Goal: Task Accomplishment & Management: Manage account settings

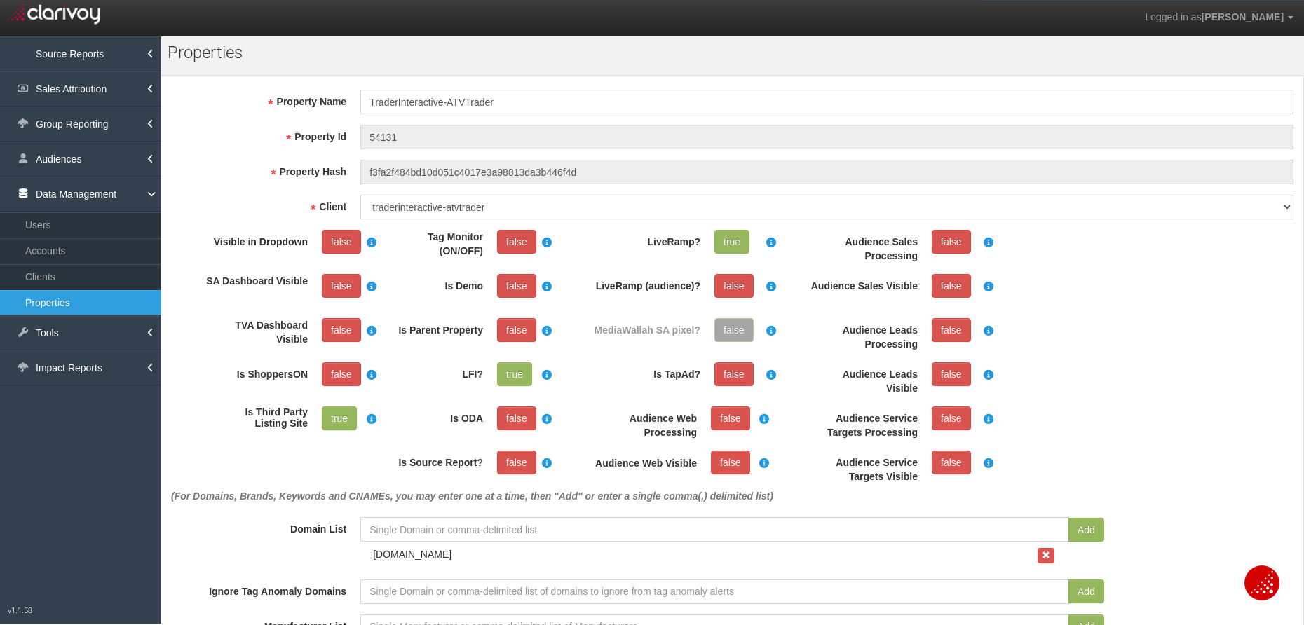
select select "30"
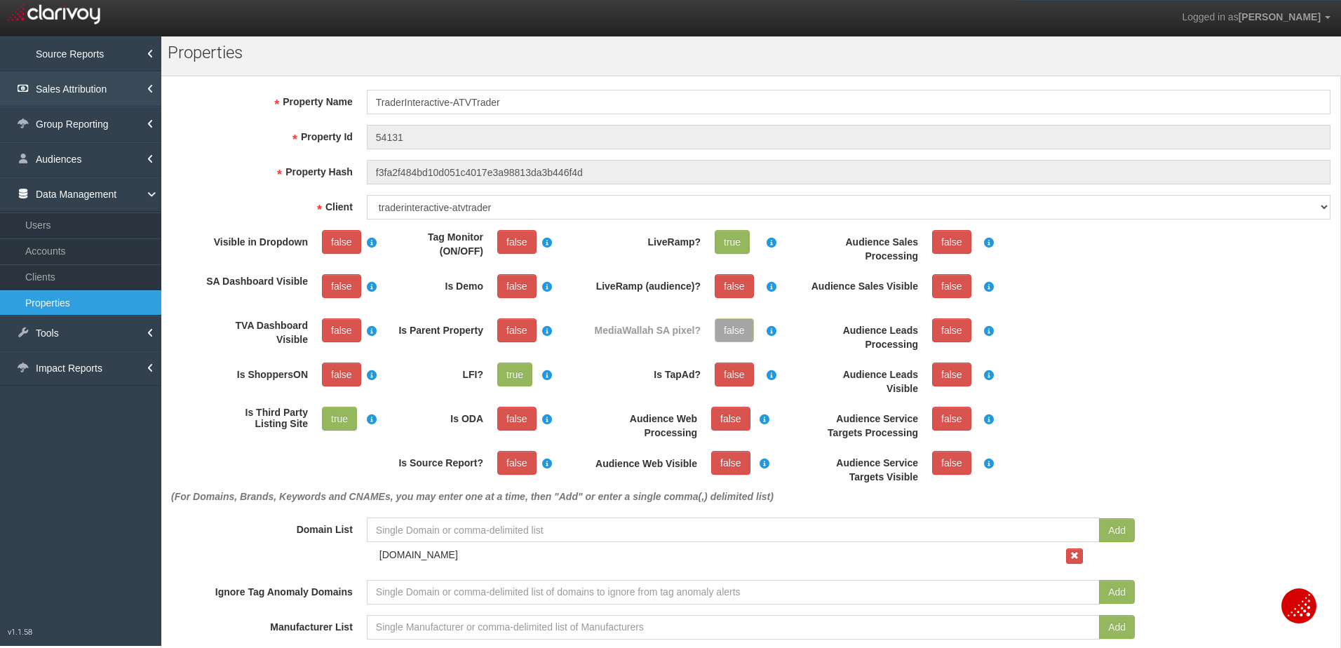
click at [111, 90] on link "Sales Attribution" at bounding box center [80, 89] width 161 height 35
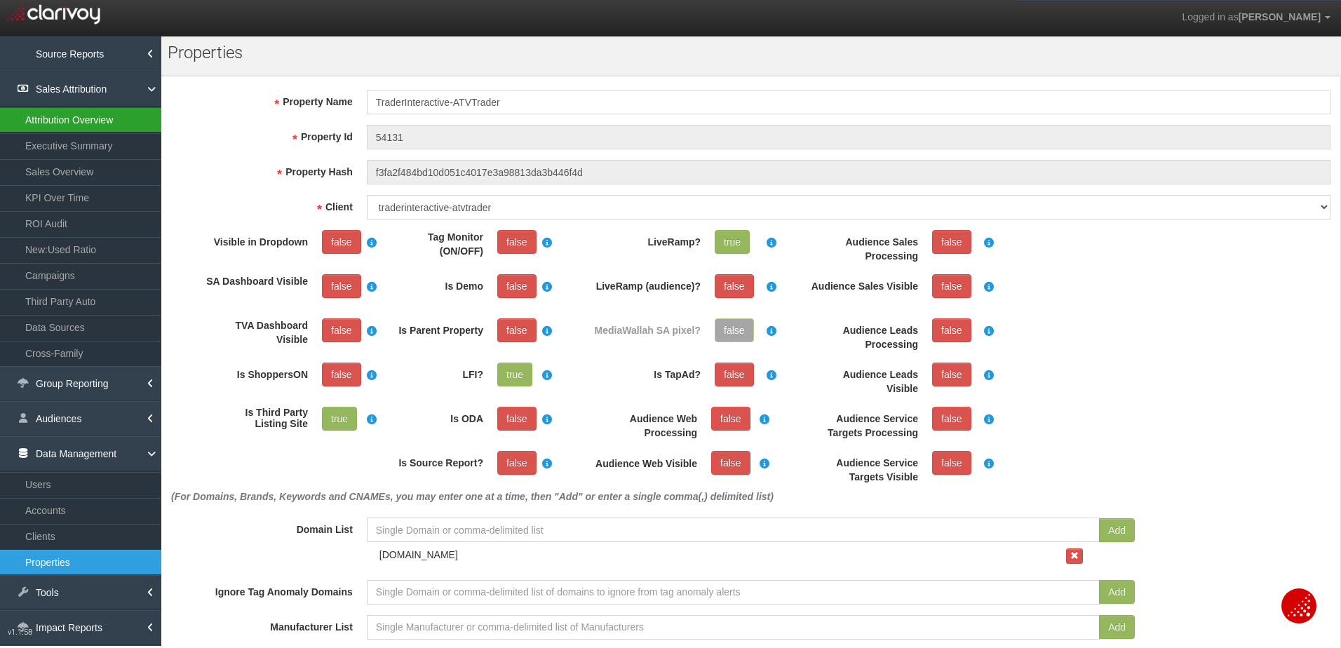
click at [97, 116] on link "Attribution Overview" at bounding box center [80, 119] width 161 height 25
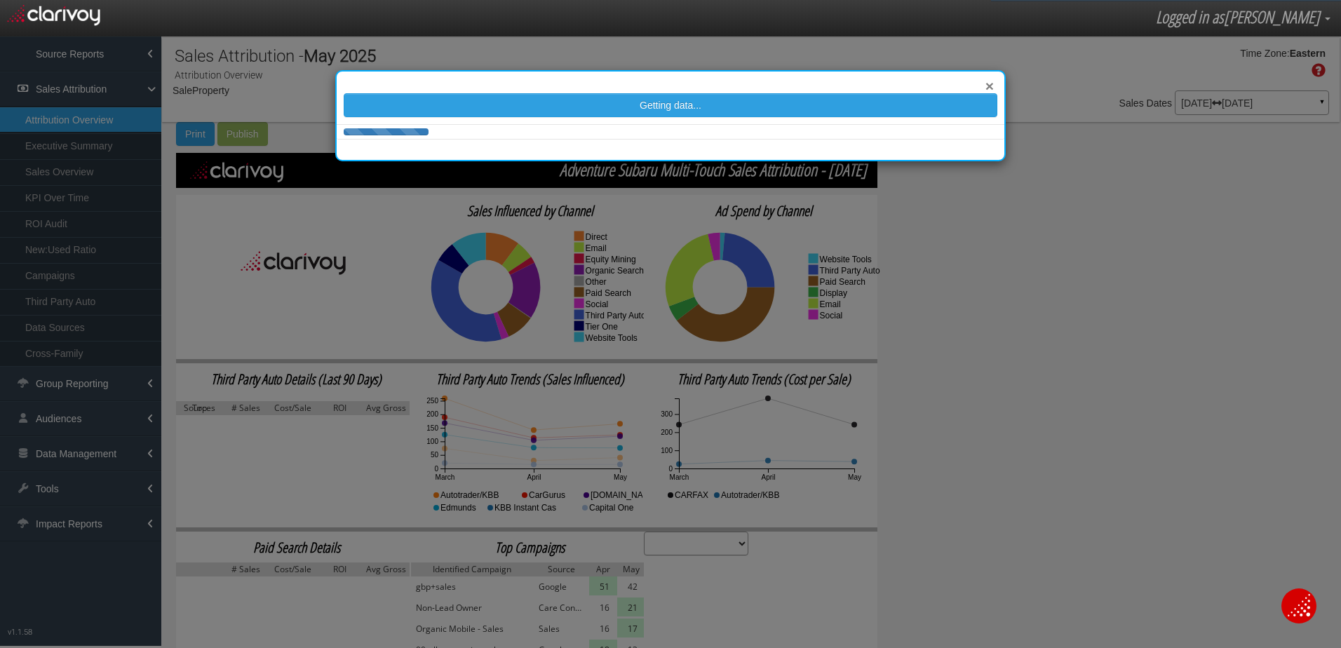
select select "number:4"
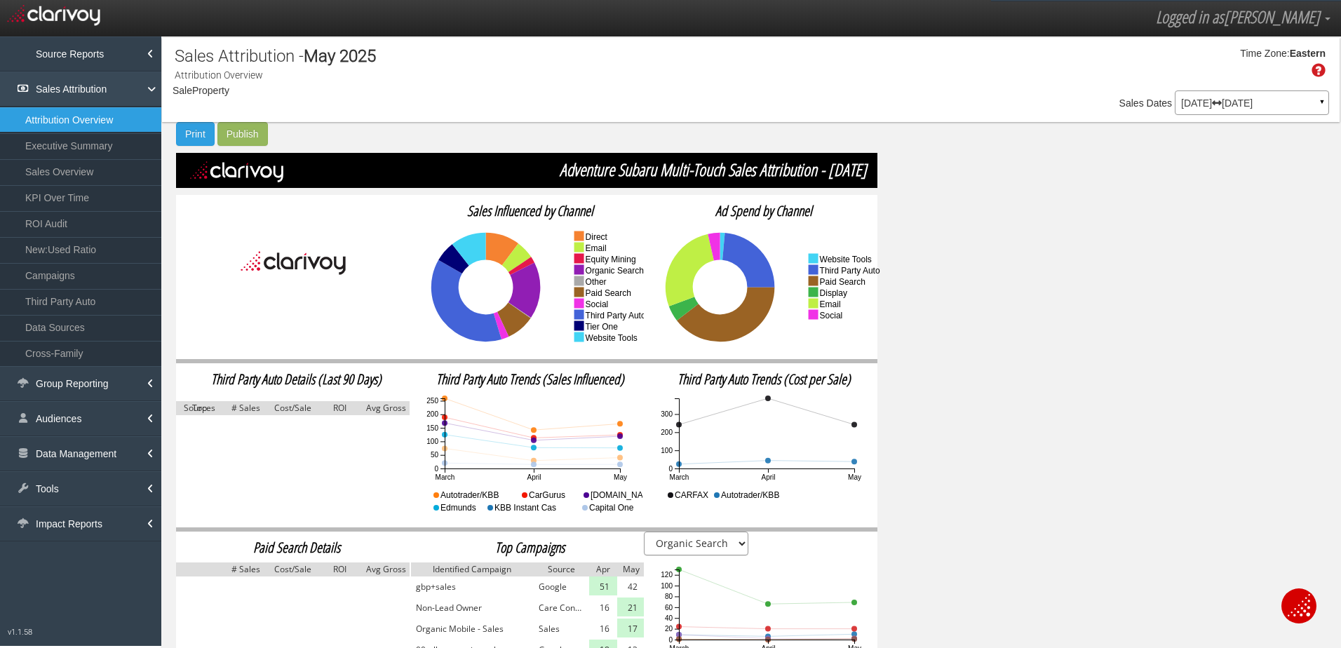
select select "object:3473"
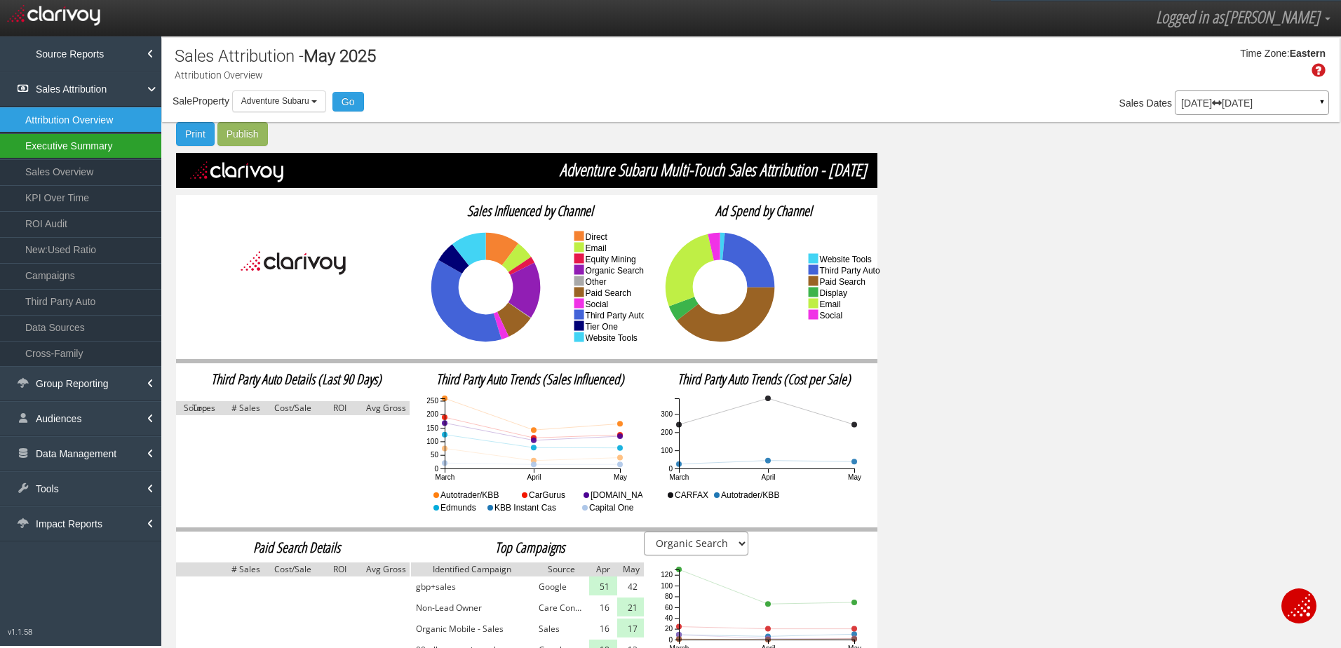
click at [66, 144] on link "Executive Summary" at bounding box center [80, 145] width 161 height 25
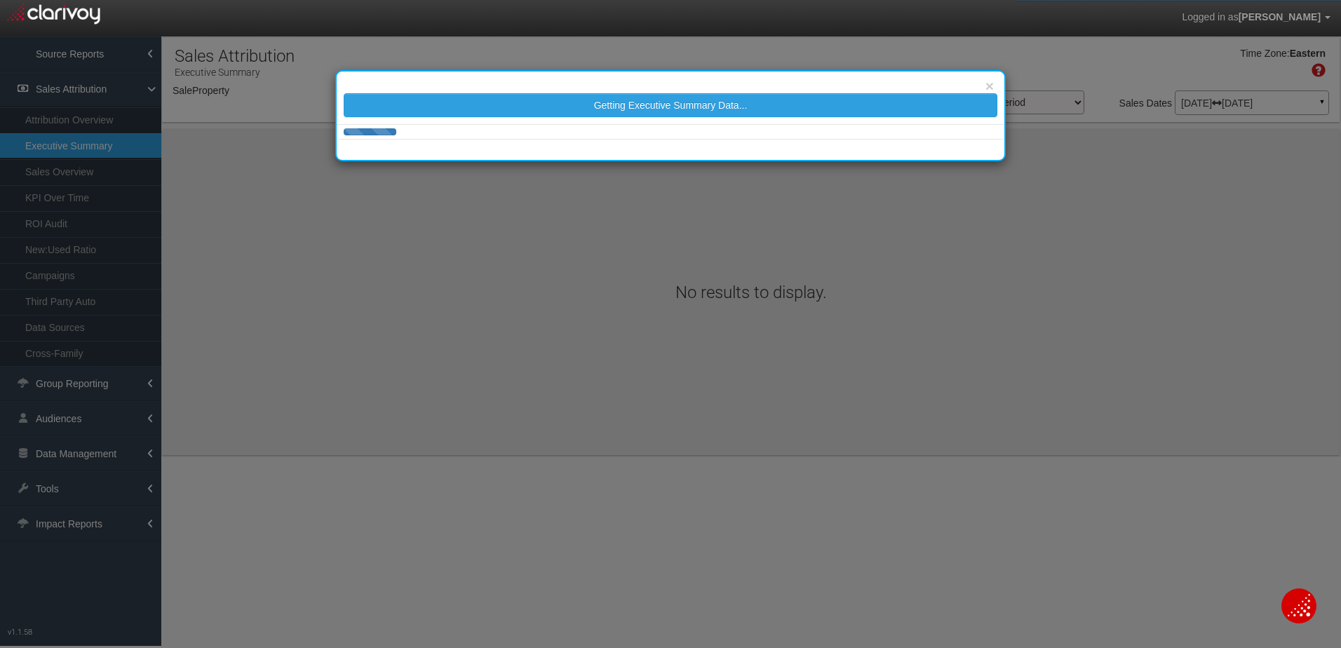
select select "object:6074"
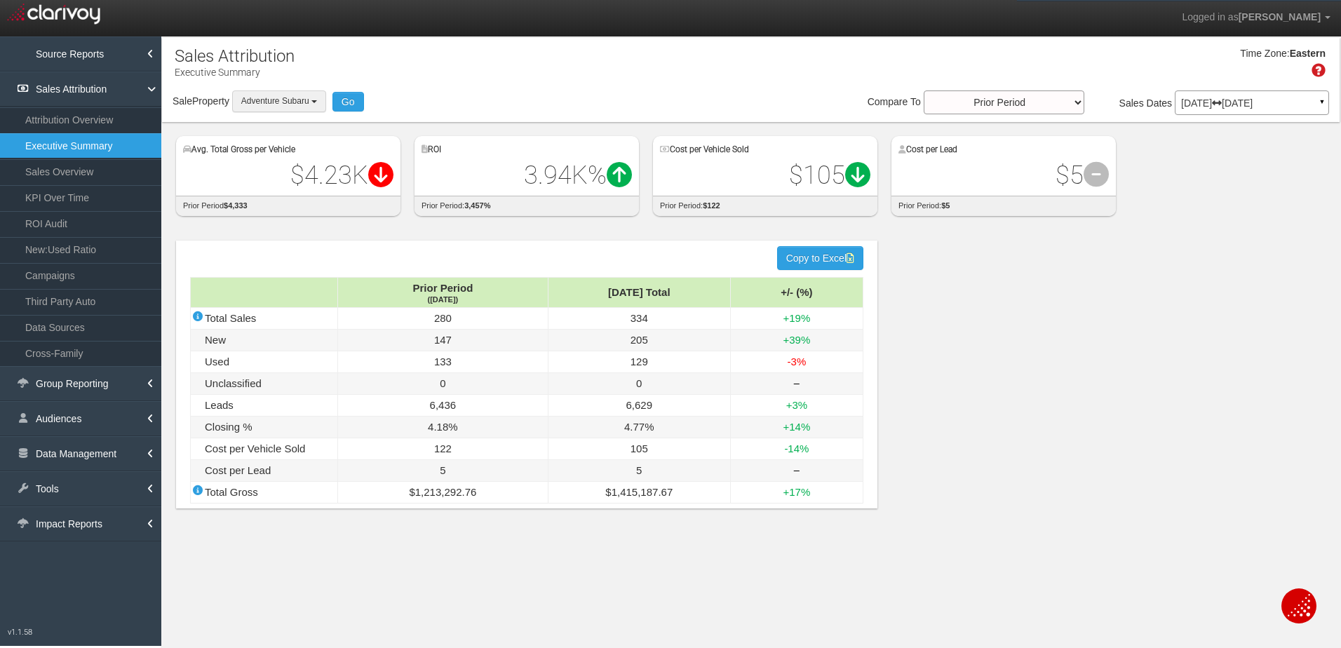
click at [304, 98] on span "Adventure Subaru" at bounding box center [275, 101] width 68 height 10
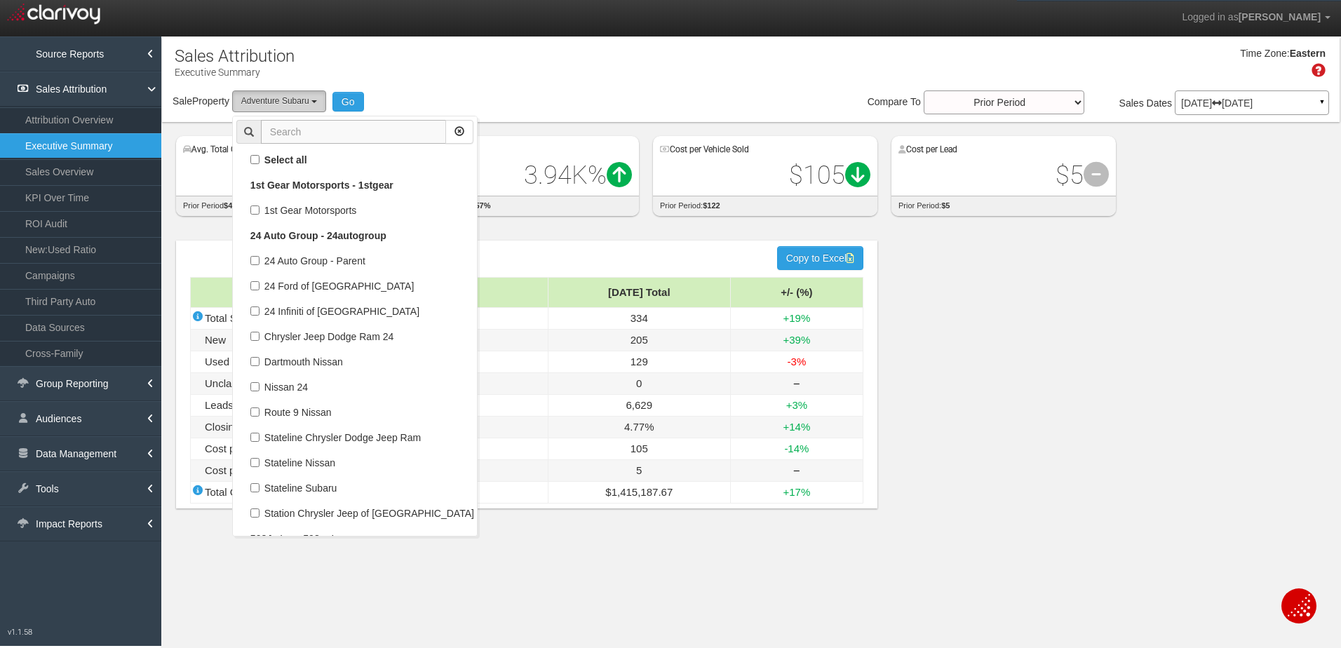
scroll to position [909, 0]
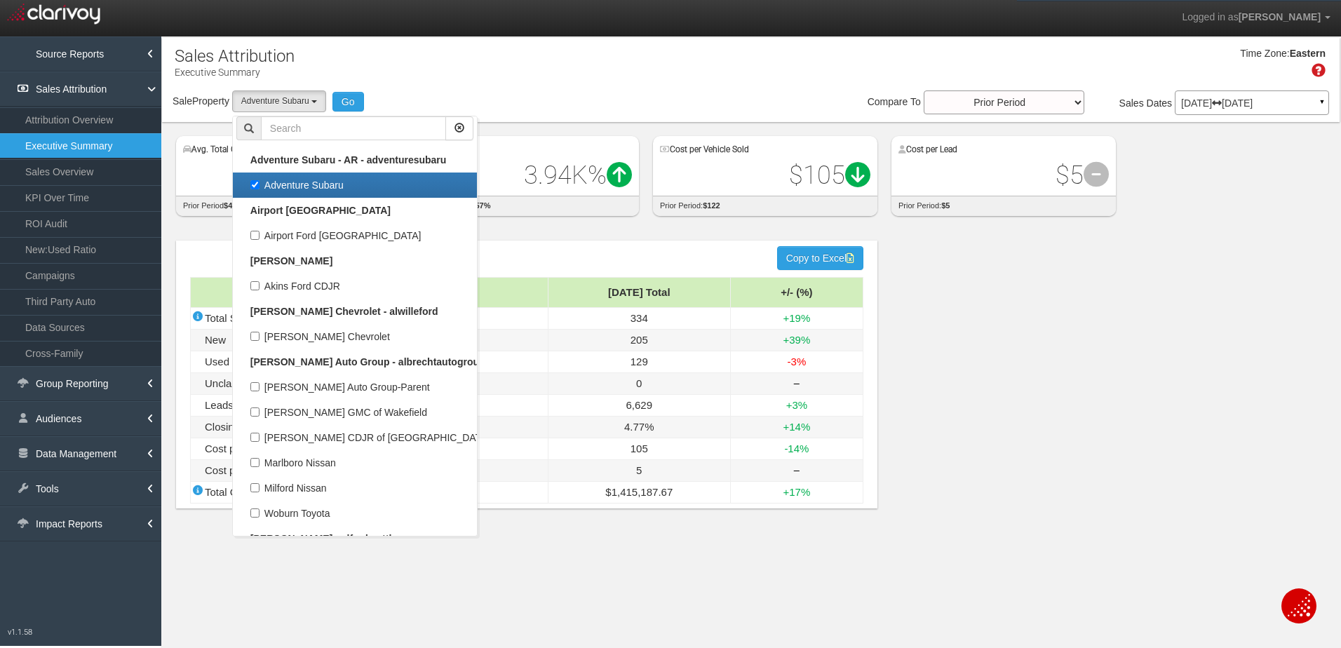
click at [254, 181] on label "Adventure Subaru" at bounding box center [354, 185] width 237 height 18
click at [254, 181] on input "Adventure Subaru" at bounding box center [254, 184] width 9 height 9
checkbox input "false"
select select
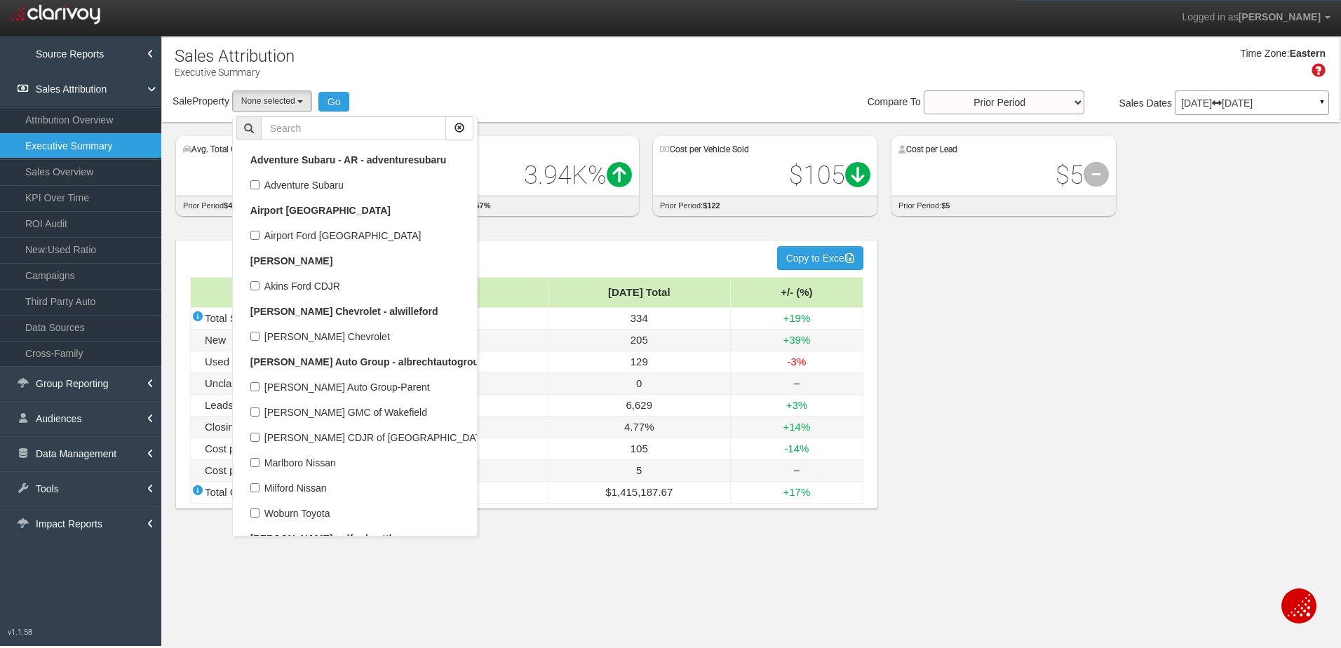
click at [295, 116] on div "Sale Property Loading 1st Gear Motorsports 24 Auto Group - Parent [DEMOGRAPHIC_…" at bounding box center [750, 104] width 1177 height 29
click at [292, 126] on div "Avg. Total Gross per Vehicle $4.23K Difference: $-96.00 prior period $4,333 ROI…" at bounding box center [757, 169] width 1163 height 94
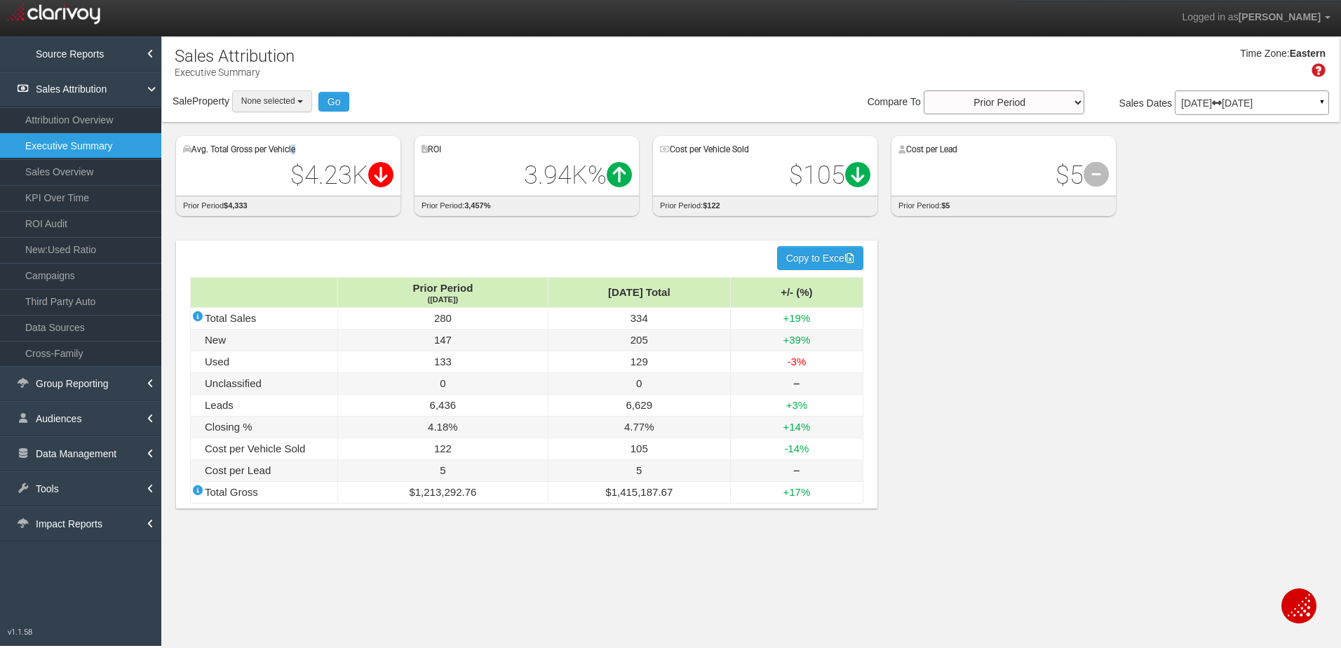
drag, startPoint x: 301, startPoint y: 123, endPoint x: 276, endPoint y: 94, distance: 38.8
click at [275, 94] on button "None selected" at bounding box center [272, 101] width 80 height 22
drag, startPoint x: 322, startPoint y: 131, endPoint x: 236, endPoint y: 129, distance: 86.3
click at [236, 129] on li "germain" at bounding box center [355, 132] width 244 height 24
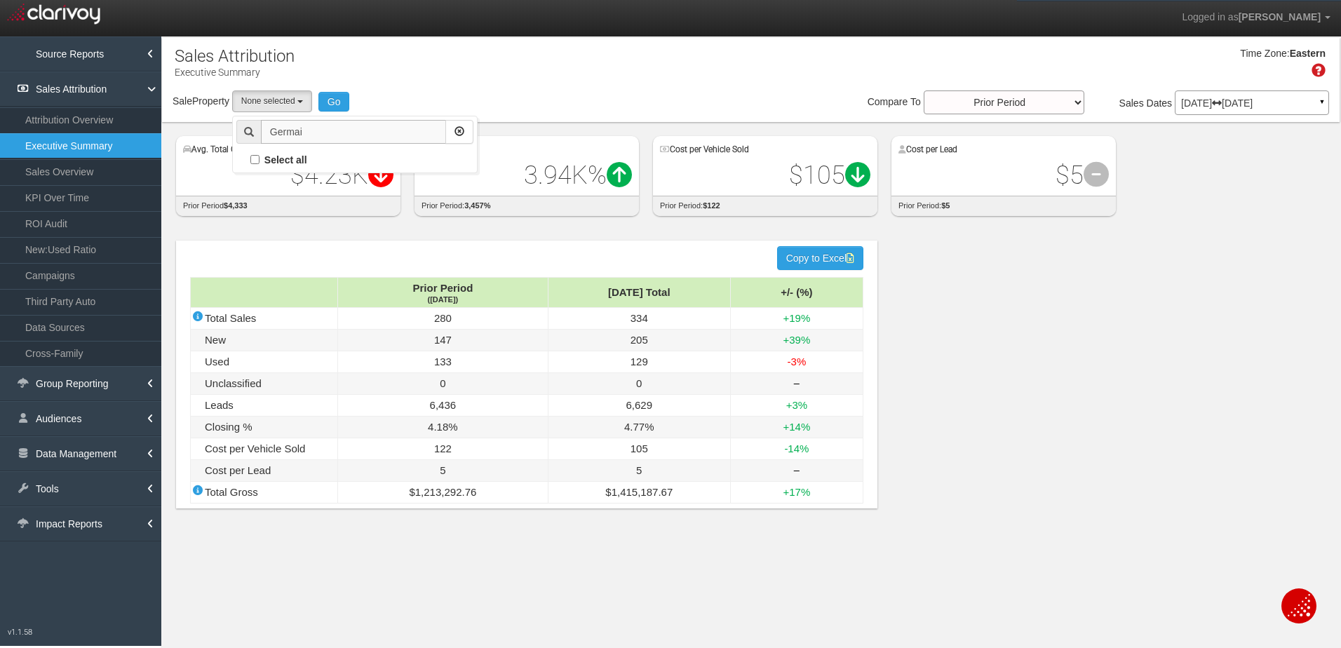
type input "[PERSON_NAME]"
drag, startPoint x: 338, startPoint y: 127, endPoint x: 197, endPoint y: 140, distance: 141.5
click at [197, 140] on div "Sales Attribution Executive Summary Filters Time Zone: Eastern Sale Property Lo…" at bounding box center [751, 288] width 1180 height 505
click at [529, 55] on div "Time Zone: Eastern" at bounding box center [750, 68] width 1177 height 46
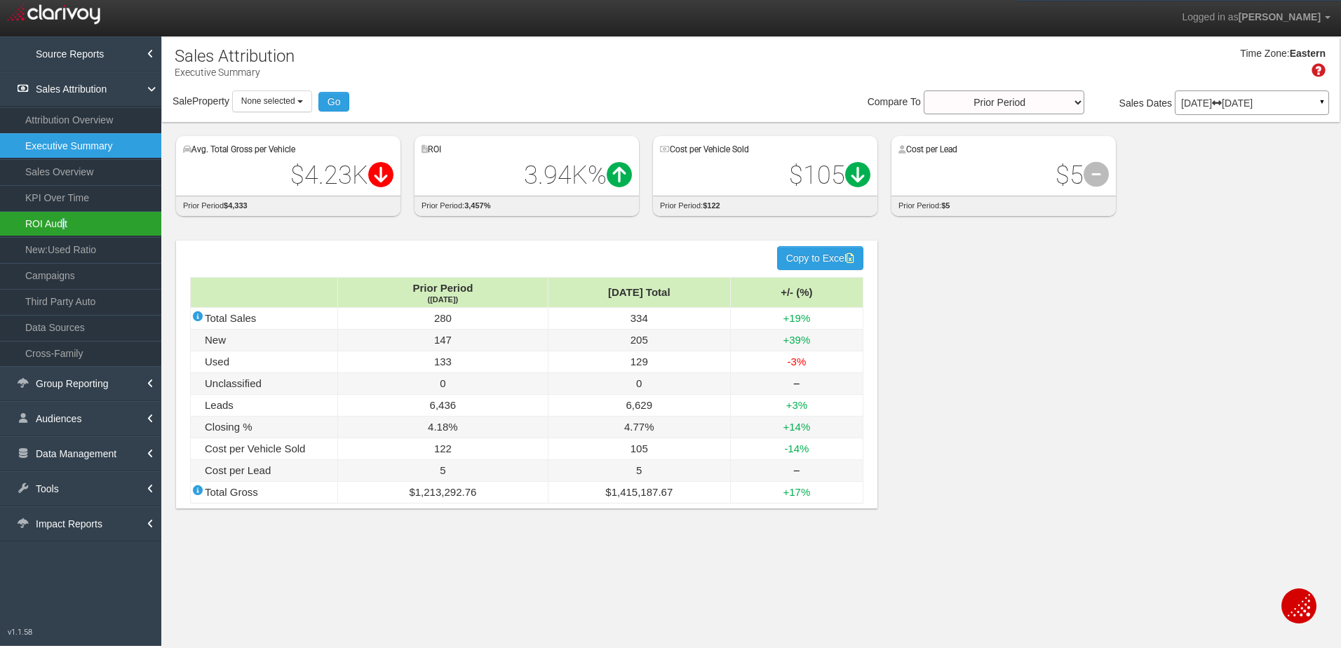
click at [65, 227] on link "ROI Audit" at bounding box center [80, 223] width 161 height 25
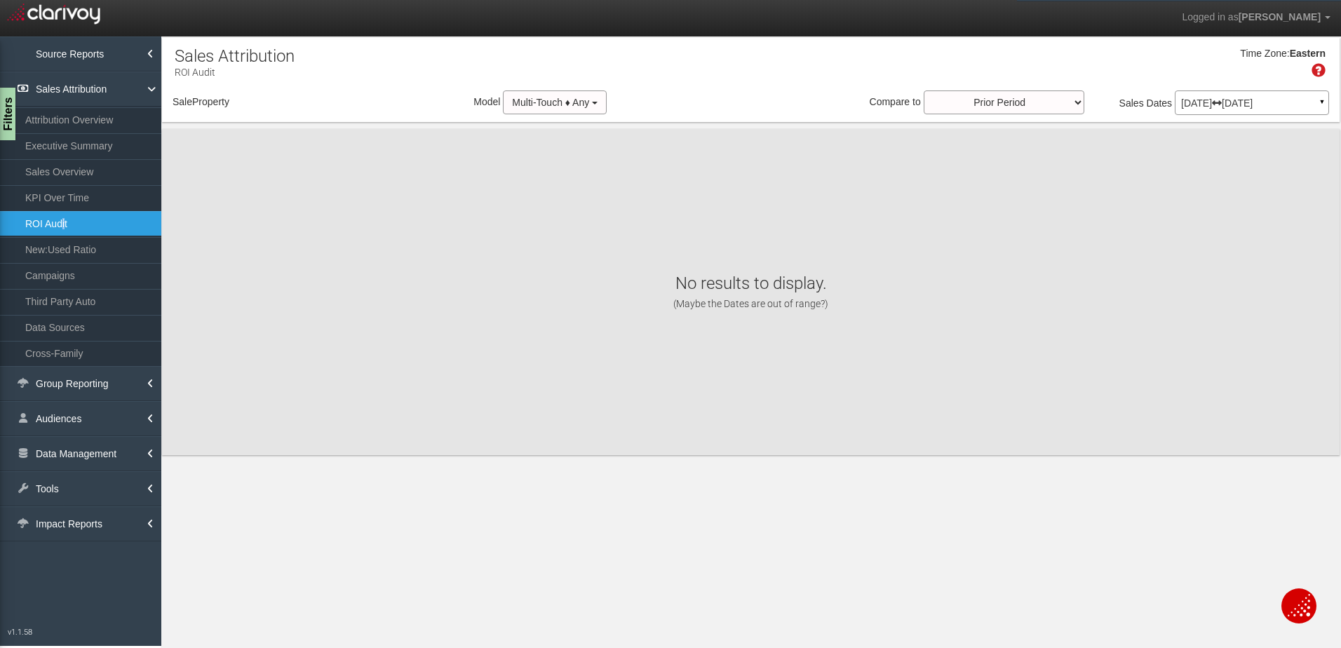
select select "object:8665"
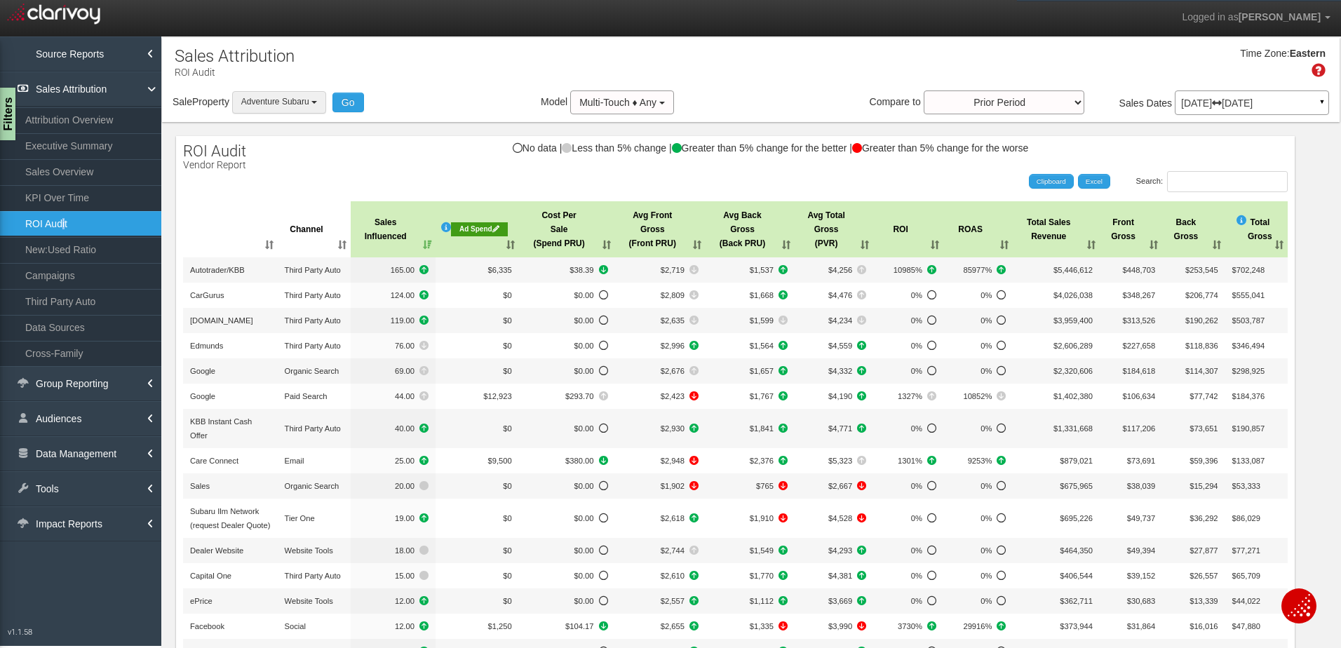
click at [314, 100] on button "Adventure Subaru" at bounding box center [279, 102] width 94 height 22
type input "g"
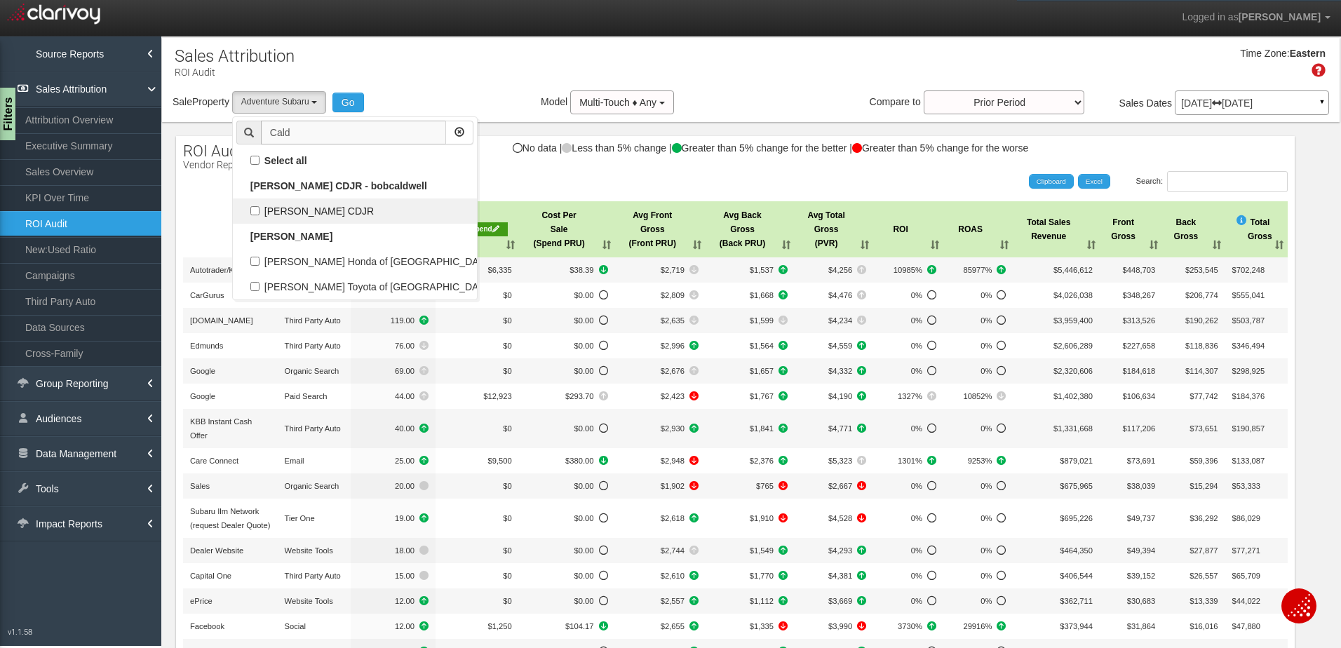
type input "Cald"
click at [258, 212] on label "[PERSON_NAME] CDJR" at bounding box center [354, 211] width 237 height 18
click at [258, 212] on input "[PERSON_NAME] CDJR" at bounding box center [254, 210] width 9 height 9
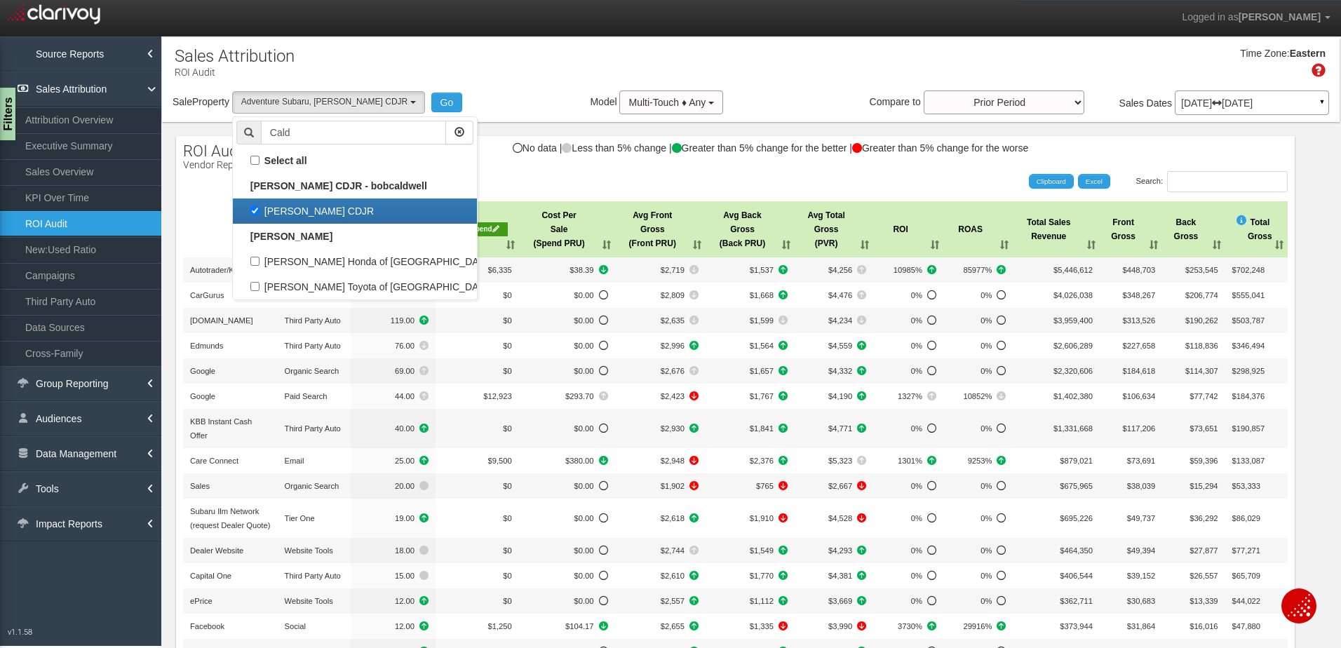
scroll to position [435, 0]
click at [258, 212] on label "[PERSON_NAME] CDJR" at bounding box center [354, 211] width 237 height 18
click at [258, 212] on input "[PERSON_NAME] CDJR" at bounding box center [254, 210] width 9 height 9
checkbox input "false"
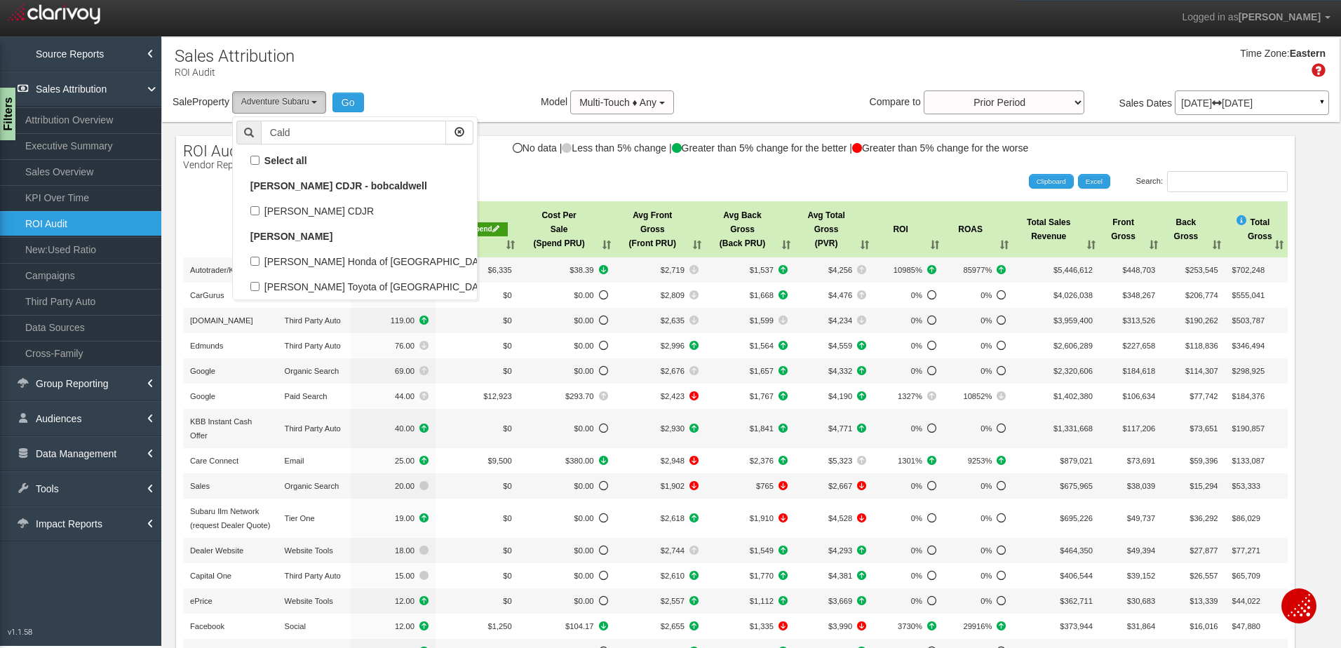
click at [317, 99] on button "Adventure Subaru" at bounding box center [279, 102] width 94 height 22
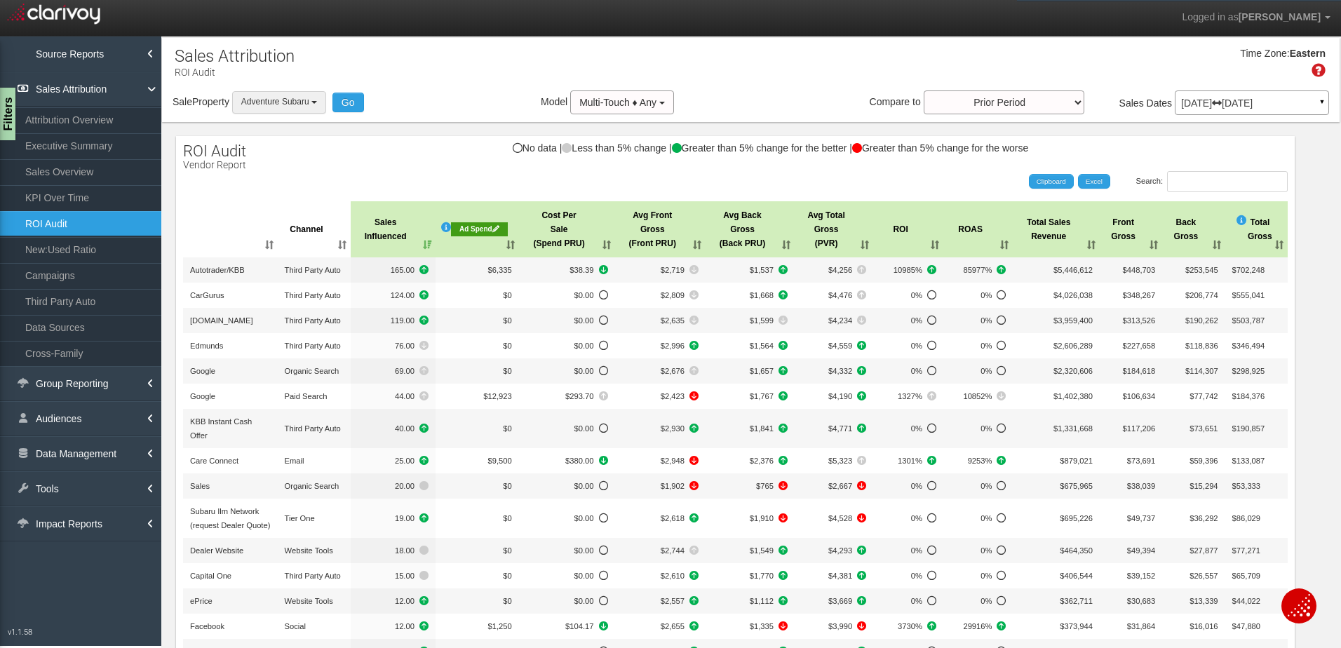
click at [317, 99] on button "Adventure Subaru" at bounding box center [279, 102] width 94 height 22
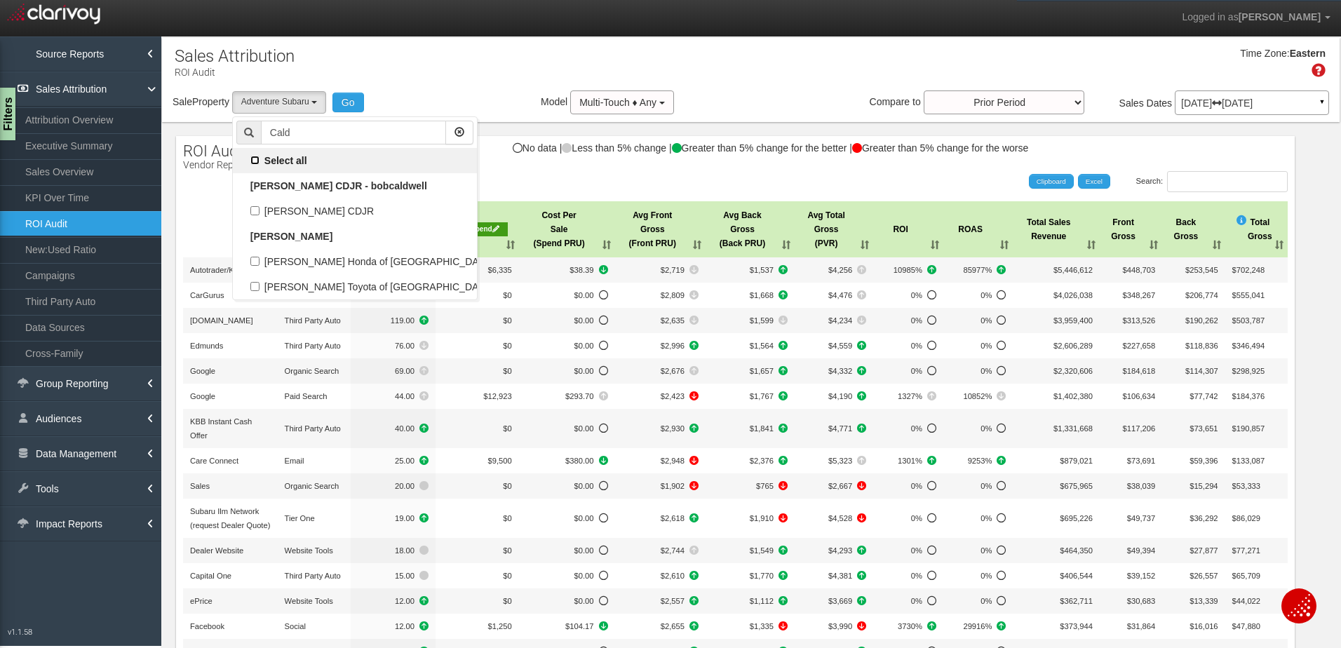
click at [257, 158] on input "Select all" at bounding box center [254, 160] width 9 height 9
checkbox input "true"
type input "Cald"
checkbox input "true"
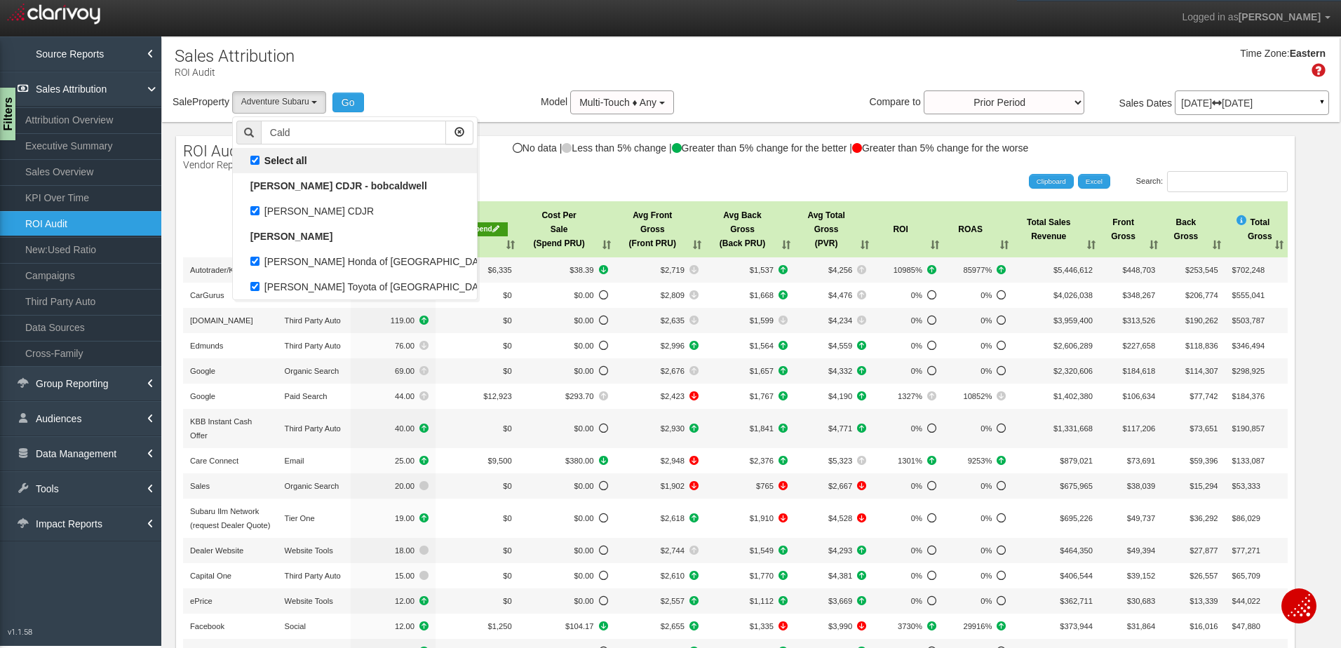
checkbox input "true"
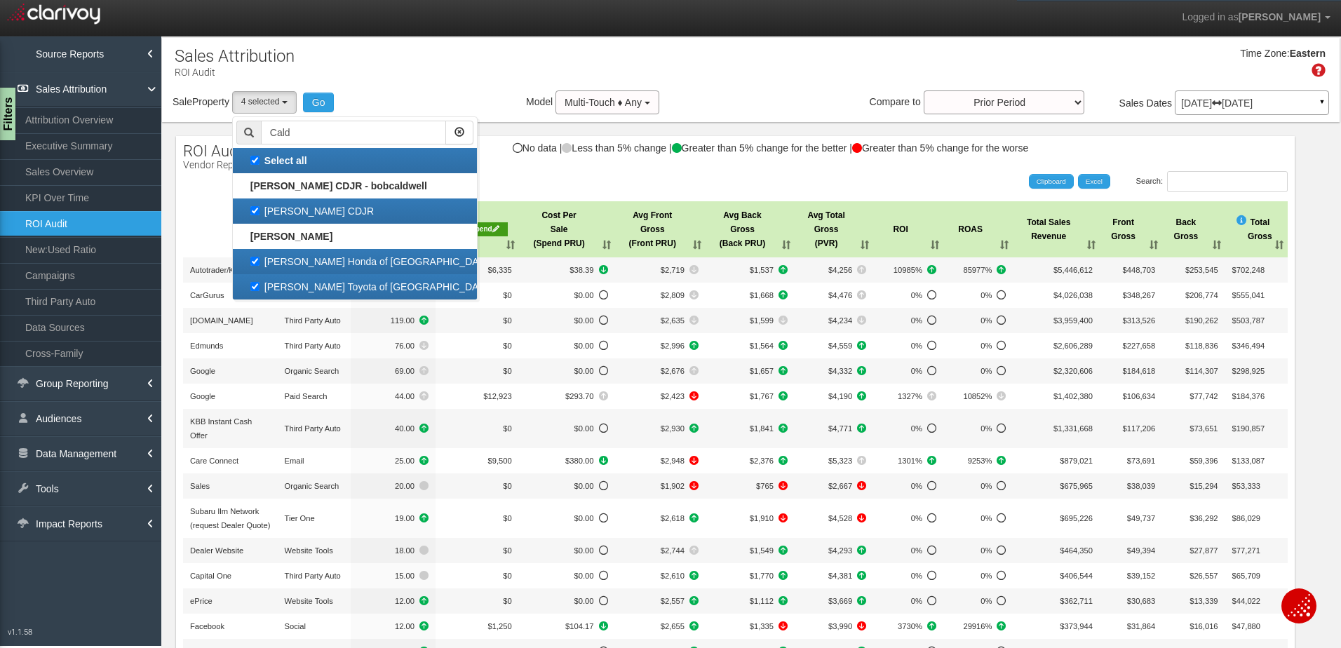
click at [386, 81] on div "Time Zone: Eastern" at bounding box center [750, 68] width 1177 height 46
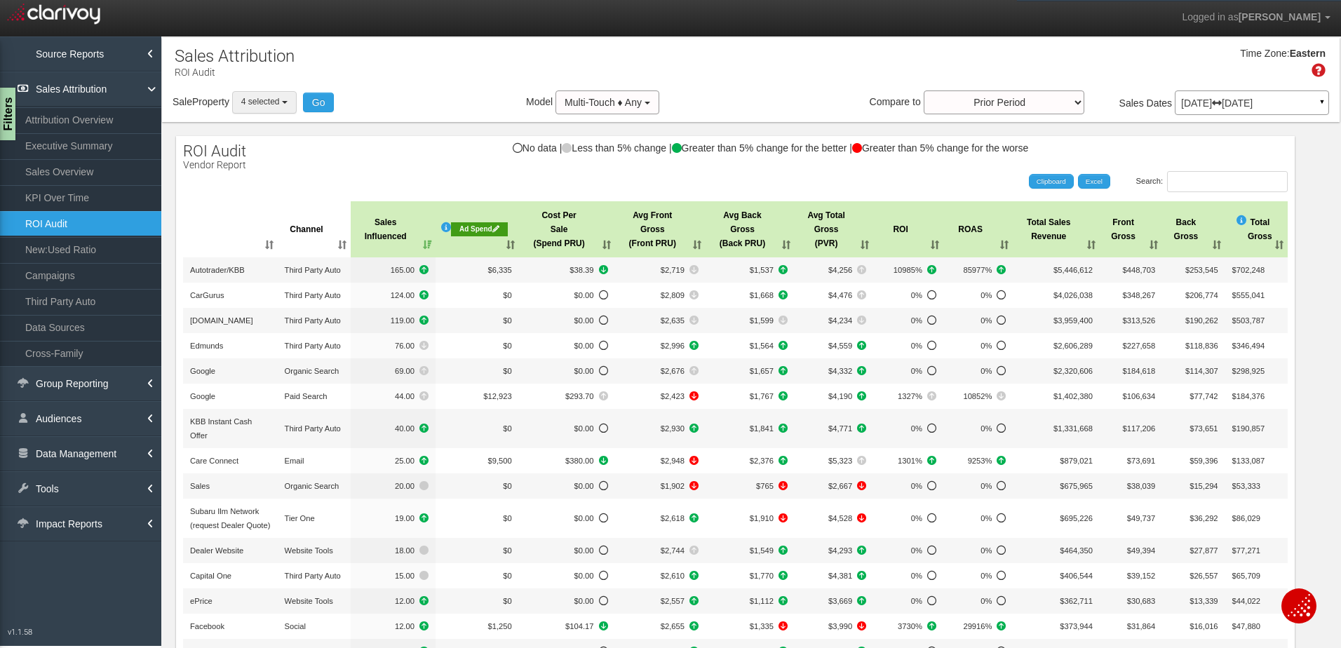
click at [271, 104] on span "4 selected" at bounding box center [260, 102] width 39 height 10
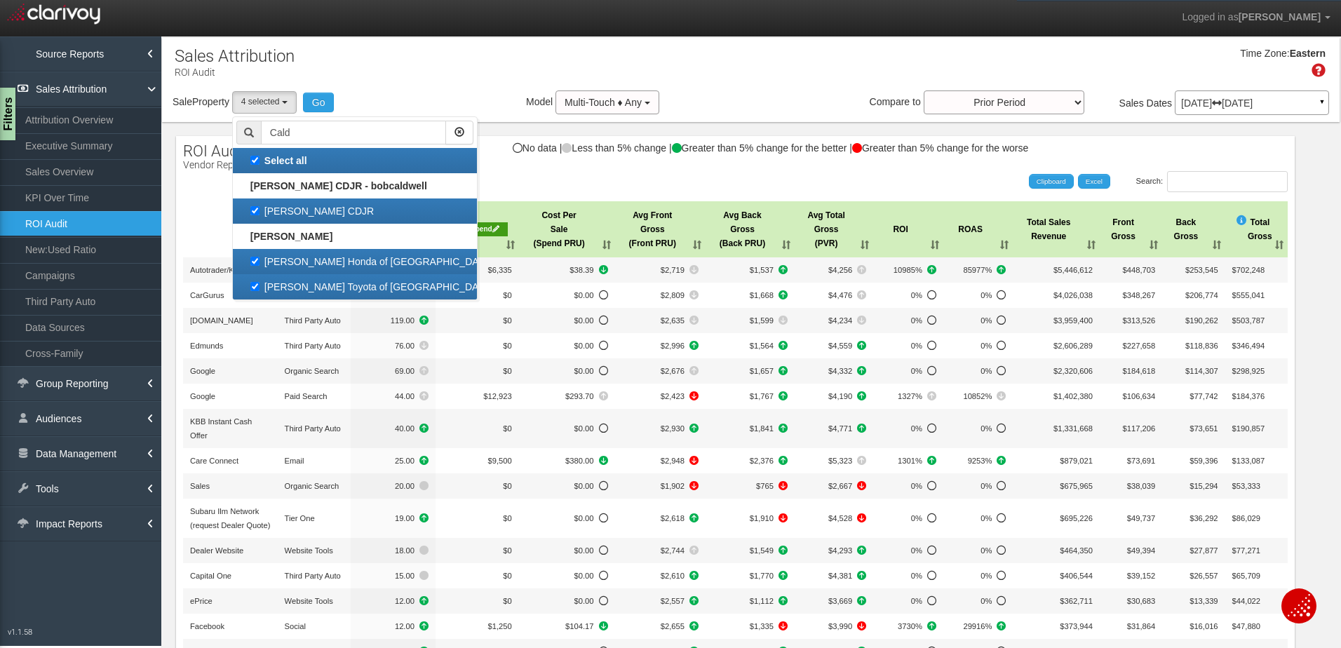
click at [259, 154] on label "Select all" at bounding box center [354, 160] width 237 height 18
click at [259, 156] on input "Select all" at bounding box center [254, 160] width 9 height 9
checkbox input "false"
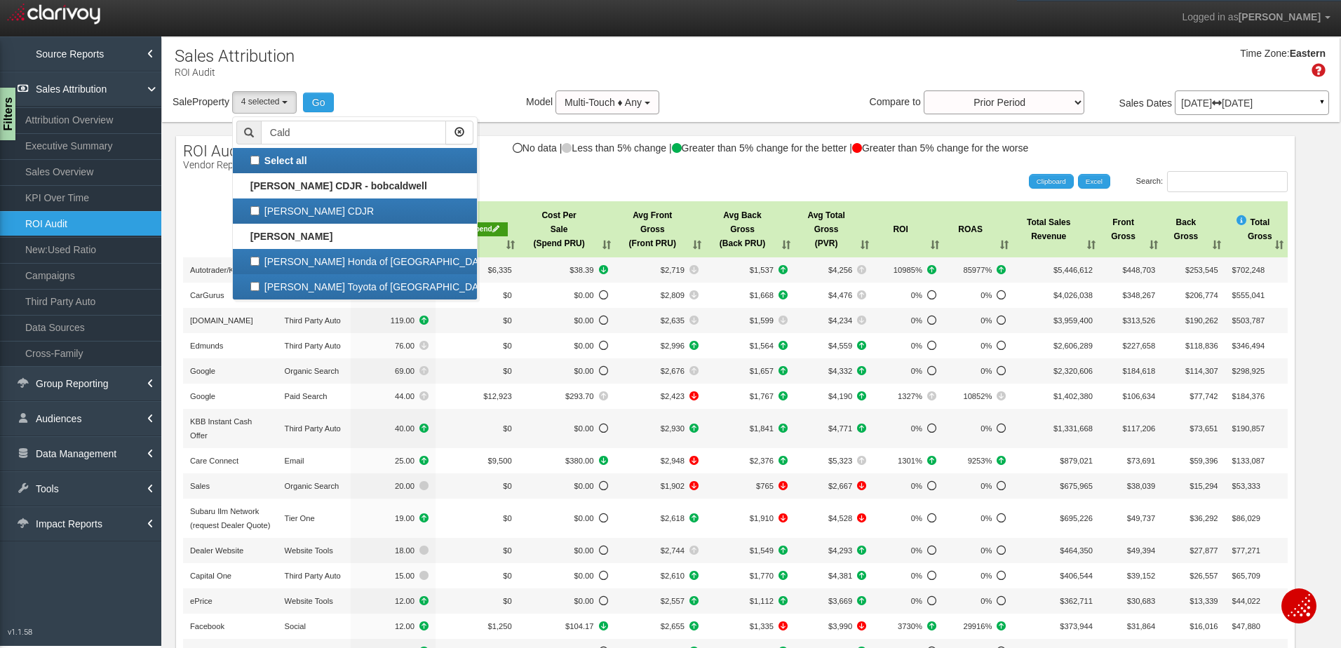
checkbox input "false"
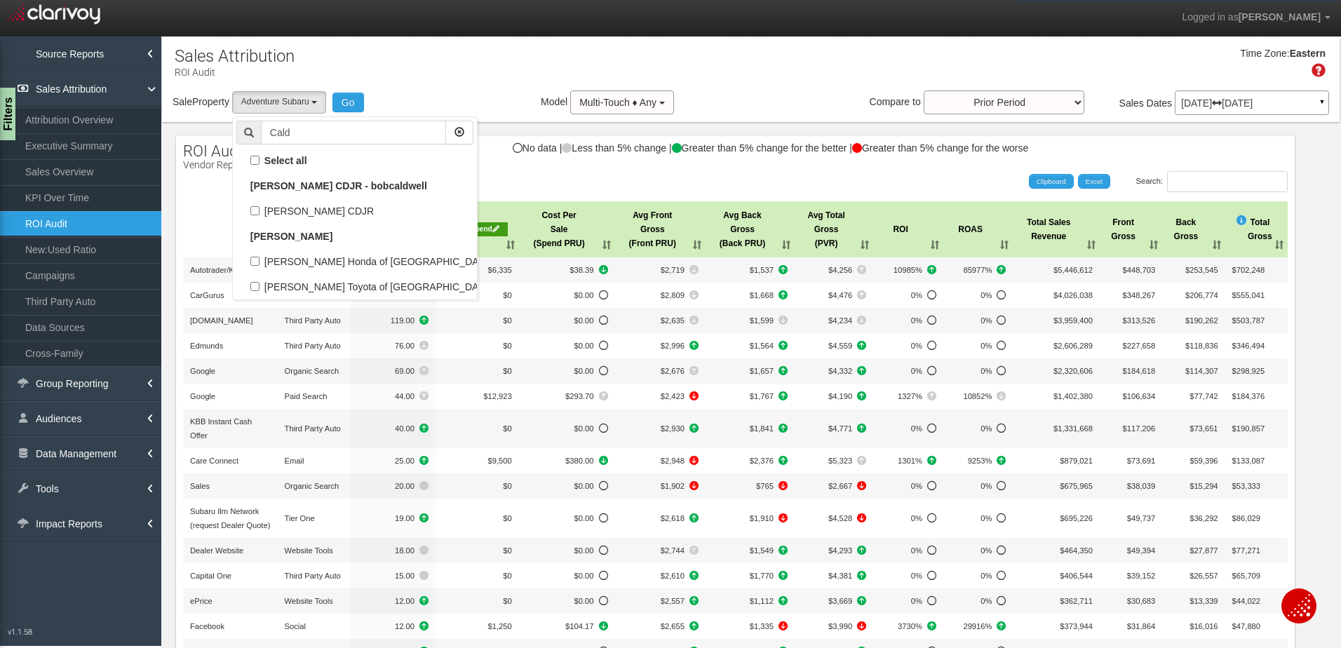
click at [416, 72] on div "Time Zone: Eastern" at bounding box center [750, 68] width 1177 height 46
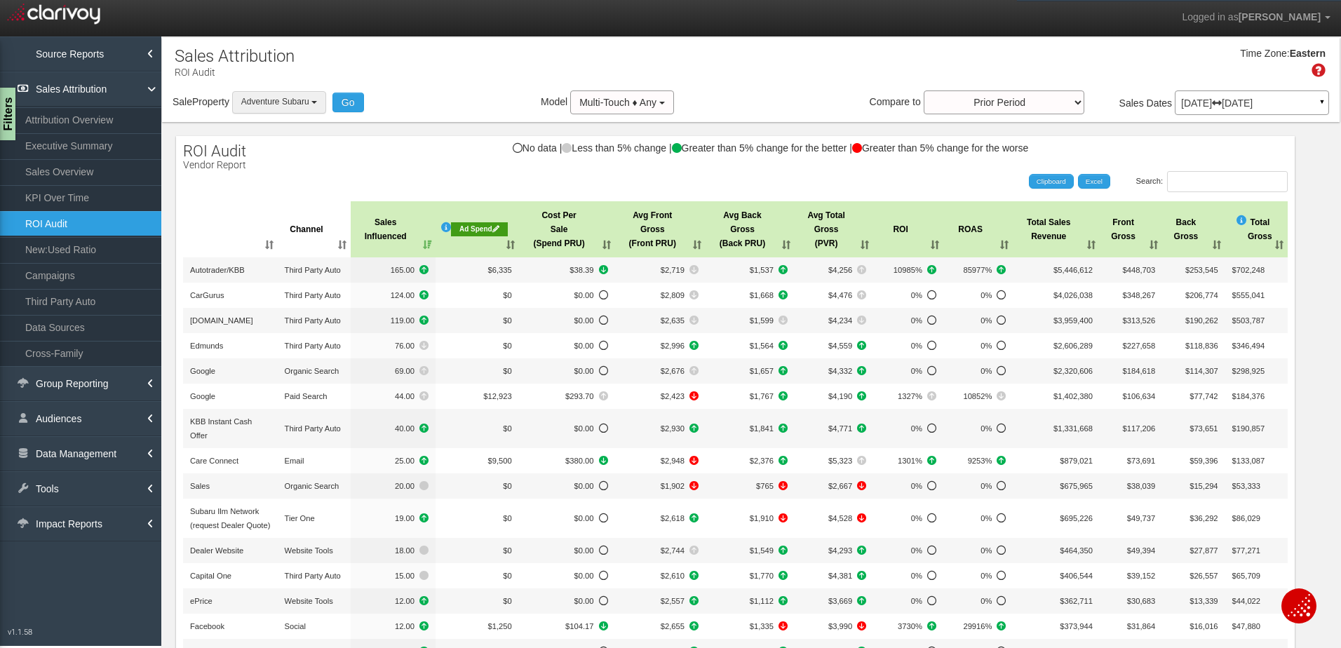
click at [300, 99] on span "Adventure Subaru" at bounding box center [275, 102] width 68 height 10
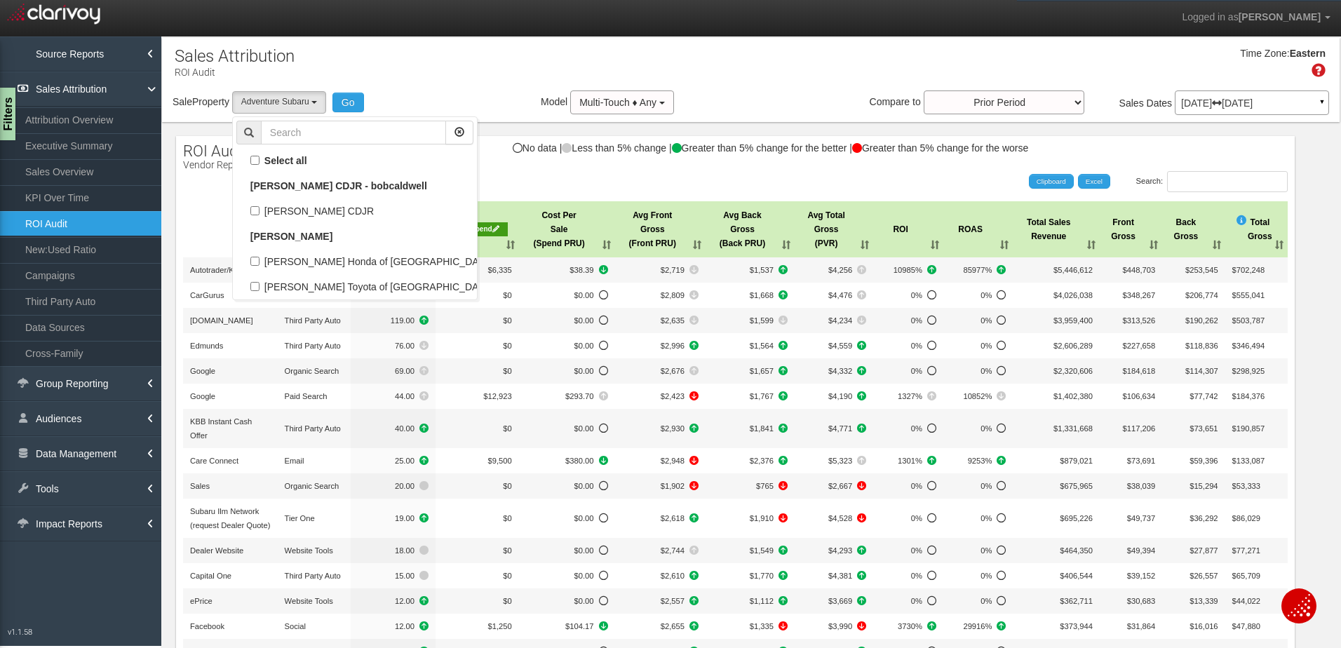
click at [455, 75] on div "Time Zone: Eastern" at bounding box center [750, 68] width 1177 height 46
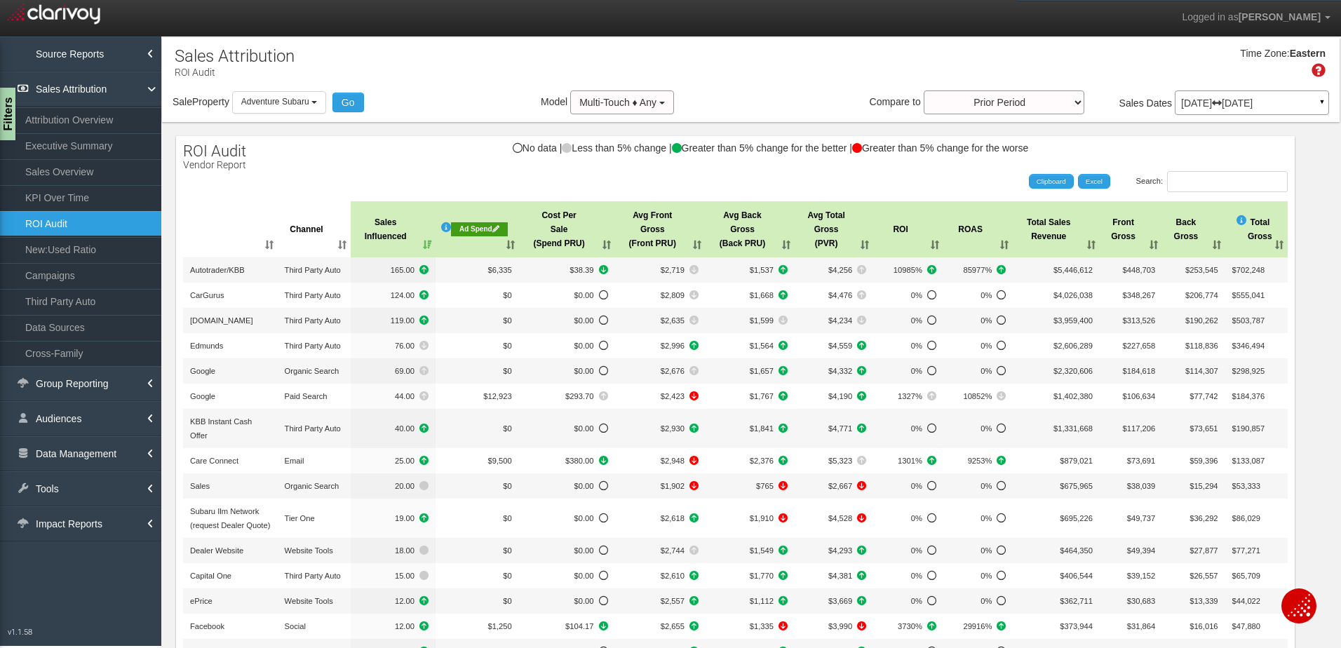
click at [453, 96] on div "Sale Property Loading 1st Gear Motorsports 24 Auto Group - Parent [DEMOGRAPHIC_…" at bounding box center [750, 104] width 1177 height 29
click at [99, 460] on link "Data Management" at bounding box center [80, 453] width 161 height 35
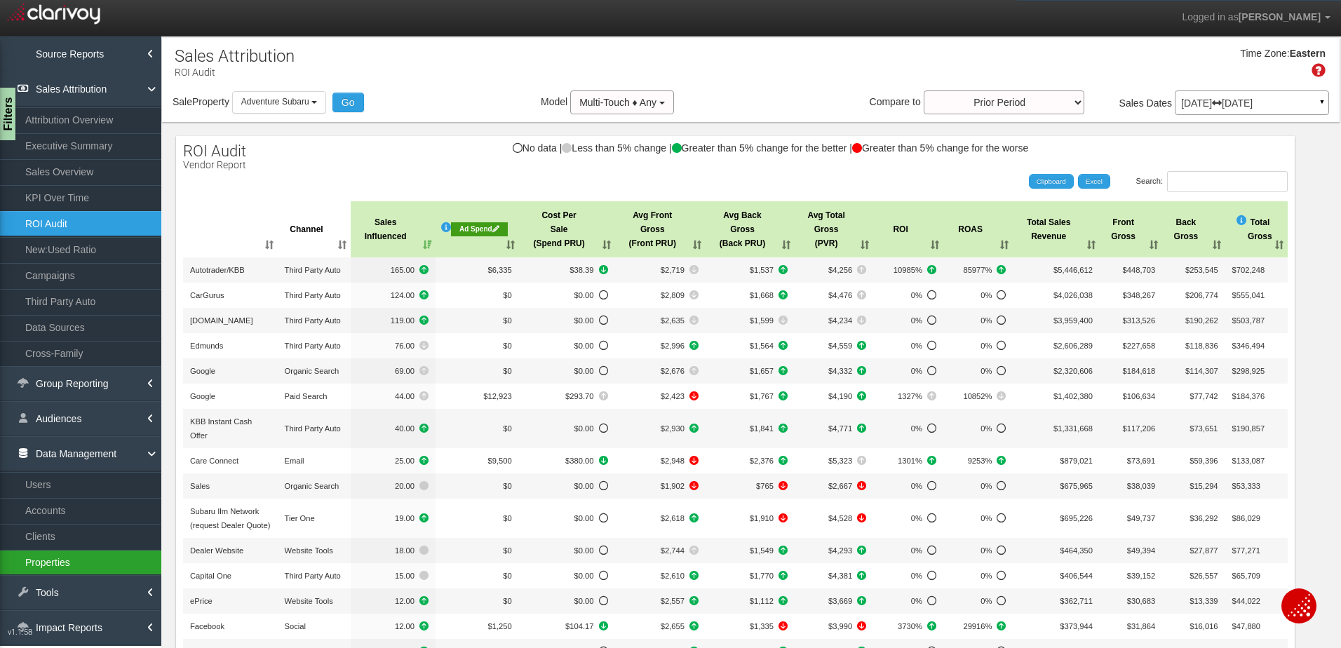
click at [74, 560] on link "Properties" at bounding box center [80, 562] width 161 height 25
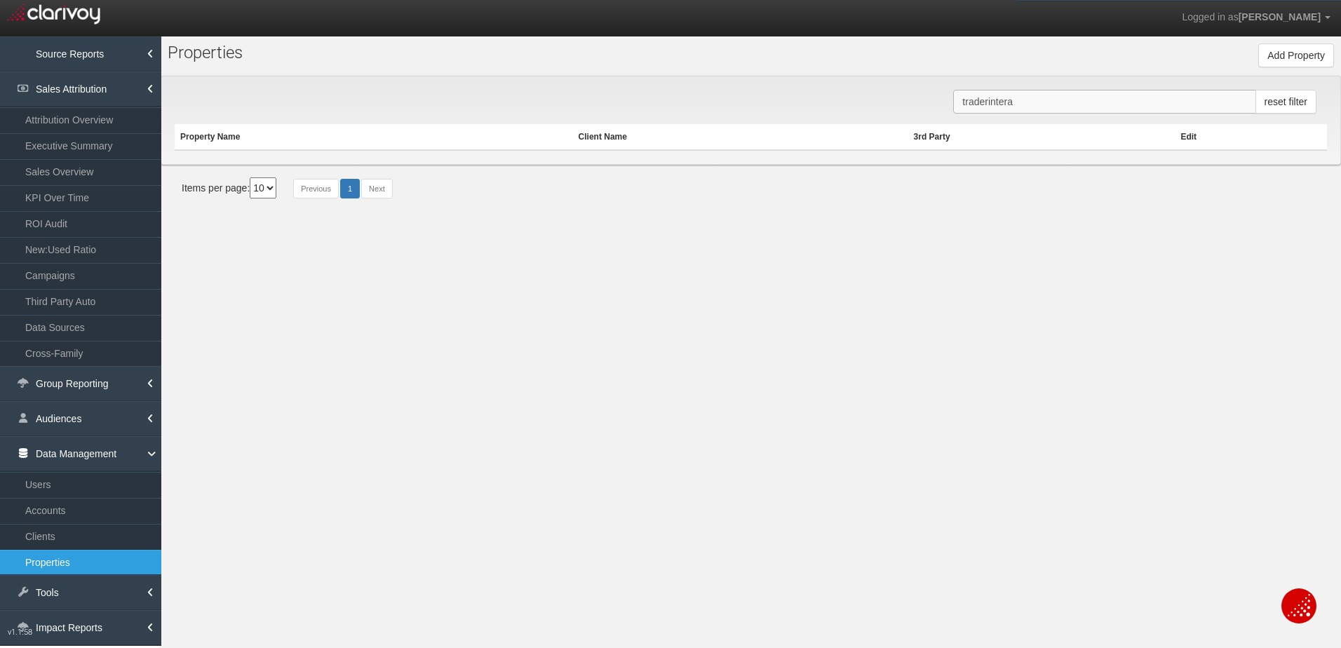
drag, startPoint x: 1047, startPoint y: 98, endPoint x: 845, endPoint y: 97, distance: 202.6
click at [845, 97] on div "traderintera reset filter Property Name Client Name 3rd Party Edit" at bounding box center [751, 120] width 1180 height 89
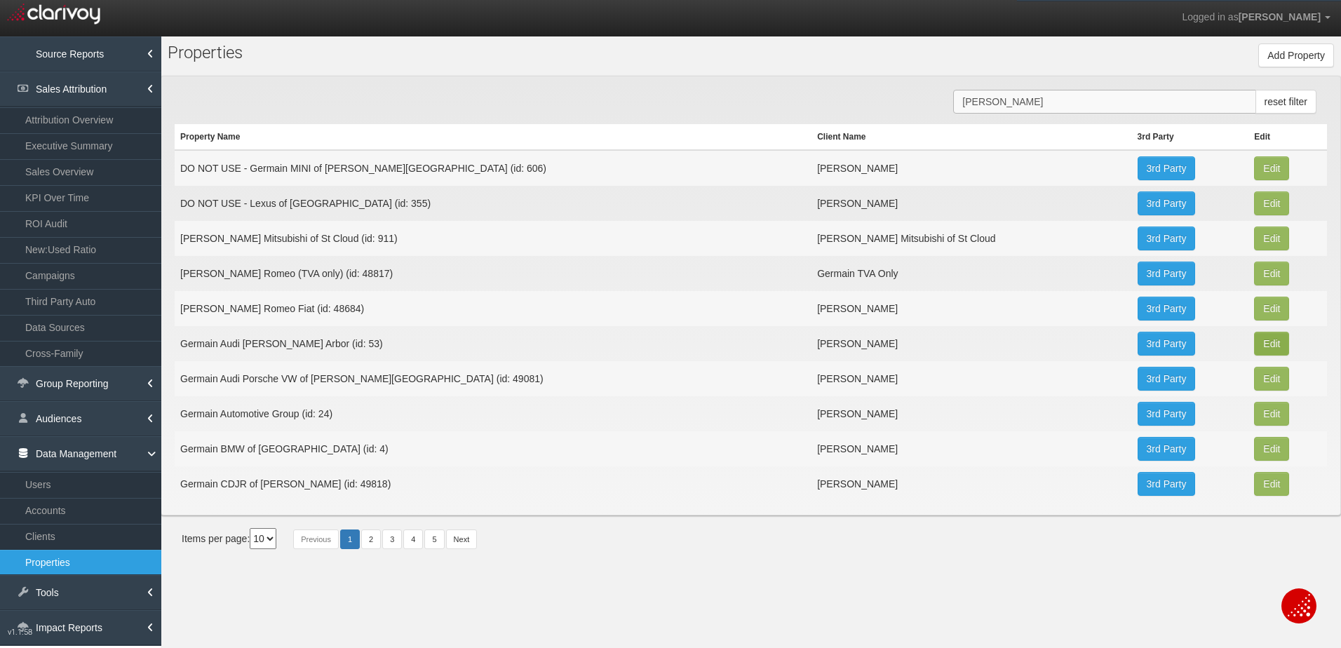
type input "[PERSON_NAME]"
click at [1254, 180] on button "Edit" at bounding box center [1271, 168] width 35 height 24
type input "Germain Audi [PERSON_NAME][GEOGRAPHIC_DATA]"
type input "53"
type input "193fa3b6f87fcdf72c617b7309d57bfced7cd9ad"
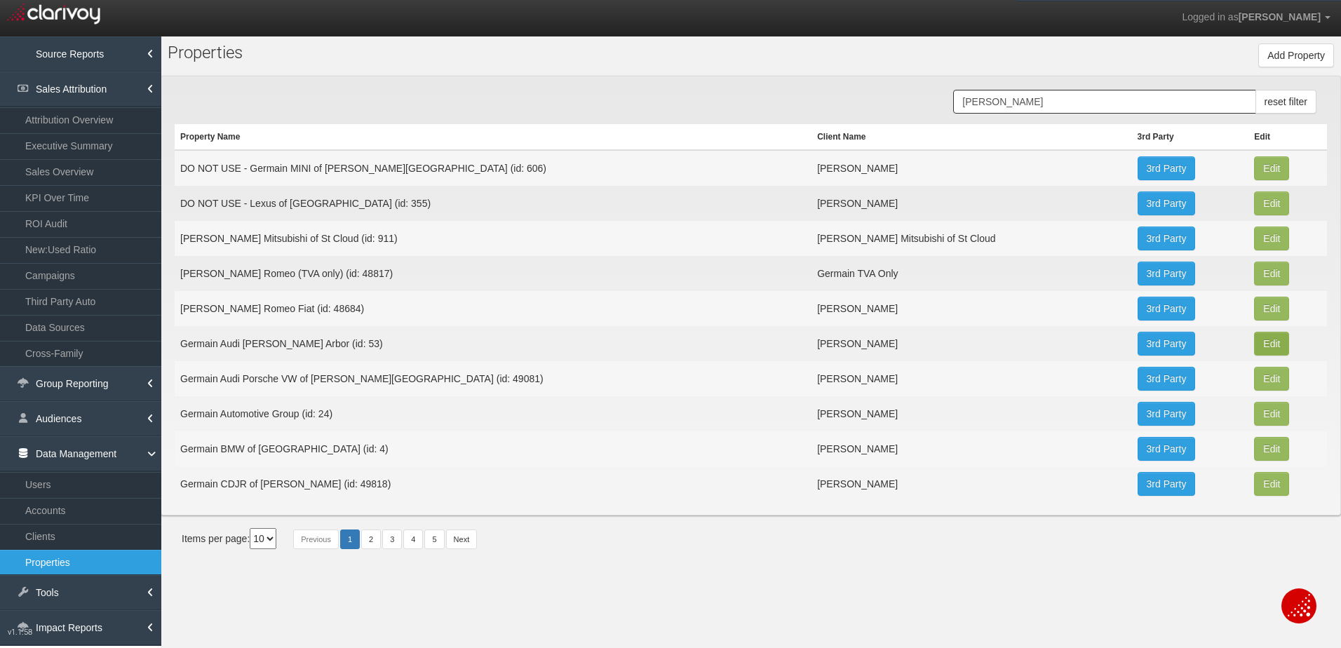
select select "55886dd7f14b500d60b616f8"
select select "string:USD"
type input "[STREET_ADDRESS]"
type input "[PERSON_NAME][GEOGRAPHIC_DATA]"
type input "MI"
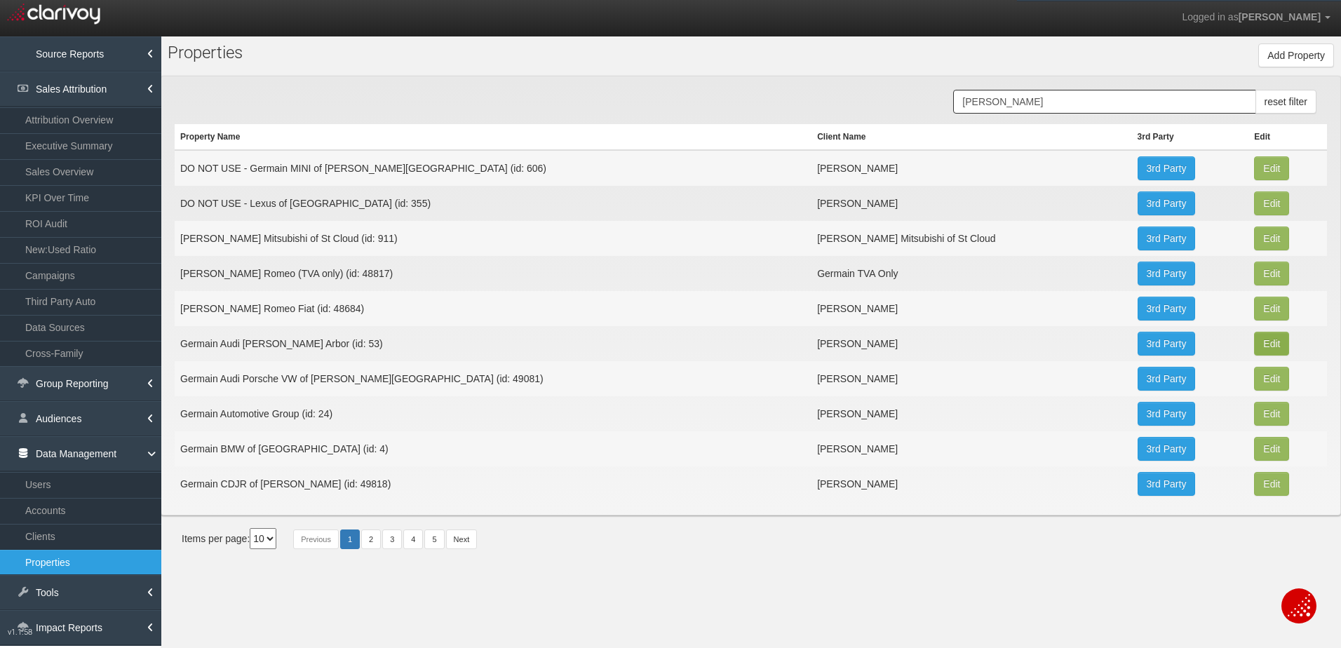
type input "48104"
type input "42.249247"
type input "-83.738434"
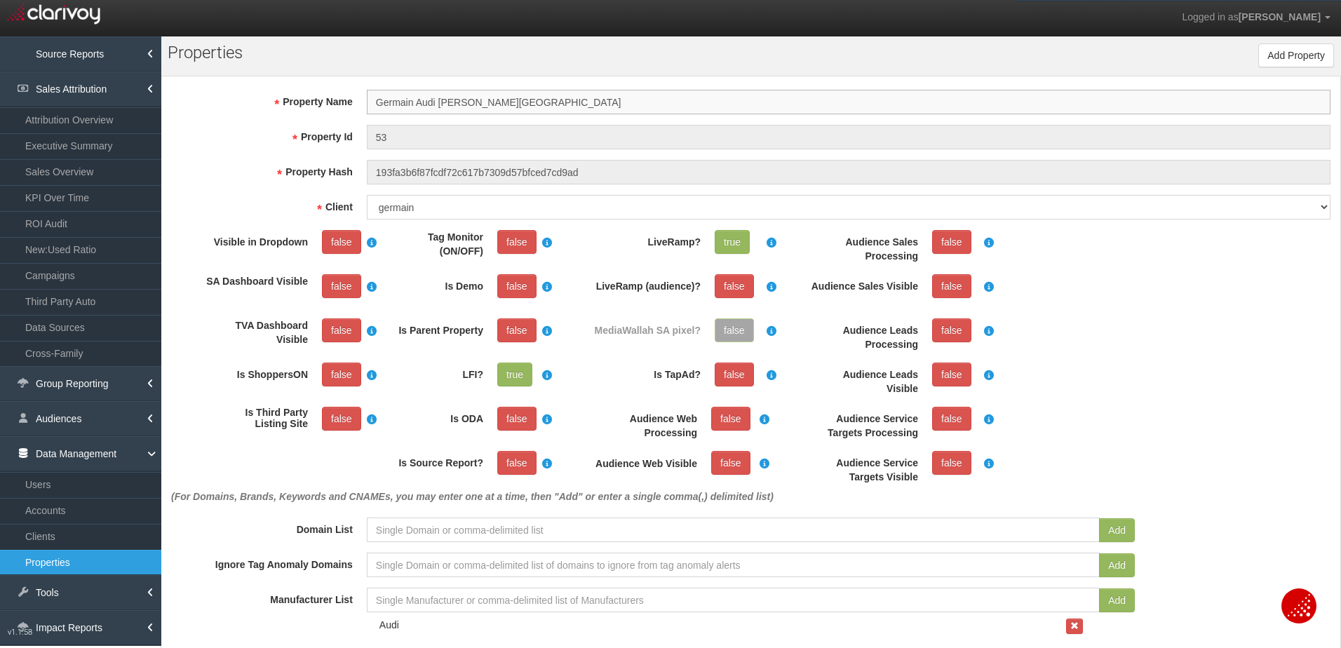
scroll to position [26, 0]
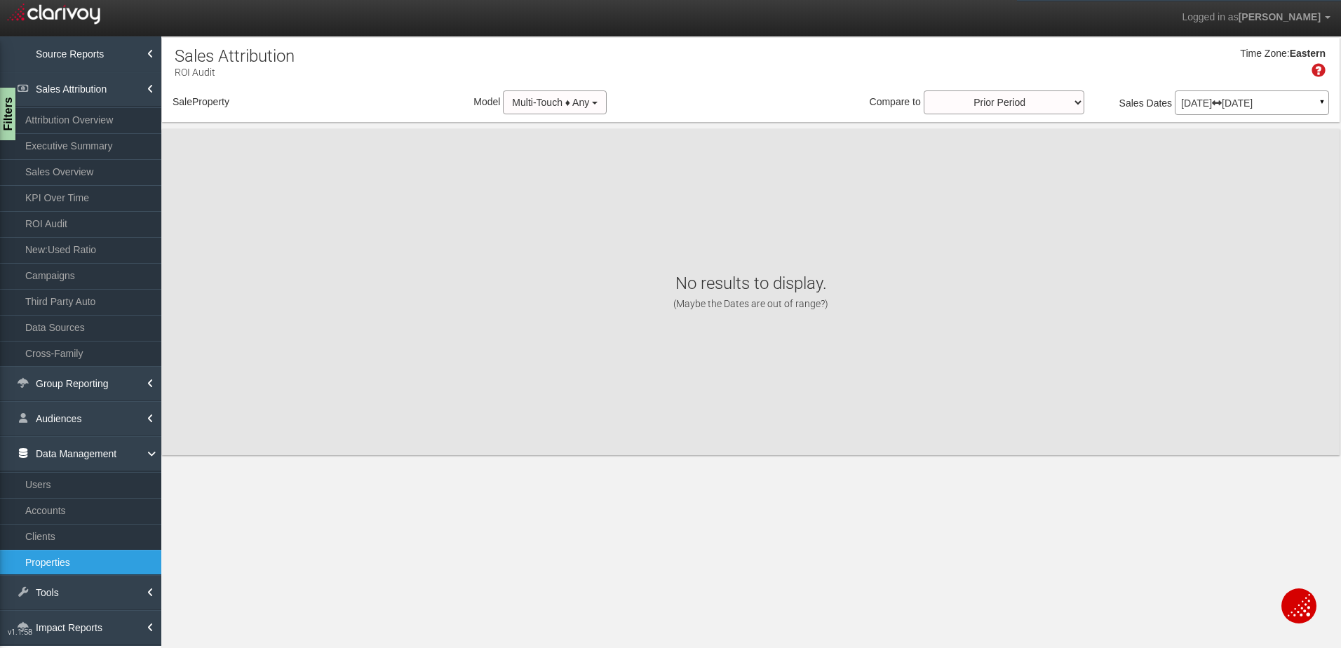
select select "object:11299"
drag, startPoint x: 97, startPoint y: 558, endPoint x: 672, endPoint y: 324, distance: 620.1
click at [97, 557] on body "Logged in as [PERSON_NAME] Edit Profile Change Password Signout Properties Sour…" at bounding box center [670, 342] width 1341 height 684
select select "object:11299"
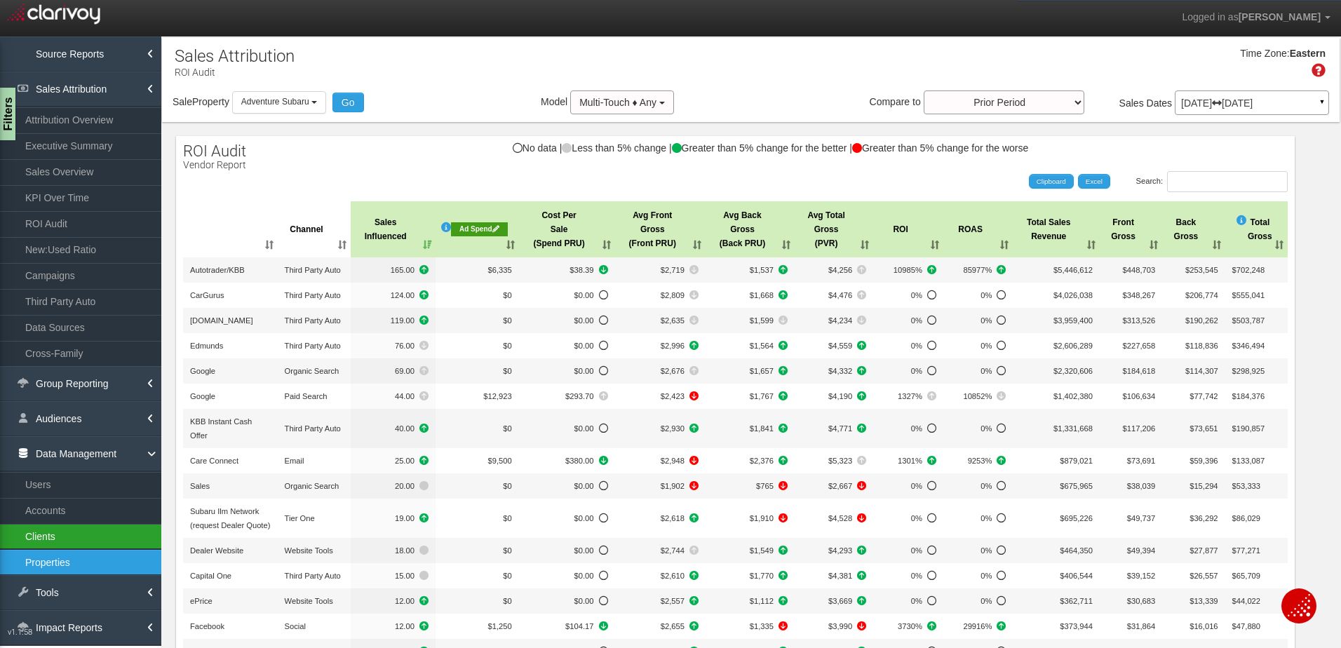
drag, startPoint x: 67, startPoint y: 559, endPoint x: 158, endPoint y: 539, distance: 94.1
click at [67, 559] on link "Properties" at bounding box center [80, 562] width 161 height 25
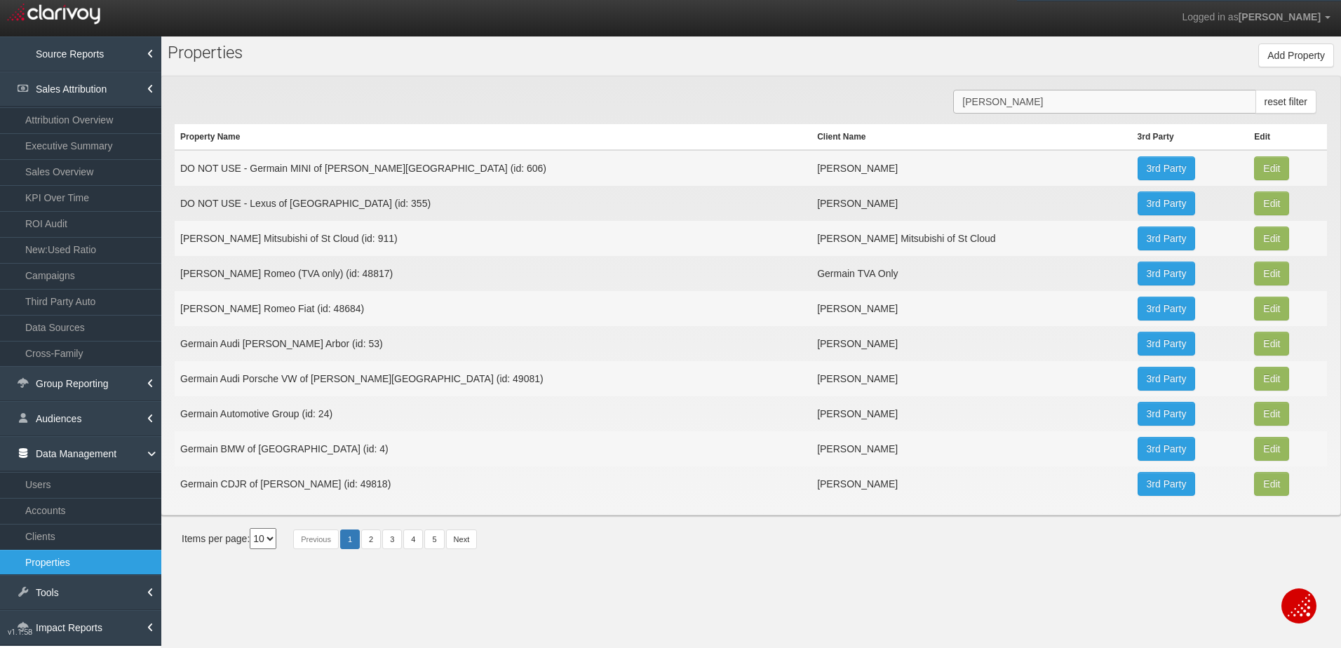
click at [1073, 102] on input "[PERSON_NAME]" at bounding box center [1104, 102] width 302 height 24
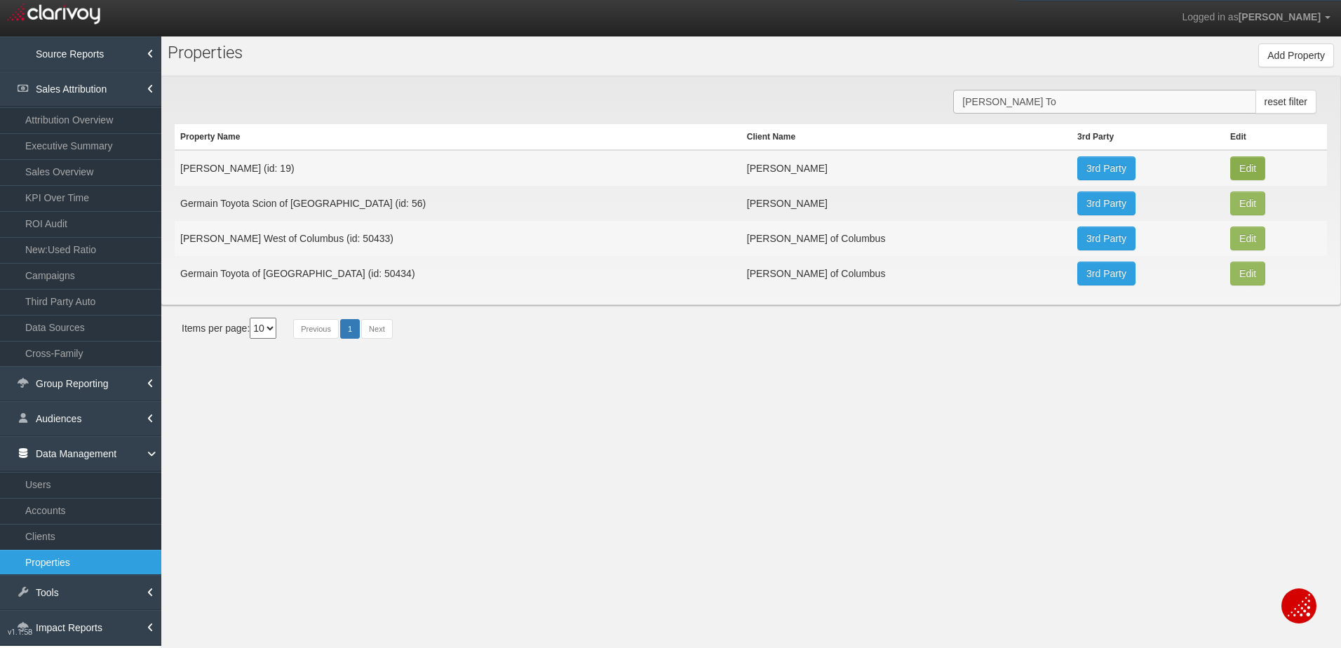
type input "[PERSON_NAME] To"
click at [1233, 168] on button "Edit" at bounding box center [1247, 168] width 35 height 24
type input "[PERSON_NAME]"
type input "19"
type input "d4f850637e1b5201f4ed3345f4cd58d46cf9540c"
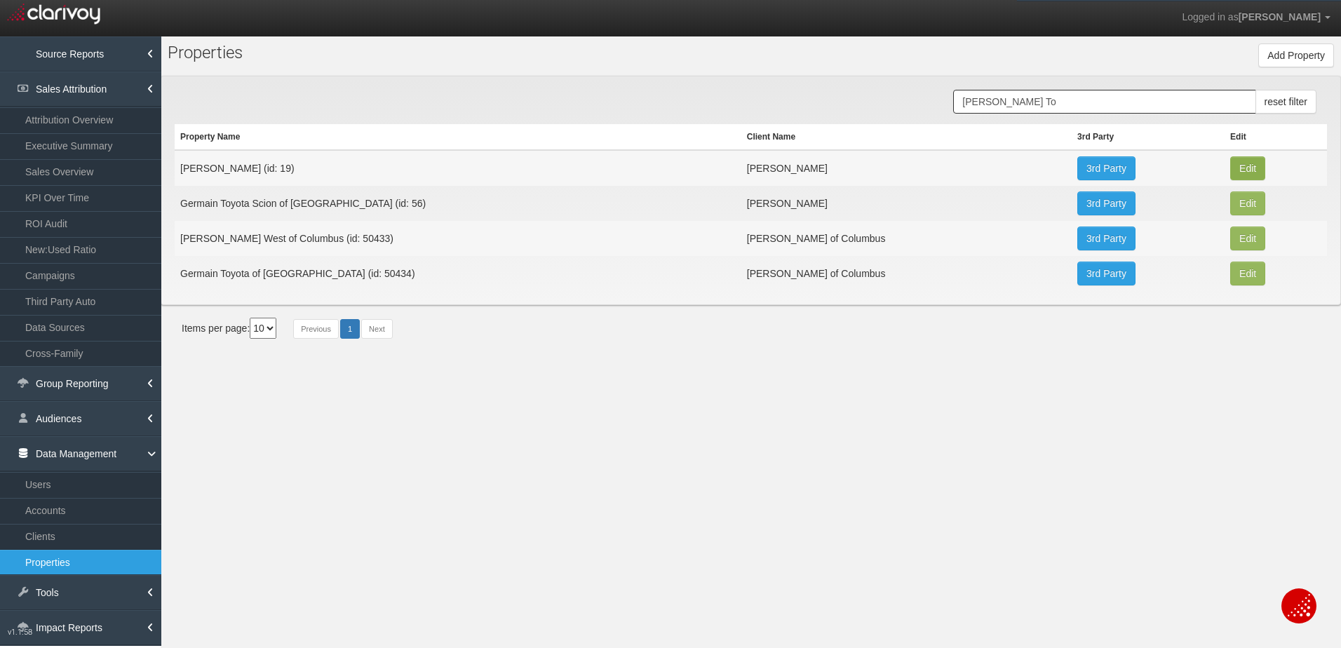
select select "55886dd7f14b500d60b616f8"
select select "string:USD"
type input "[STREET_ADDRESS]"
type input "Columbus"
type input "OH"
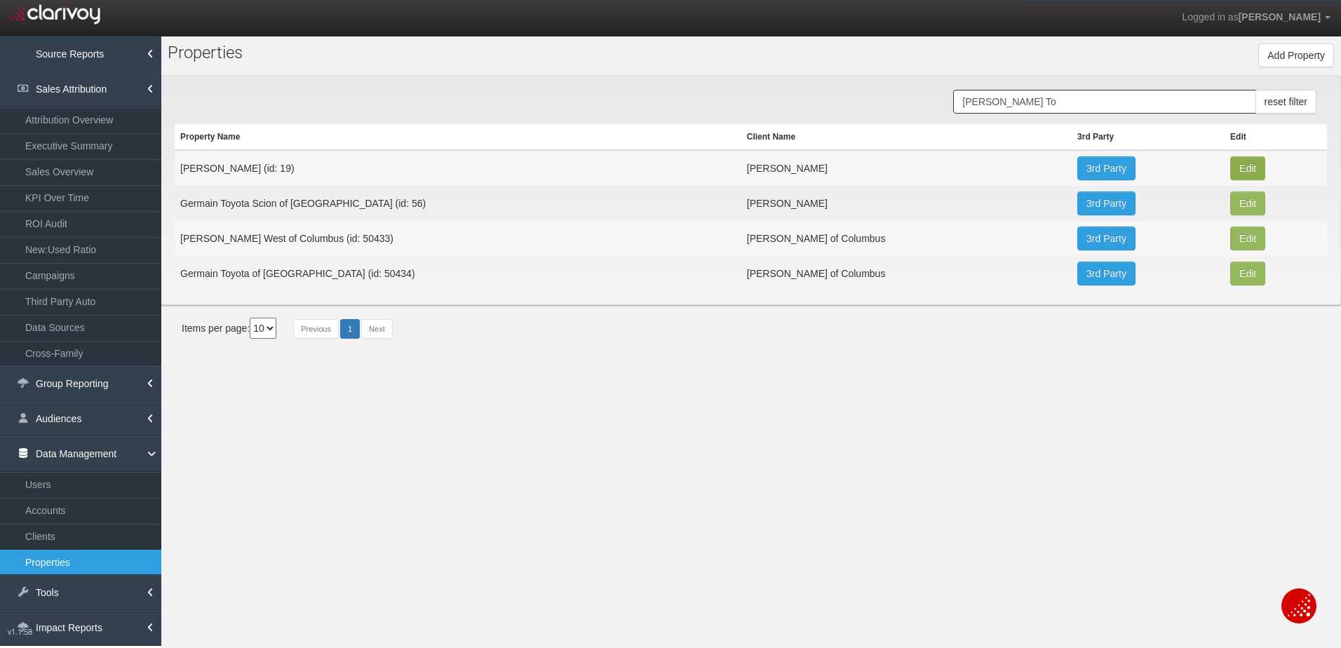
type input "43232"
type input "39.9317458"
type input "-82.8399081"
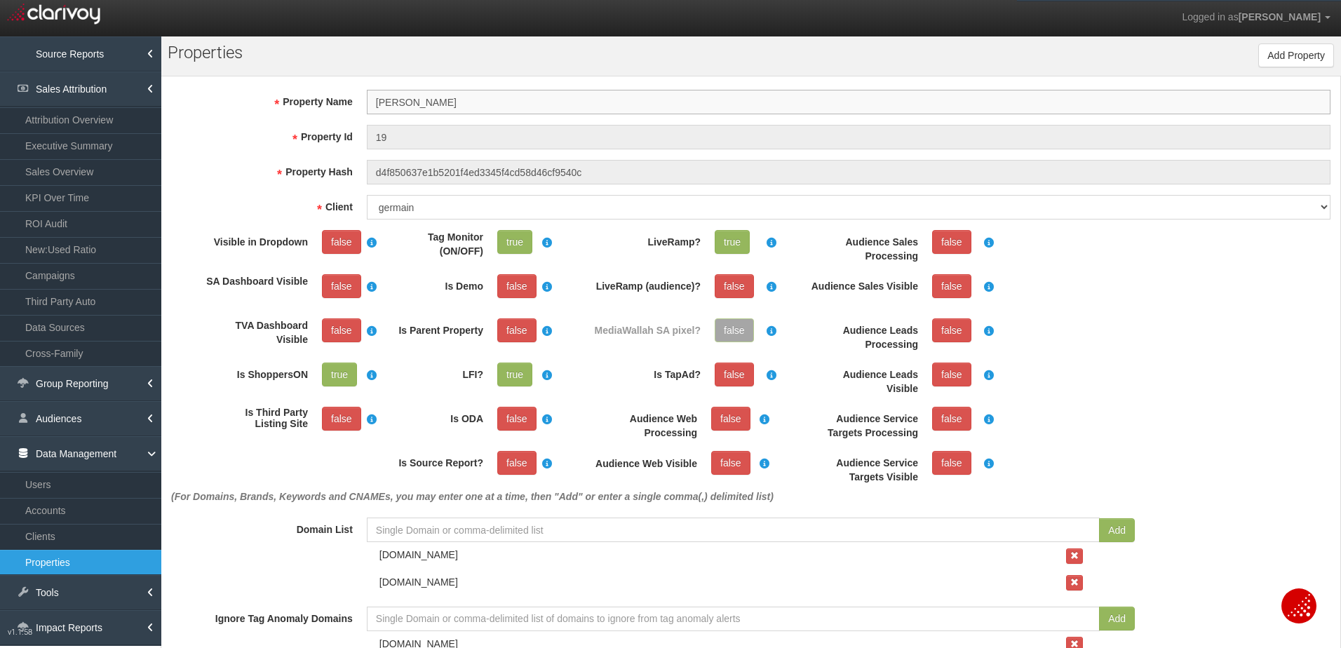
scroll to position [26, 0]
click at [96, 147] on link "Executive Summary" at bounding box center [80, 145] width 161 height 25
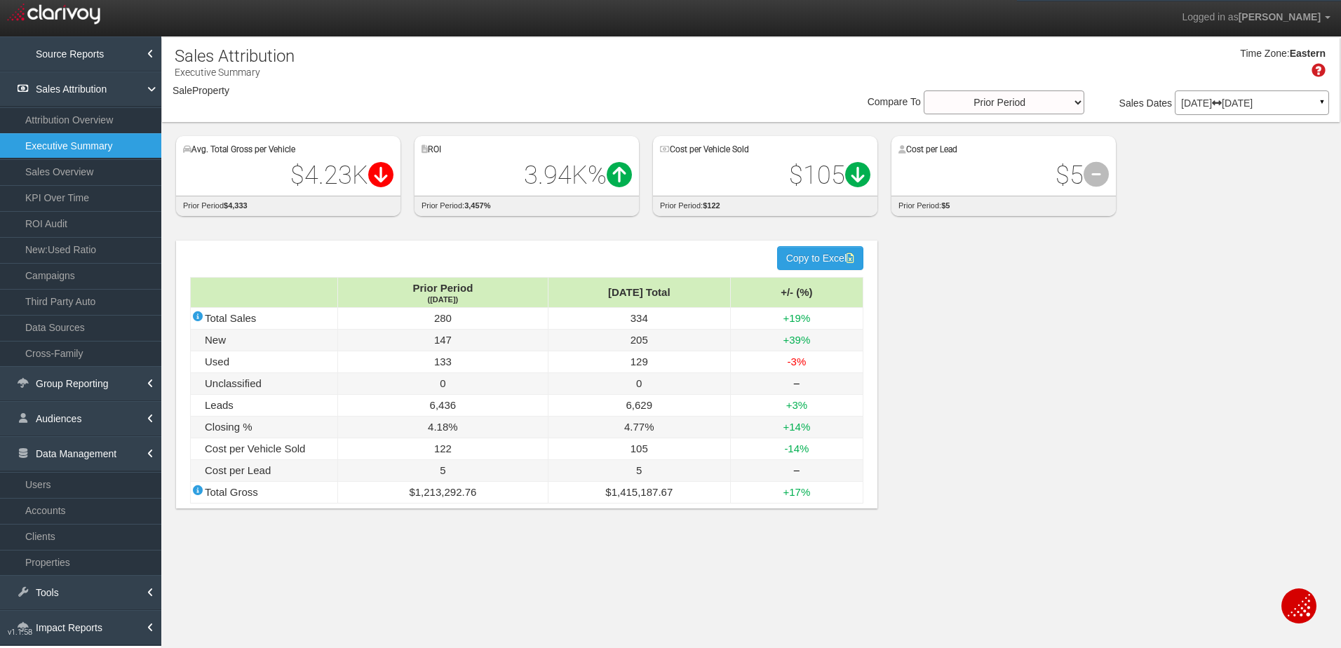
select select "object:13947"
click at [292, 101] on span "Adventure Subaru" at bounding box center [275, 101] width 68 height 10
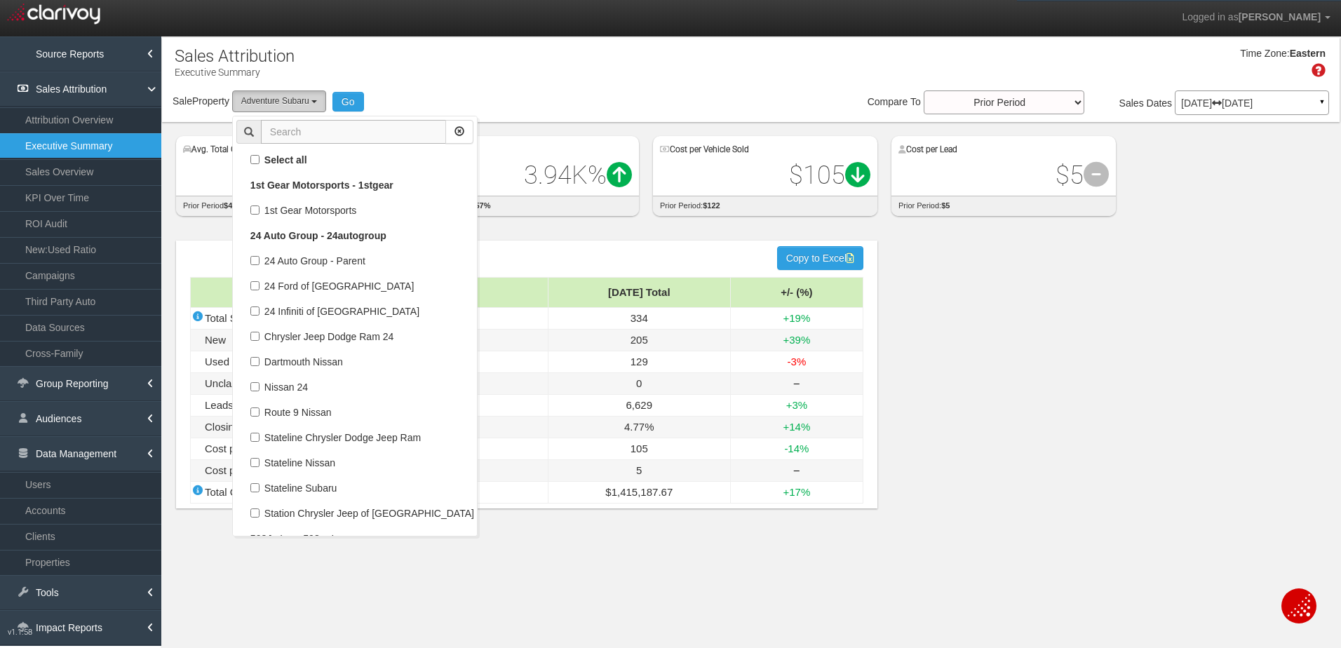
scroll to position [909, 0]
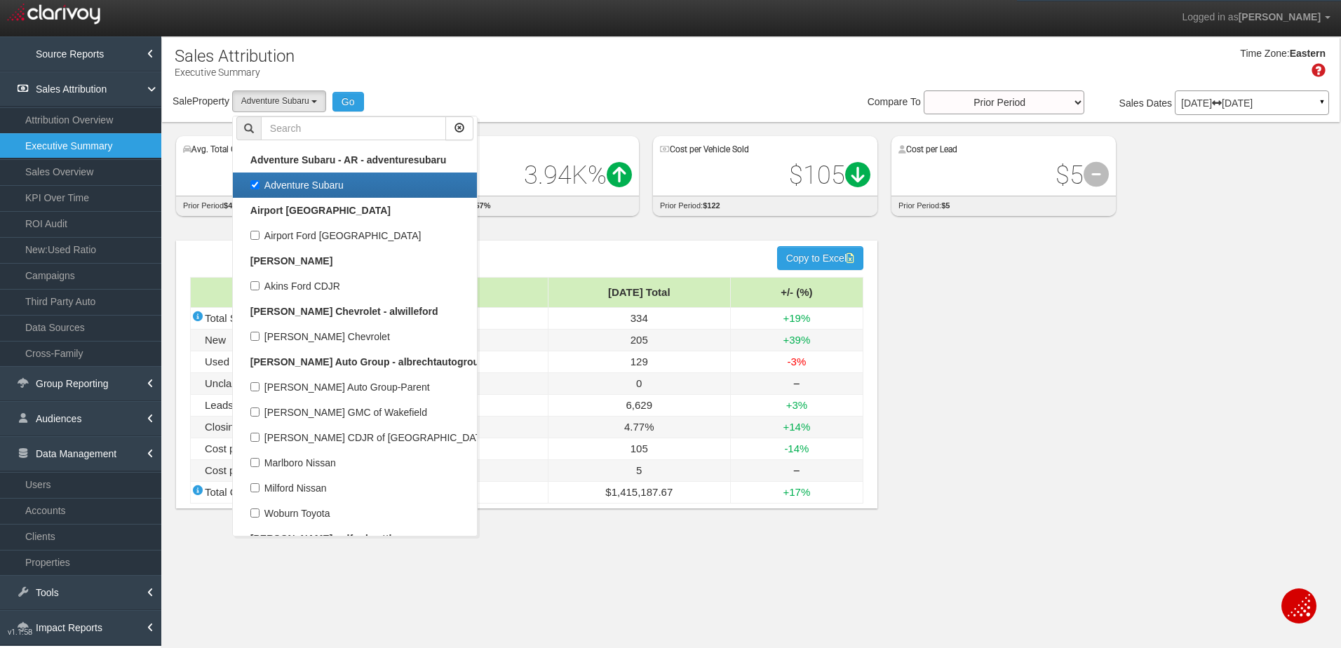
drag, startPoint x: 259, startPoint y: 182, endPoint x: 269, endPoint y: 176, distance: 10.7
click at [261, 181] on label "Adventure Subaru" at bounding box center [354, 185] width 237 height 18
click at [259, 181] on input "Adventure Subaru" at bounding box center [254, 184] width 9 height 9
checkbox input "false"
select select
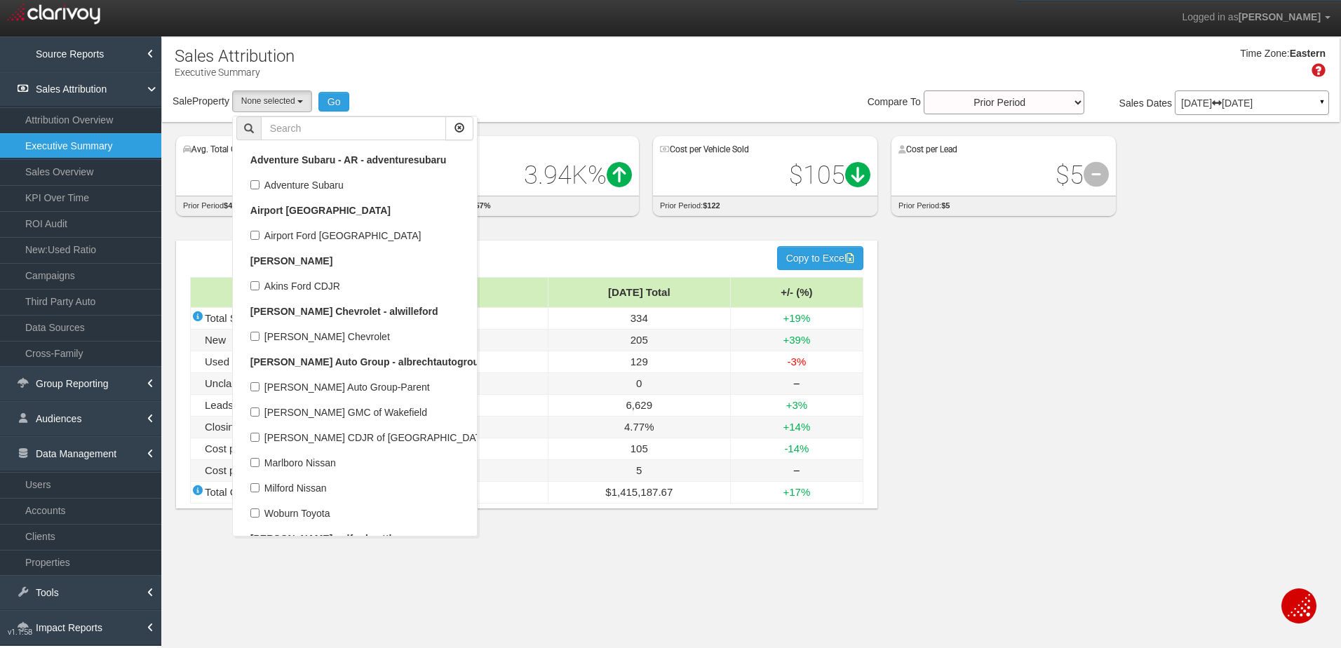
scroll to position [435, 0]
click at [337, 126] on input "text" at bounding box center [353, 128] width 185 height 24
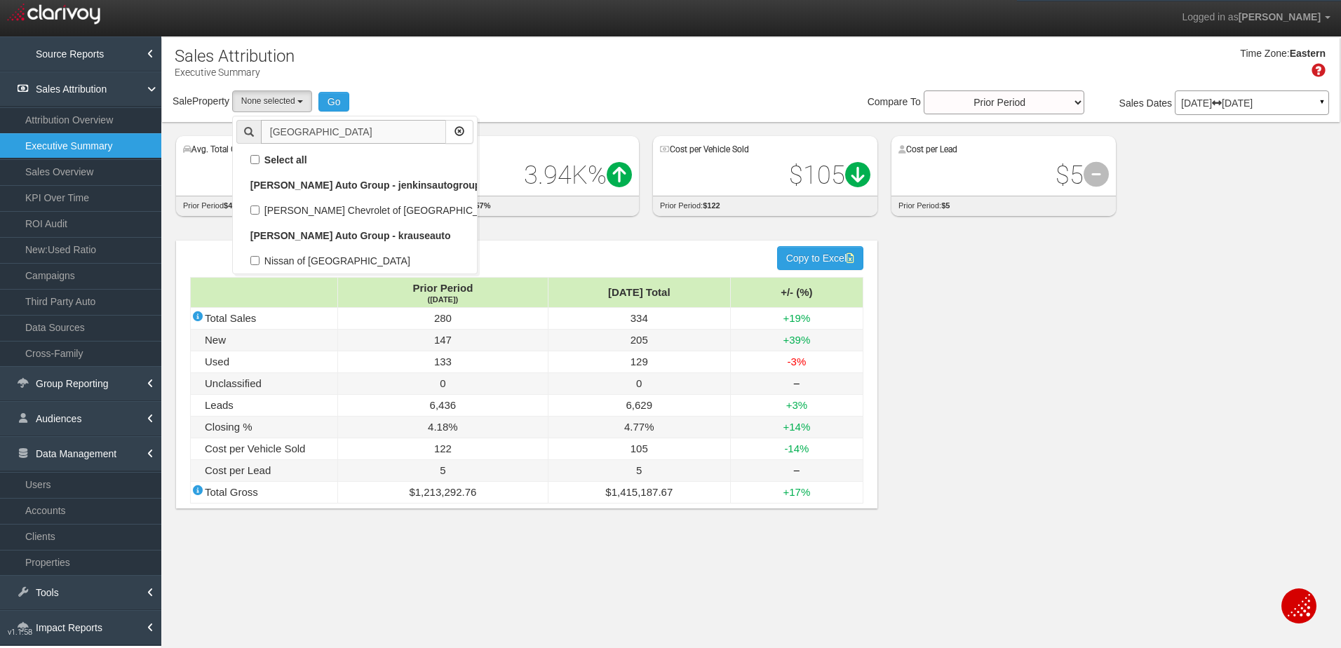
scroll to position [0, 0]
type input "[GEOGRAPHIC_DATA]"
click at [255, 257] on label "Nissan of [GEOGRAPHIC_DATA]" at bounding box center [354, 261] width 237 height 18
click at [255, 257] on input "Nissan of [GEOGRAPHIC_DATA]" at bounding box center [254, 260] width 9 height 9
checkbox input "true"
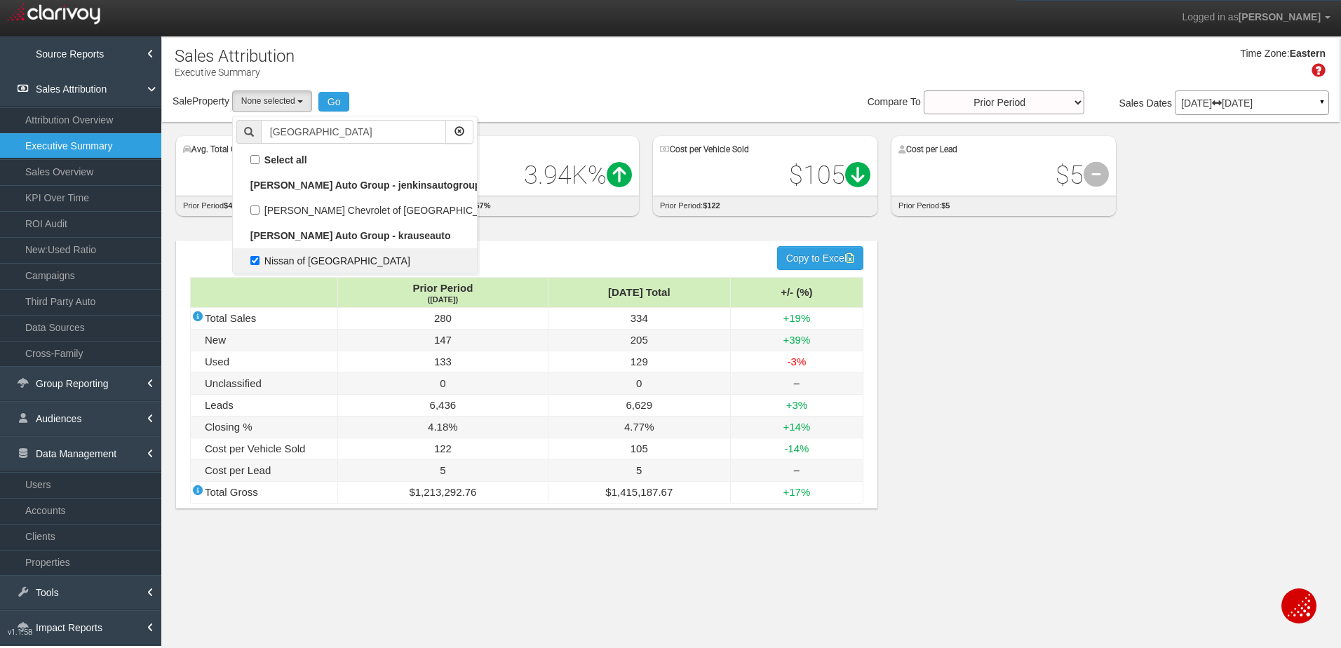
select select "object:15227"
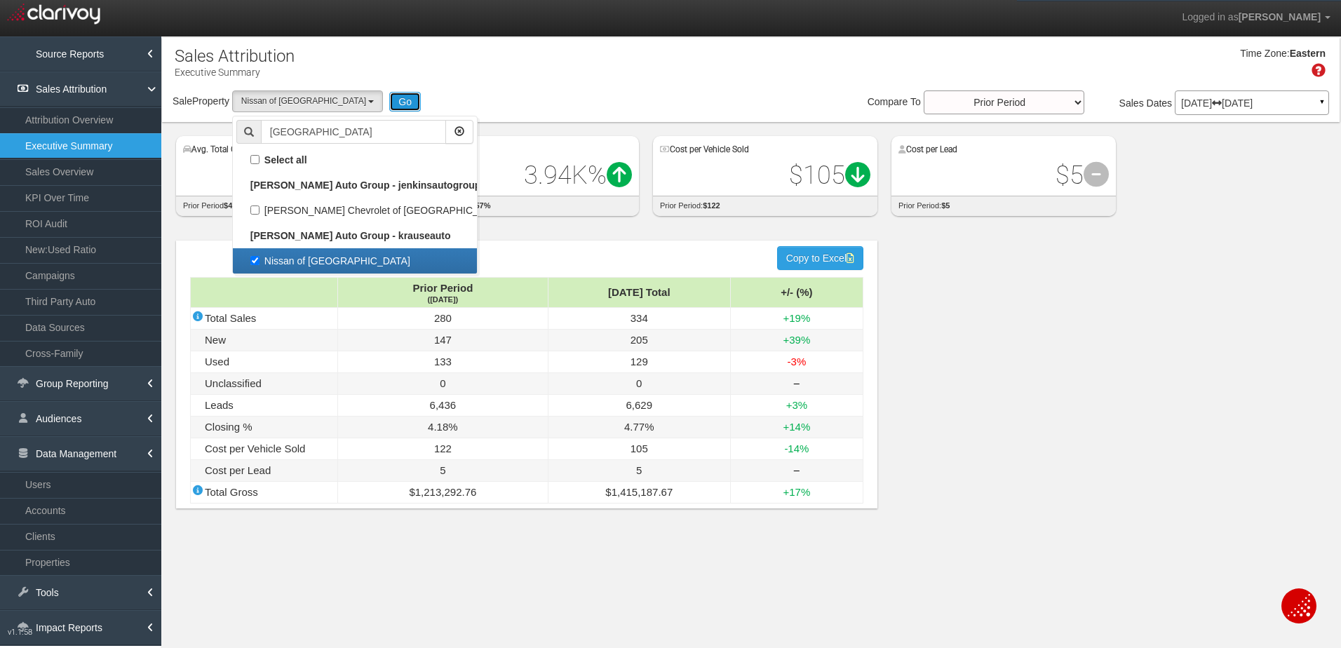
click at [389, 96] on button "Go" at bounding box center [405, 102] width 32 height 20
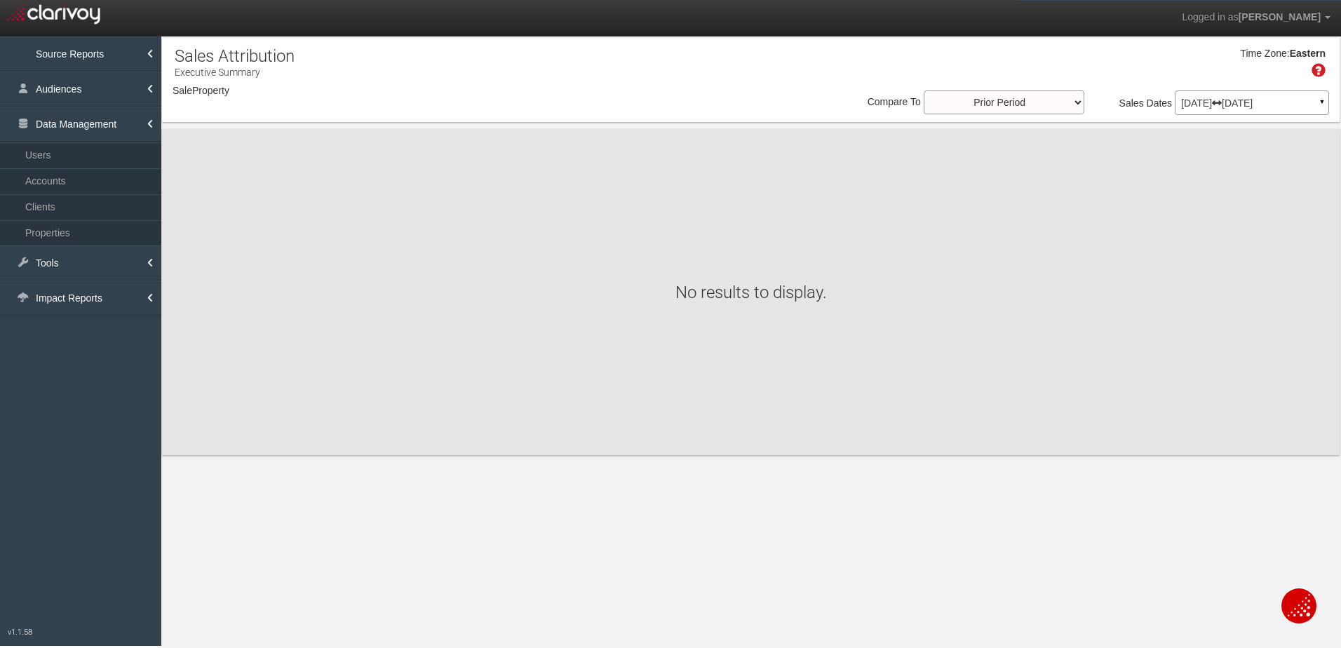
select select "object:17846"
click at [304, 98] on span "Nissan of [GEOGRAPHIC_DATA]" at bounding box center [303, 101] width 125 height 10
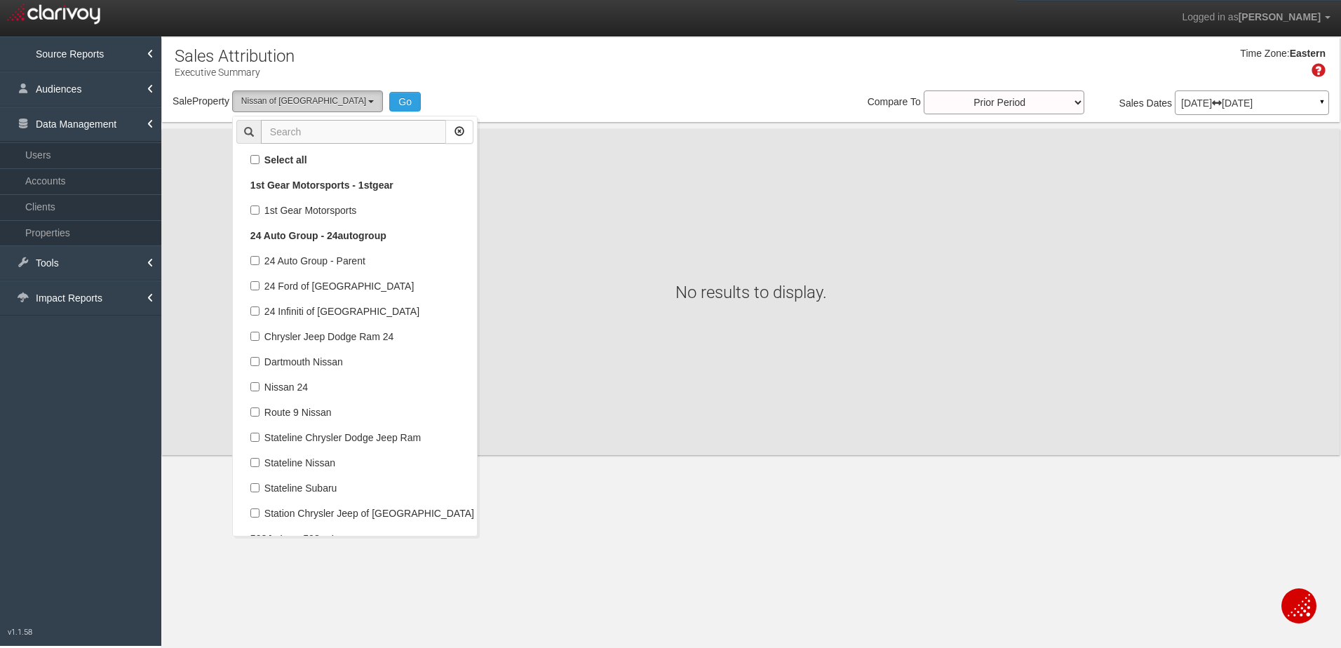
scroll to position [46492, 0]
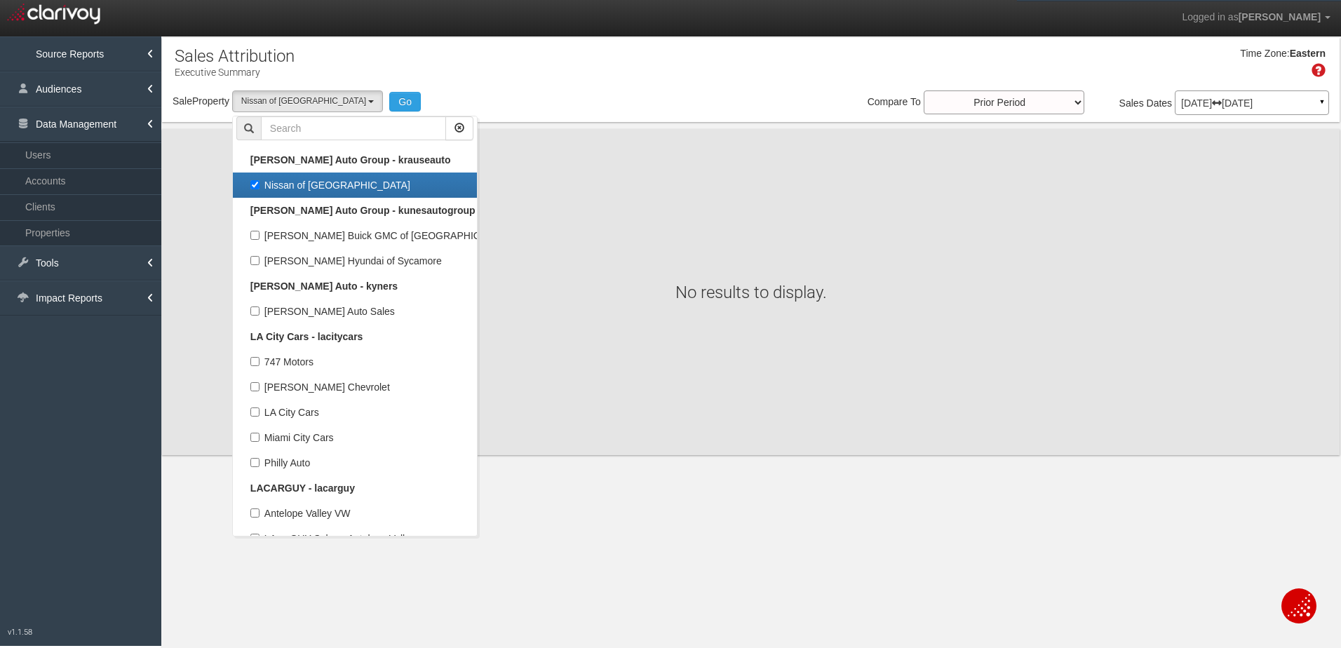
click at [257, 179] on label "Nissan of [GEOGRAPHIC_DATA]" at bounding box center [354, 185] width 237 height 18
click at [257, 180] on input "Nissan of [GEOGRAPHIC_DATA]" at bounding box center [254, 184] width 9 height 9
checkbox input "false"
select select
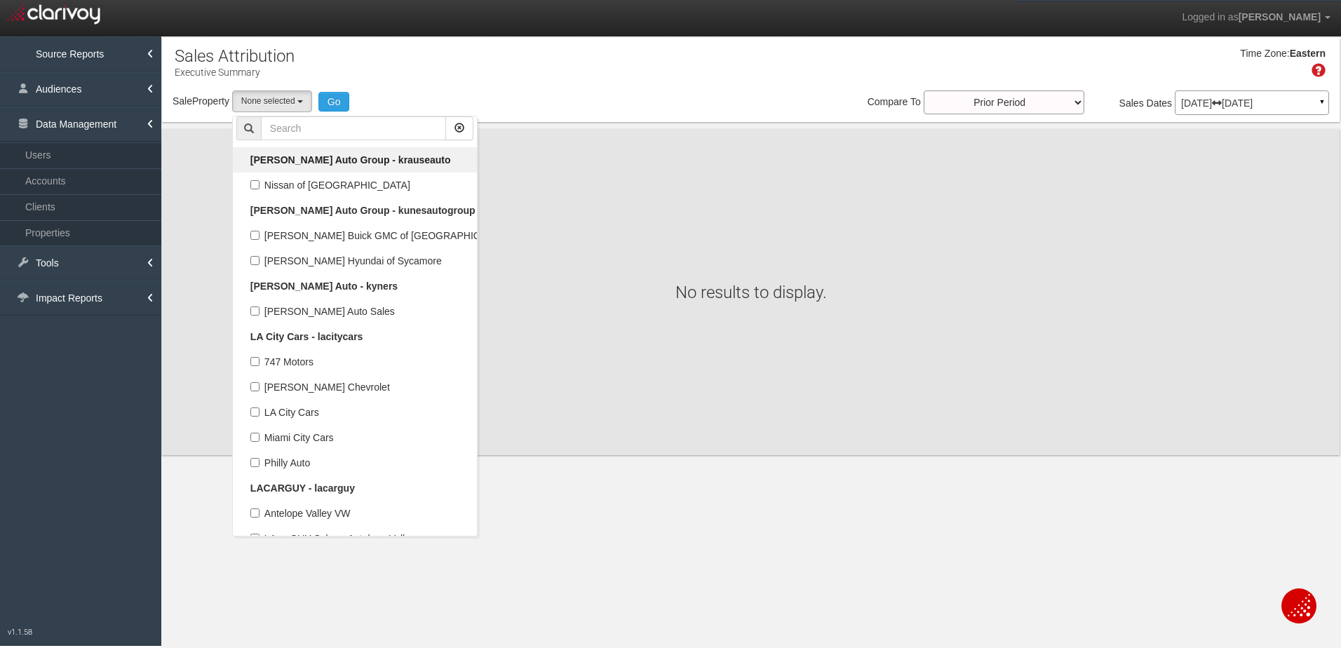
scroll to position [22255, 0]
click at [300, 125] on input "text" at bounding box center [353, 128] width 185 height 24
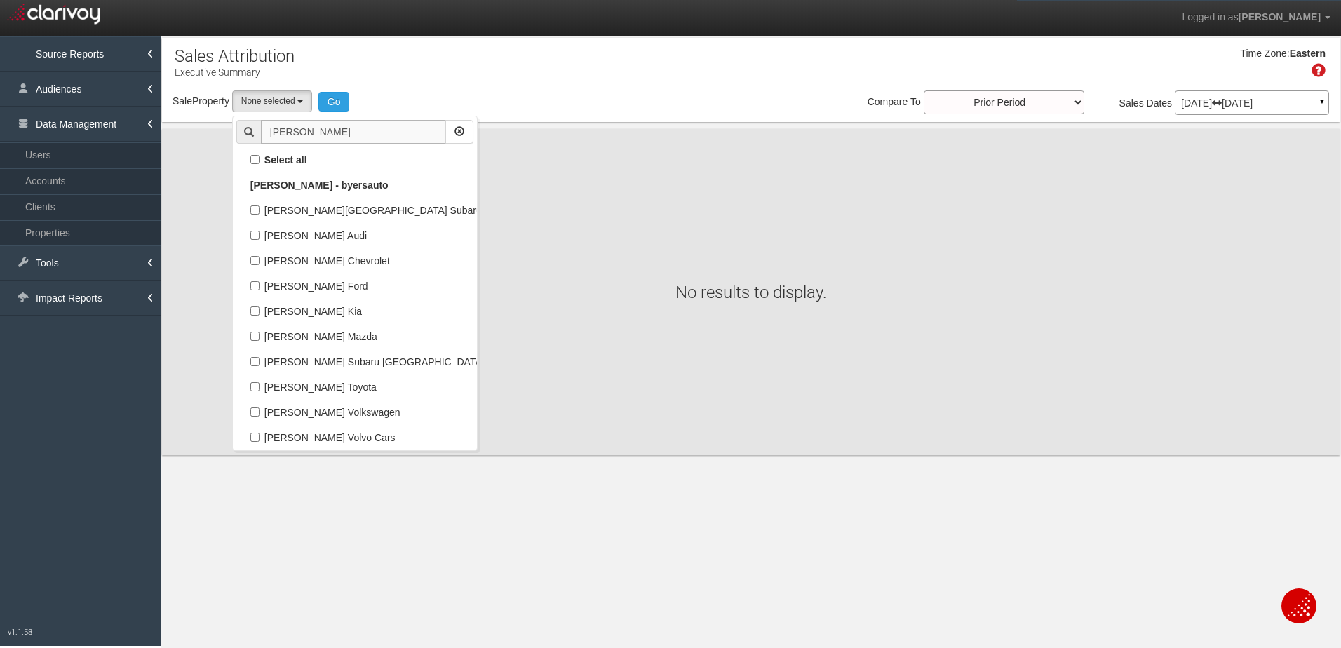
scroll to position [0, 0]
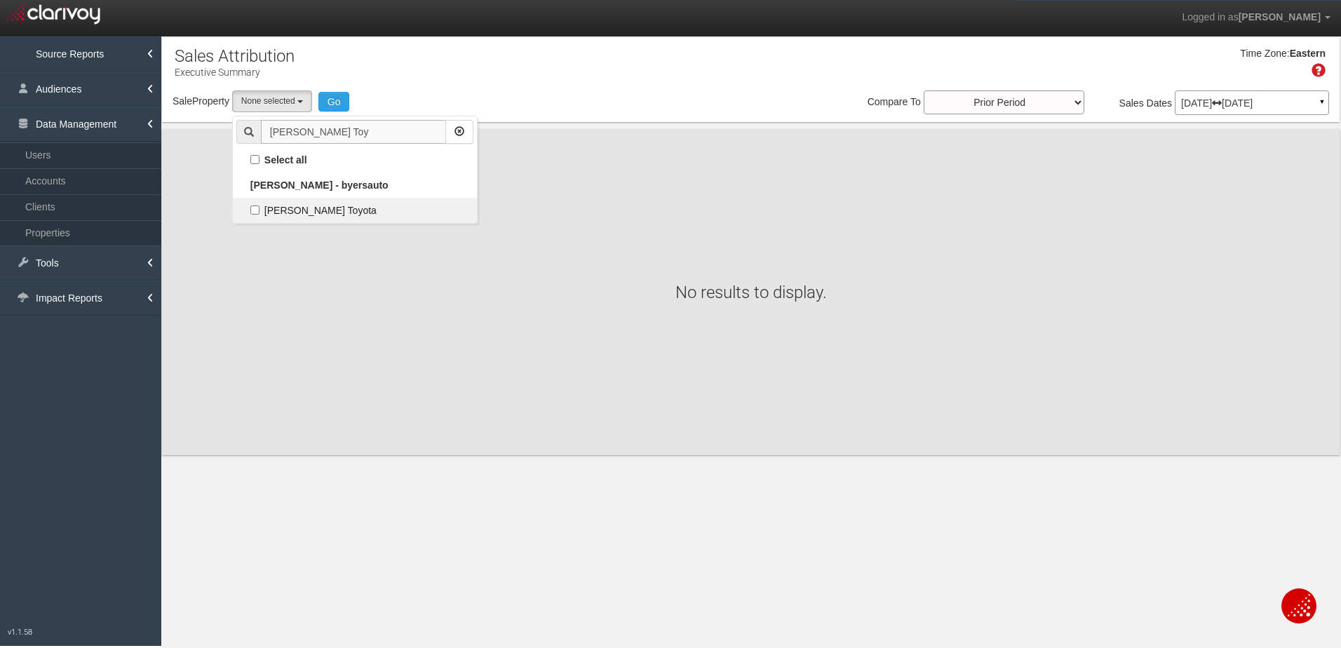
type input "[PERSON_NAME] Toy"
click at [254, 210] on label "[PERSON_NAME] Toyota" at bounding box center [354, 210] width 237 height 18
click at [254, 210] on input "[PERSON_NAME] Toyota" at bounding box center [254, 209] width 9 height 9
checkbox input "true"
select select "object:16906"
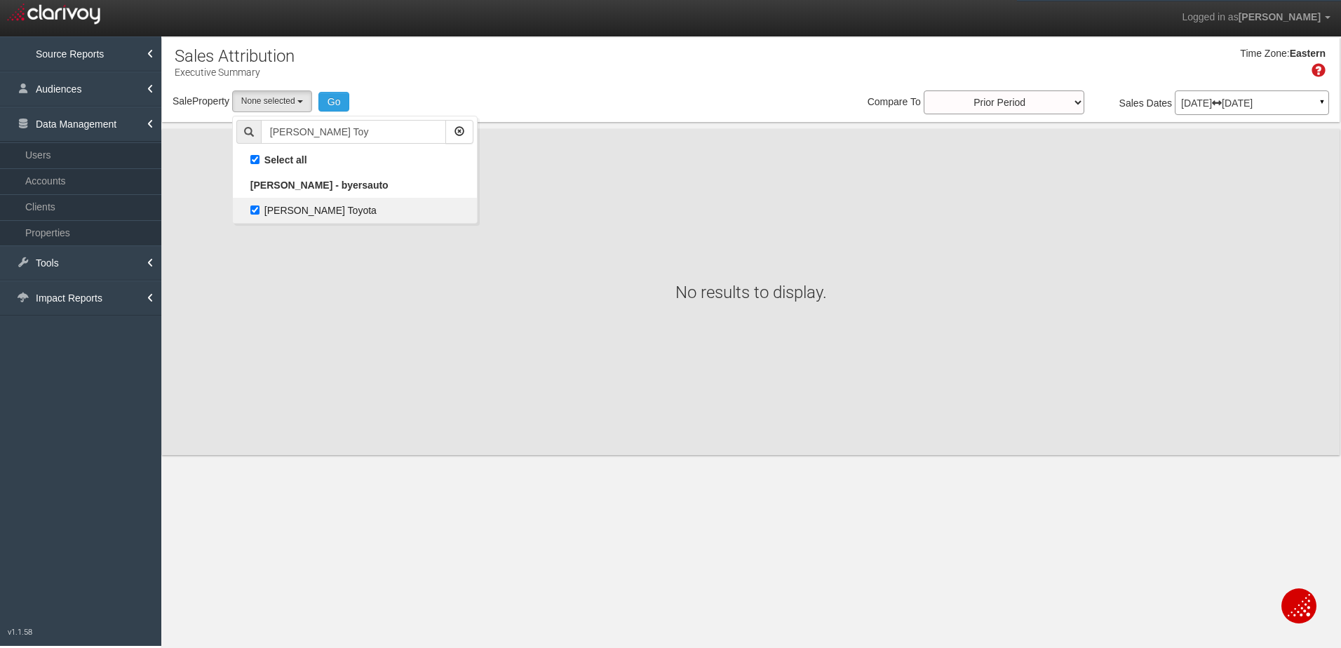
checkbox input "true"
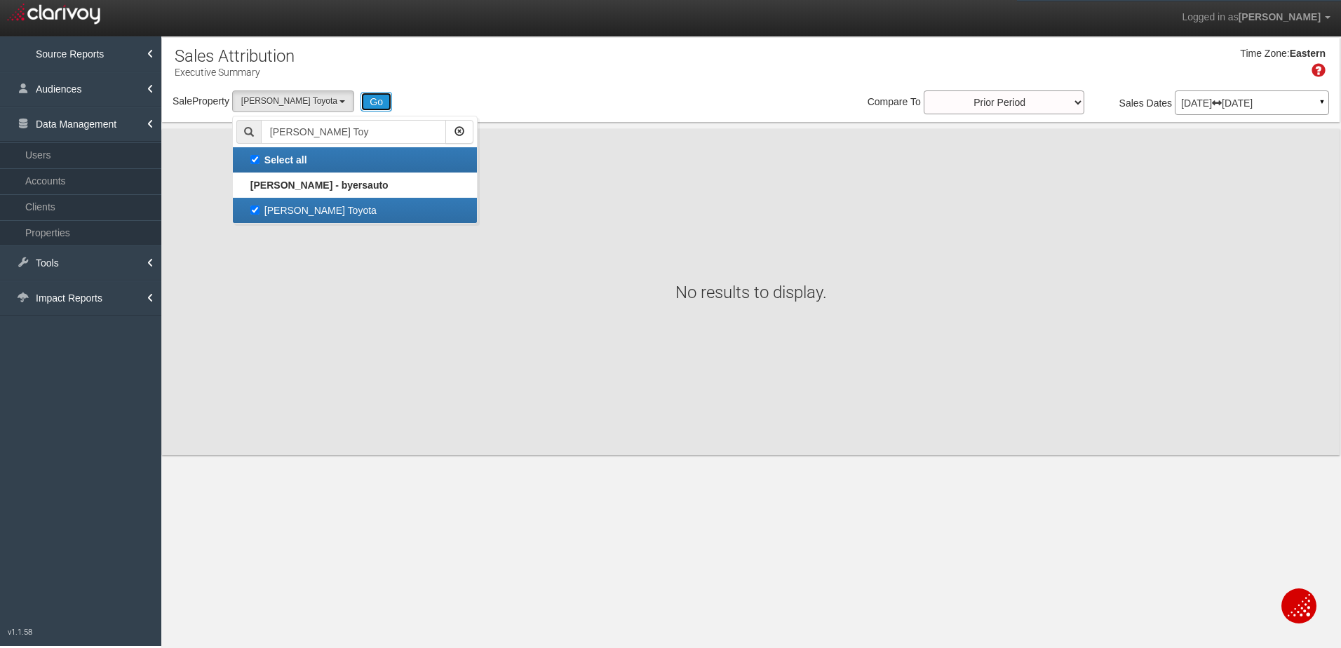
click at [360, 97] on button "Go" at bounding box center [376, 102] width 32 height 20
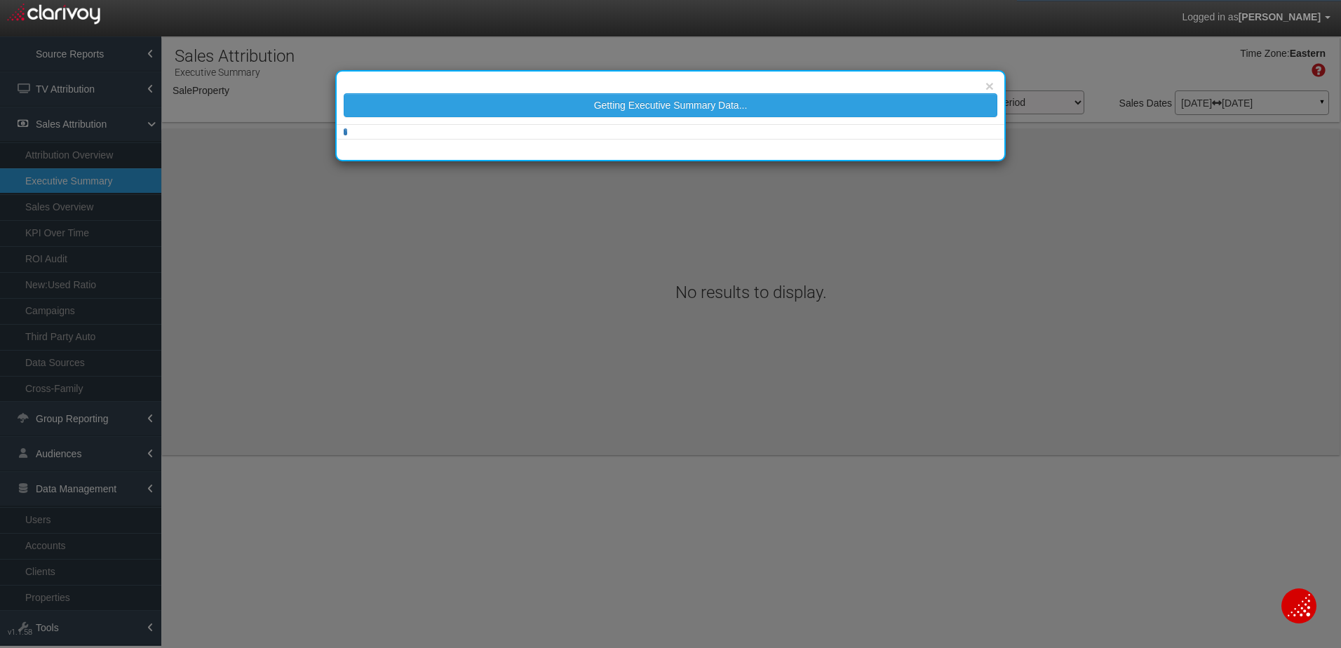
select select "object:19530"
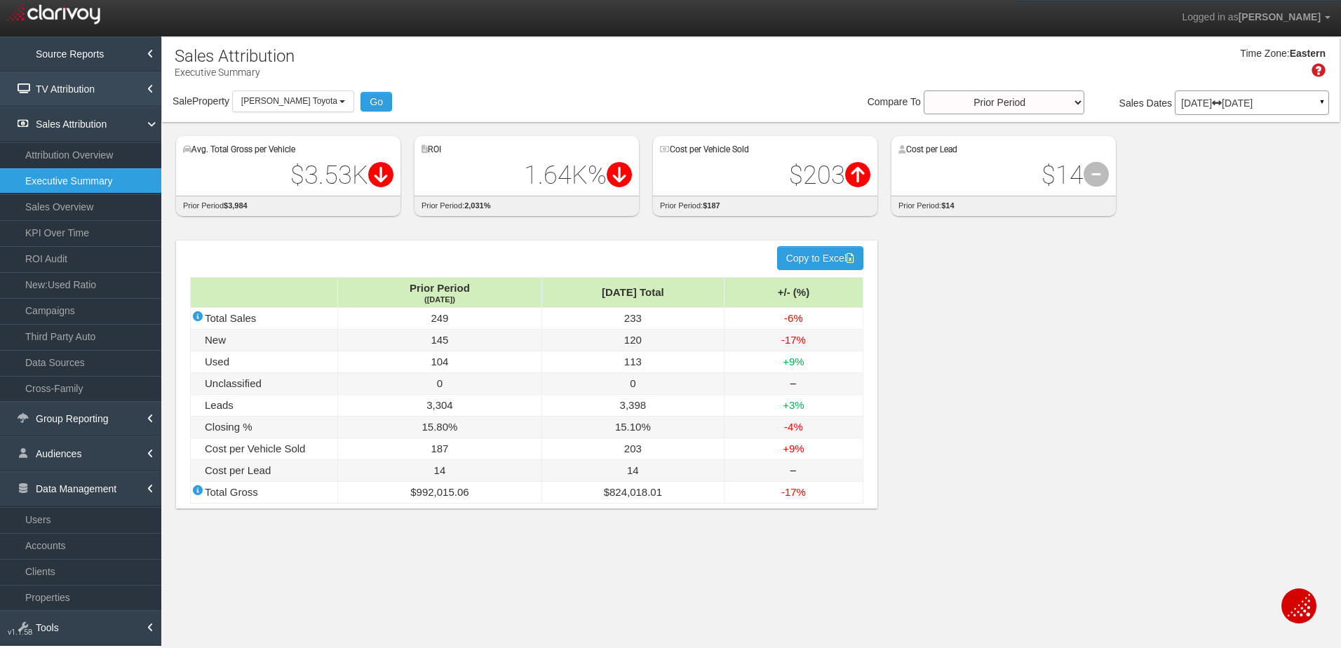
click at [81, 88] on link "TV Attribution" at bounding box center [80, 89] width 161 height 35
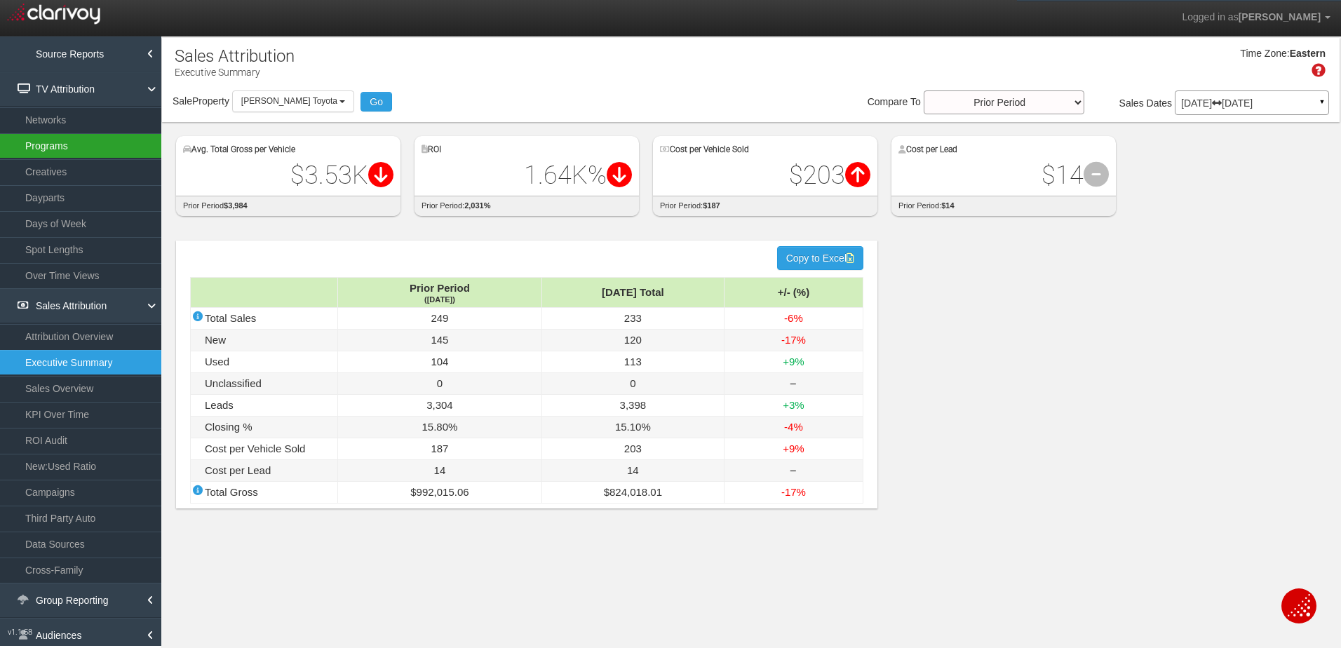
click at [83, 142] on link "Programs" at bounding box center [80, 145] width 161 height 25
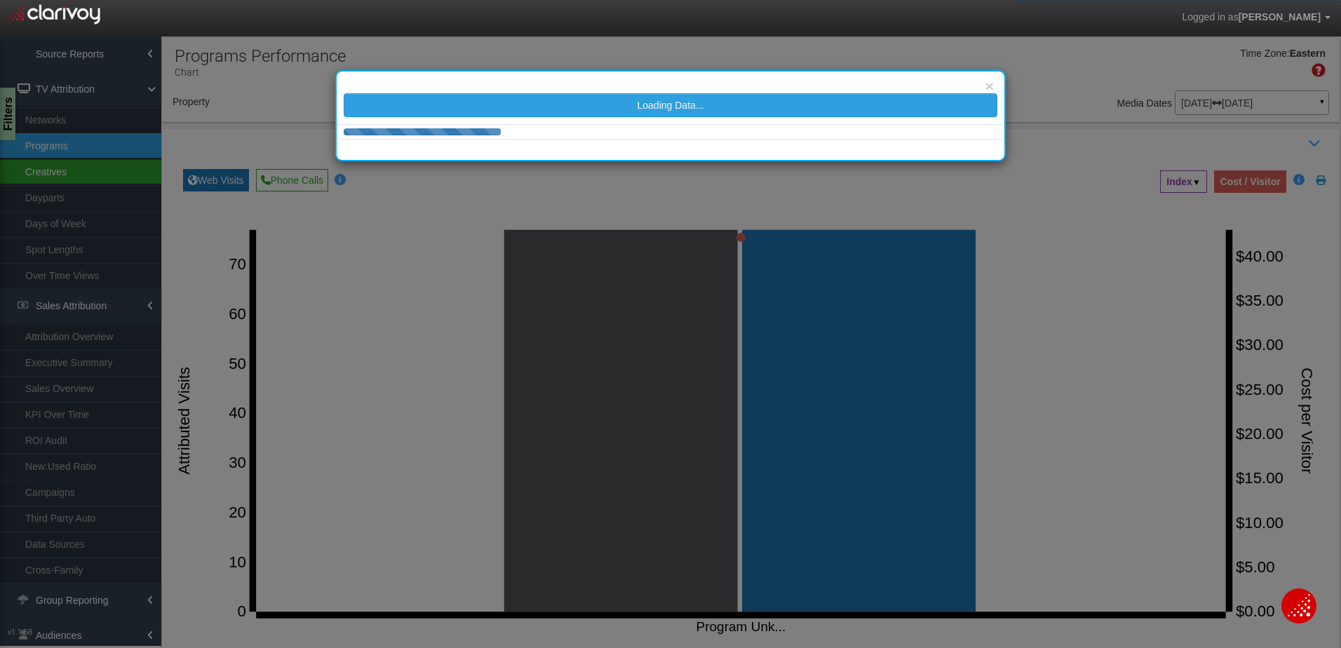
click at [88, 165] on link "Creatives" at bounding box center [80, 171] width 161 height 25
select select "object:22212"
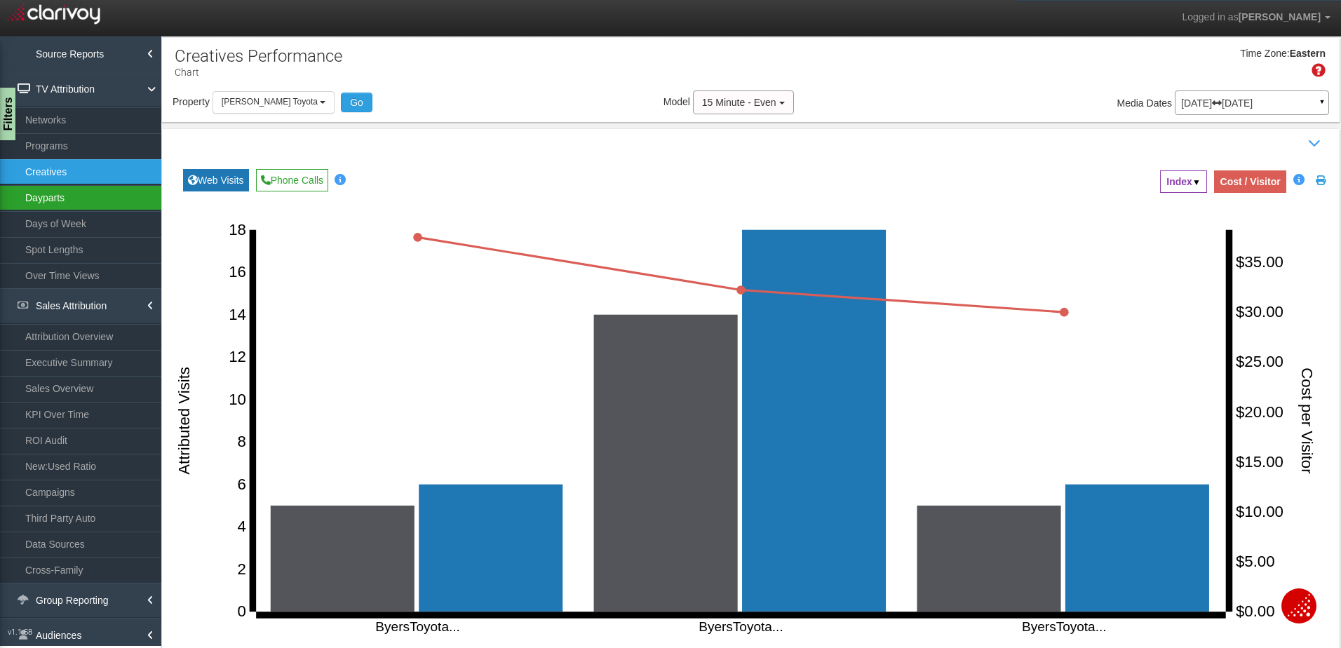
scroll to position [70, 0]
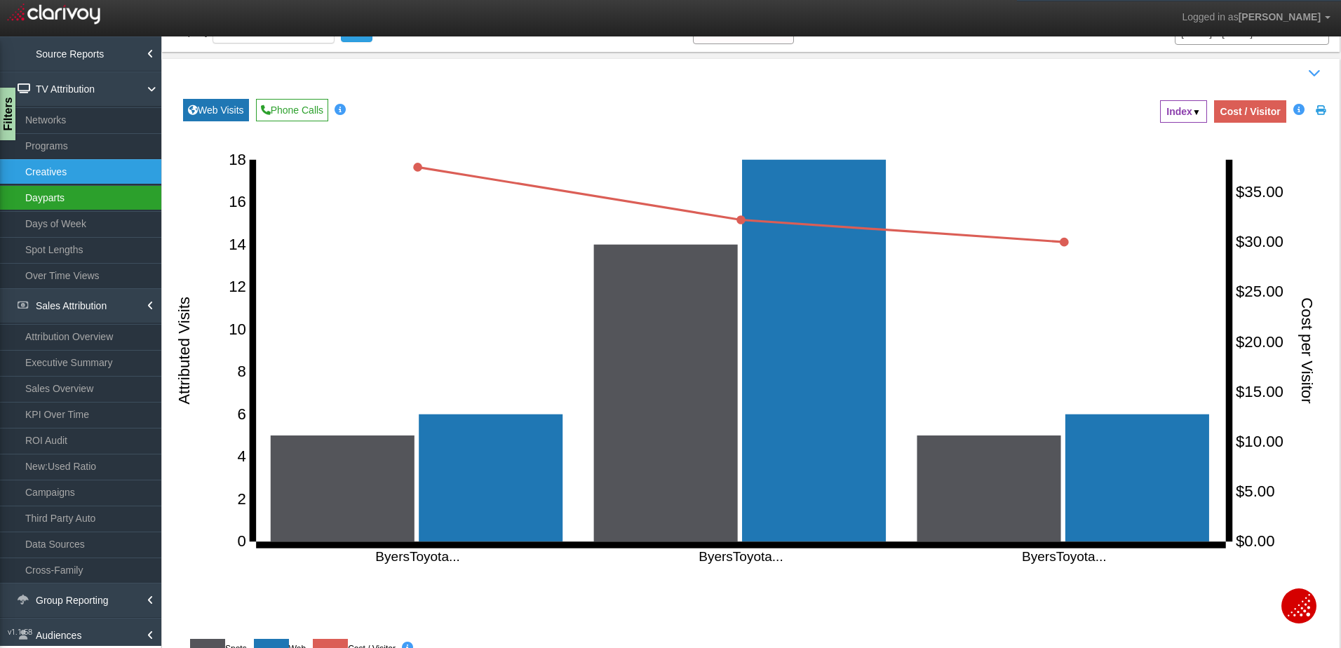
click at [57, 196] on link "Dayparts" at bounding box center [80, 197] width 161 height 25
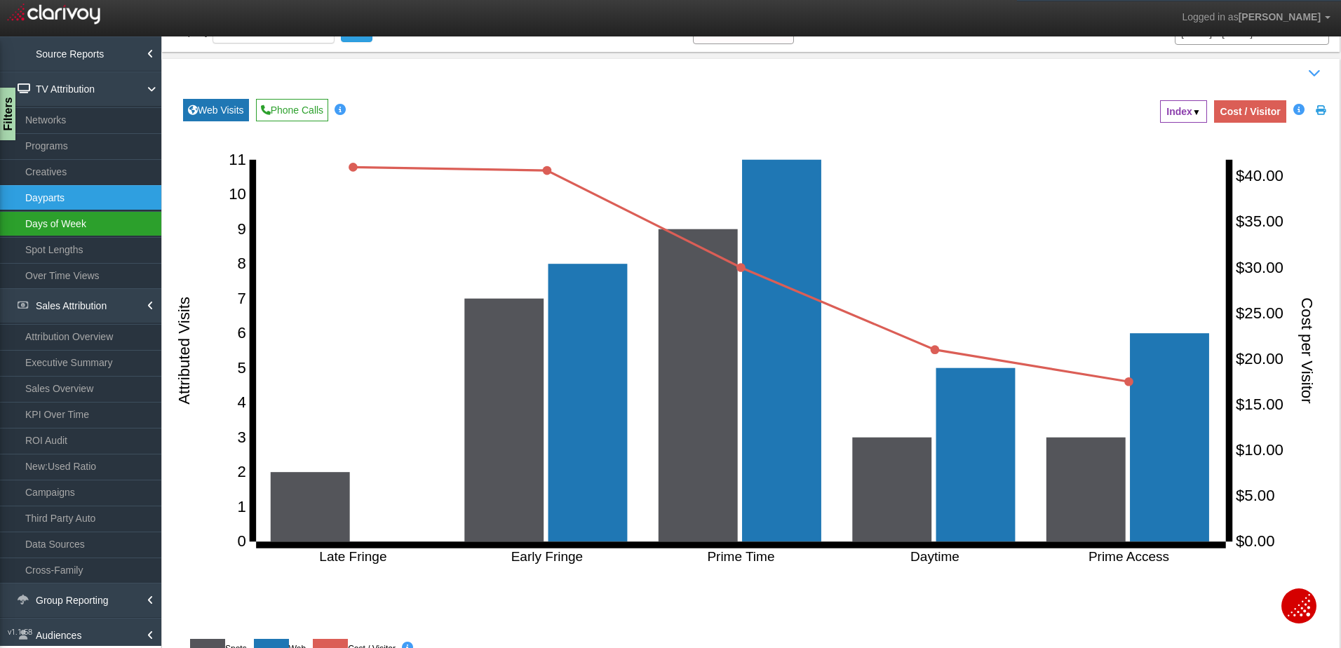
click at [70, 221] on link "Days of Week" at bounding box center [80, 223] width 161 height 25
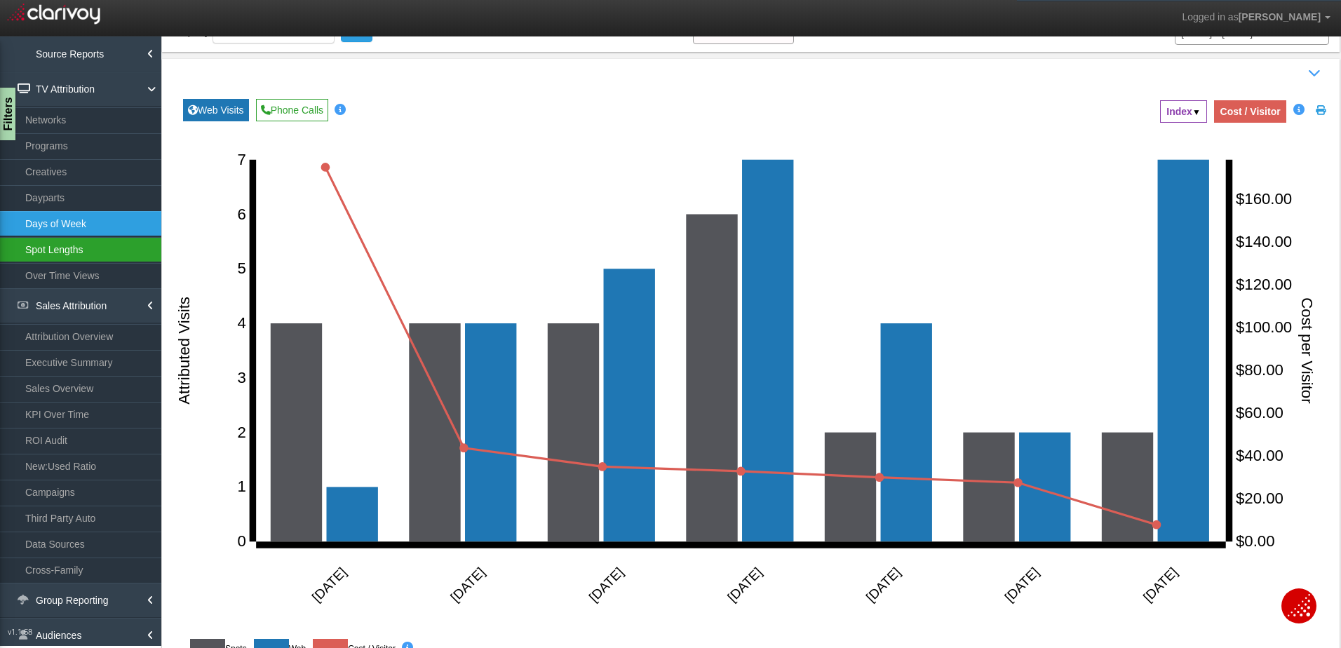
click at [94, 254] on link "Spot Lengths" at bounding box center [80, 249] width 161 height 25
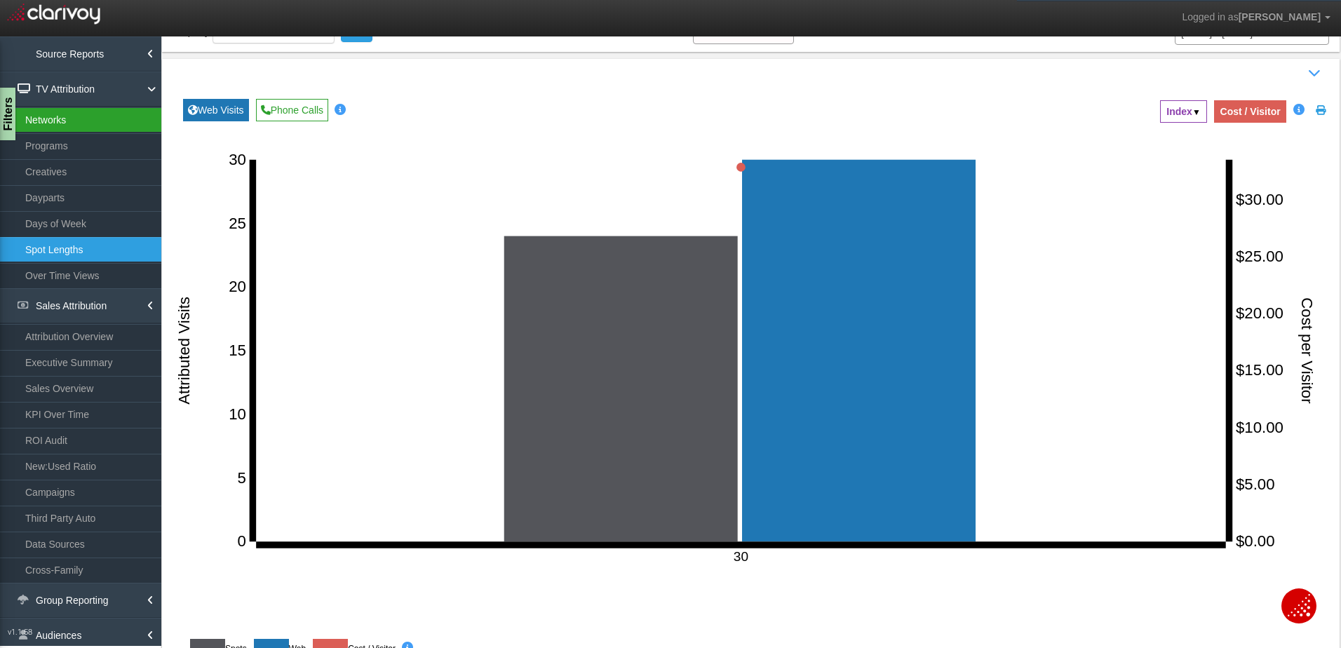
click at [62, 121] on link "Networks" at bounding box center [80, 119] width 161 height 25
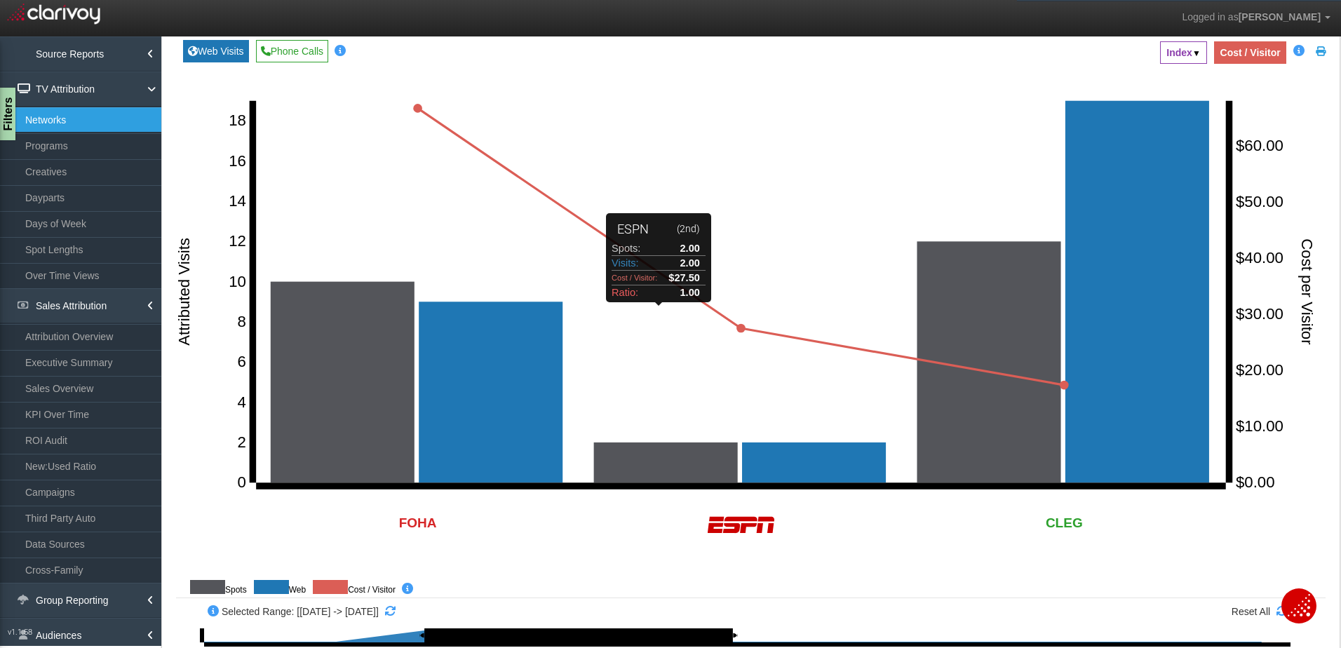
scroll to position [421, 0]
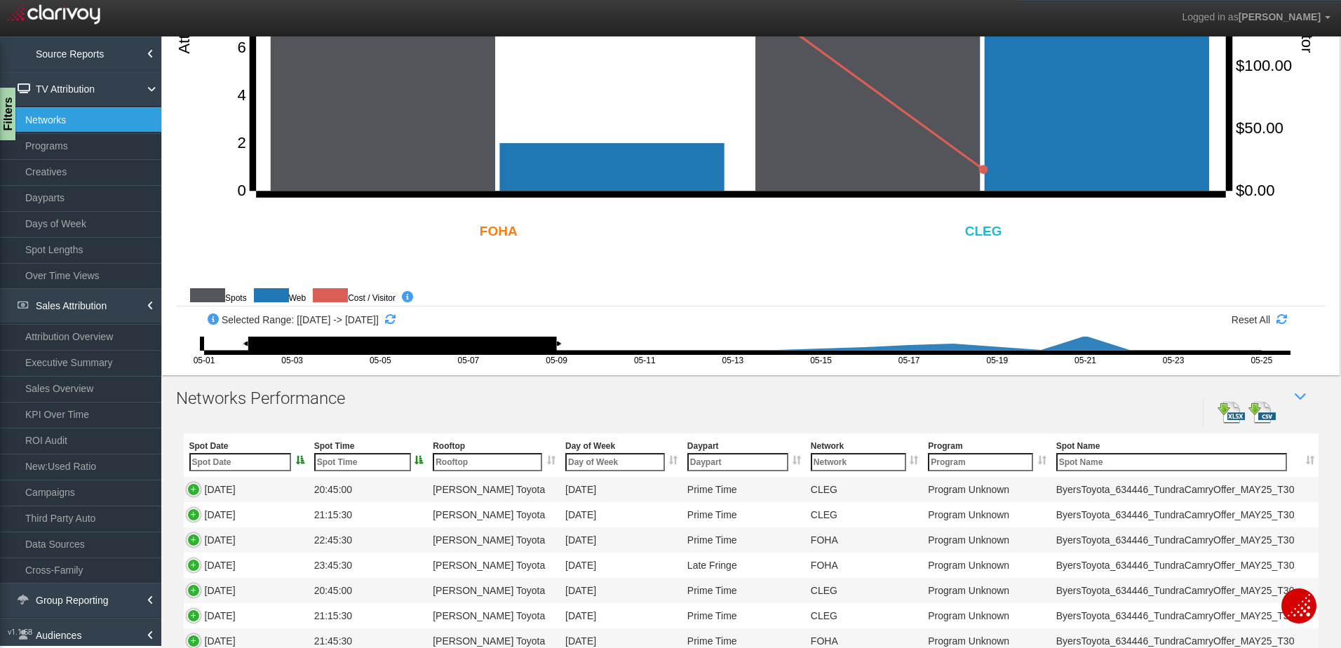
drag, startPoint x: 728, startPoint y: 343, endPoint x: 544, endPoint y: 334, distance: 184.6
click at [544, 334] on div "Select a Date Range: Selected Range: [[DATE] -> [DATE]] Reset All [PHONE_NUMBER…" at bounding box center [750, 337] width 1149 height 62
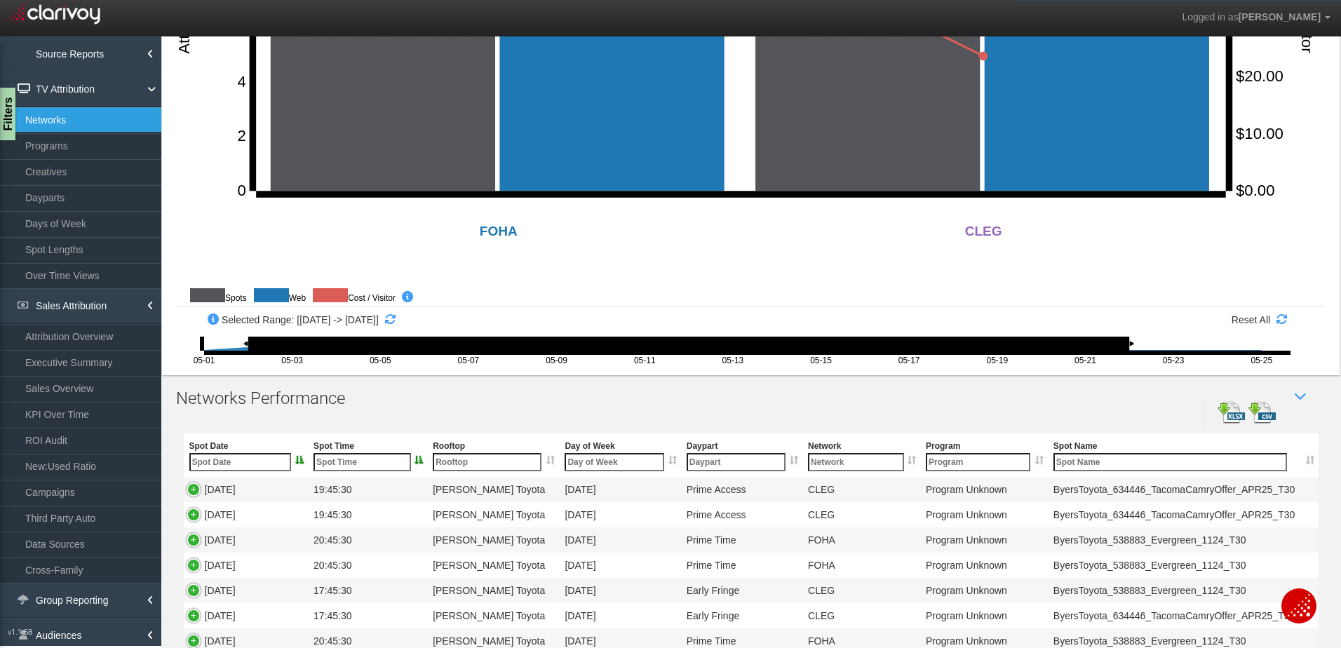
drag, startPoint x: 559, startPoint y: 344, endPoint x: 1300, endPoint y: 355, distance: 741.2
click at [1303, 360] on icon "[PHONE_NUMBER] [PHONE_NUMBER] [PHONE_NUMBER] [PHONE_NUMBER] [PHONE_NUMBER] [PHO…" at bounding box center [750, 351] width 1149 height 28
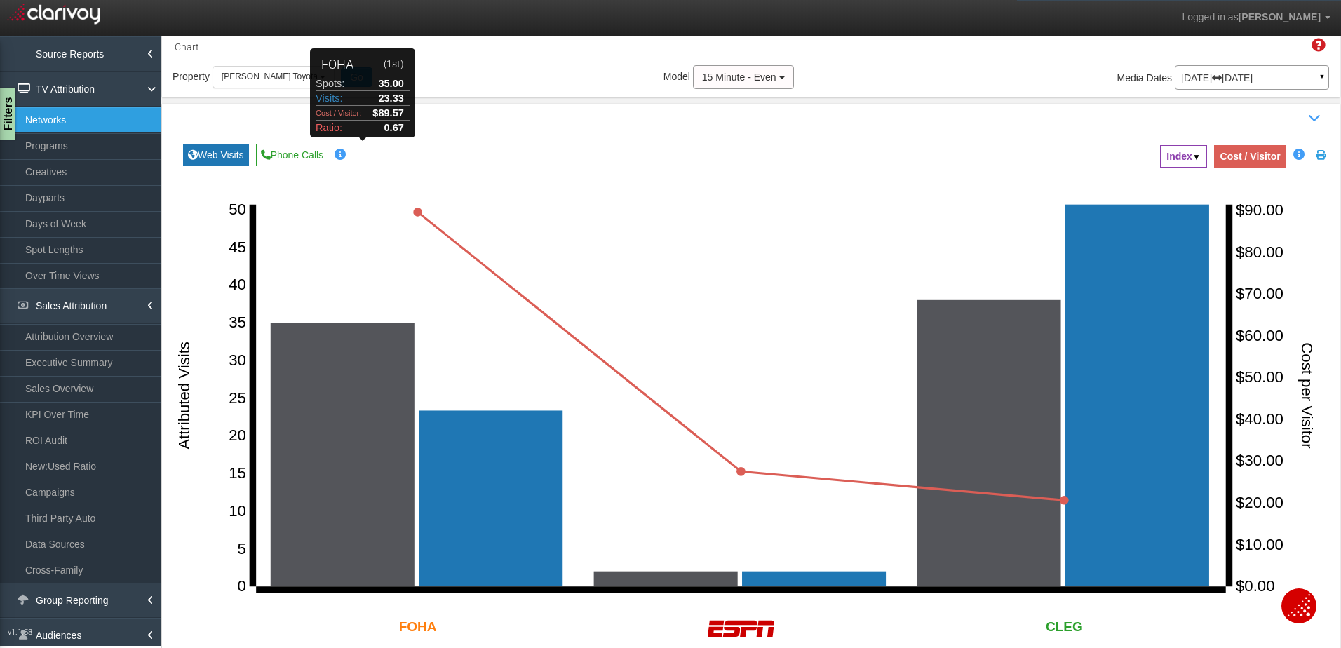
scroll to position [0, 0]
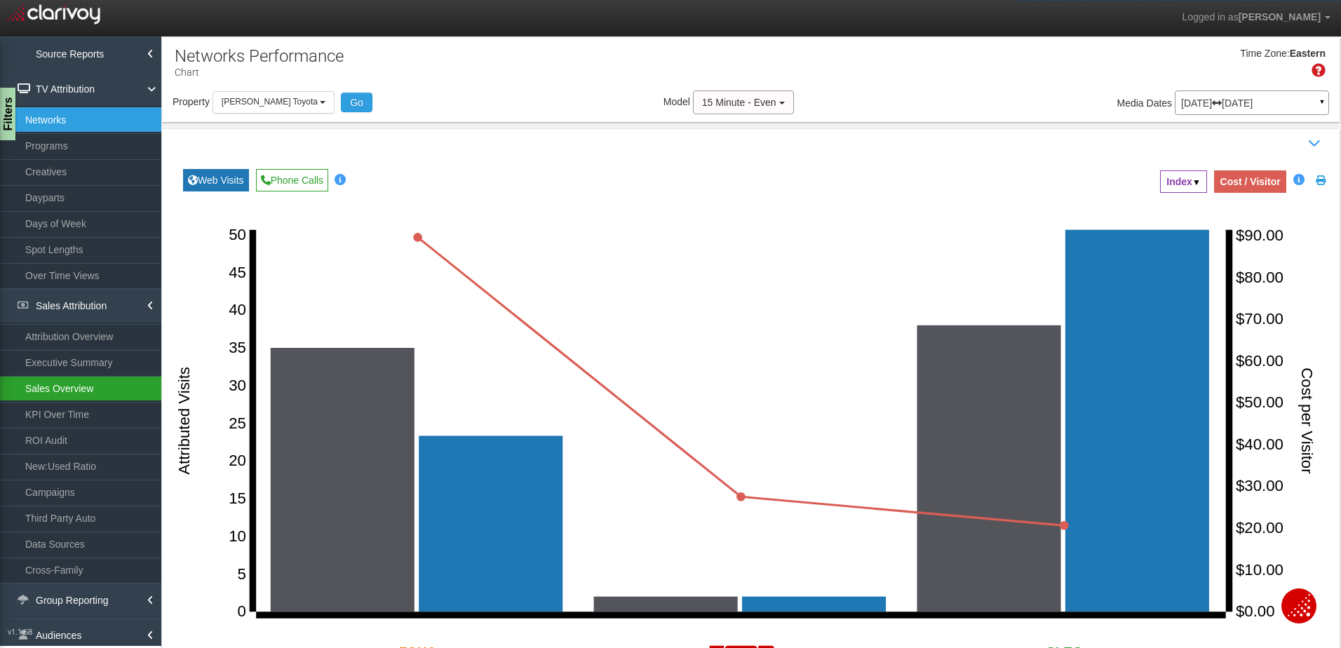
click at [72, 391] on link "Sales Overview" at bounding box center [80, 388] width 161 height 25
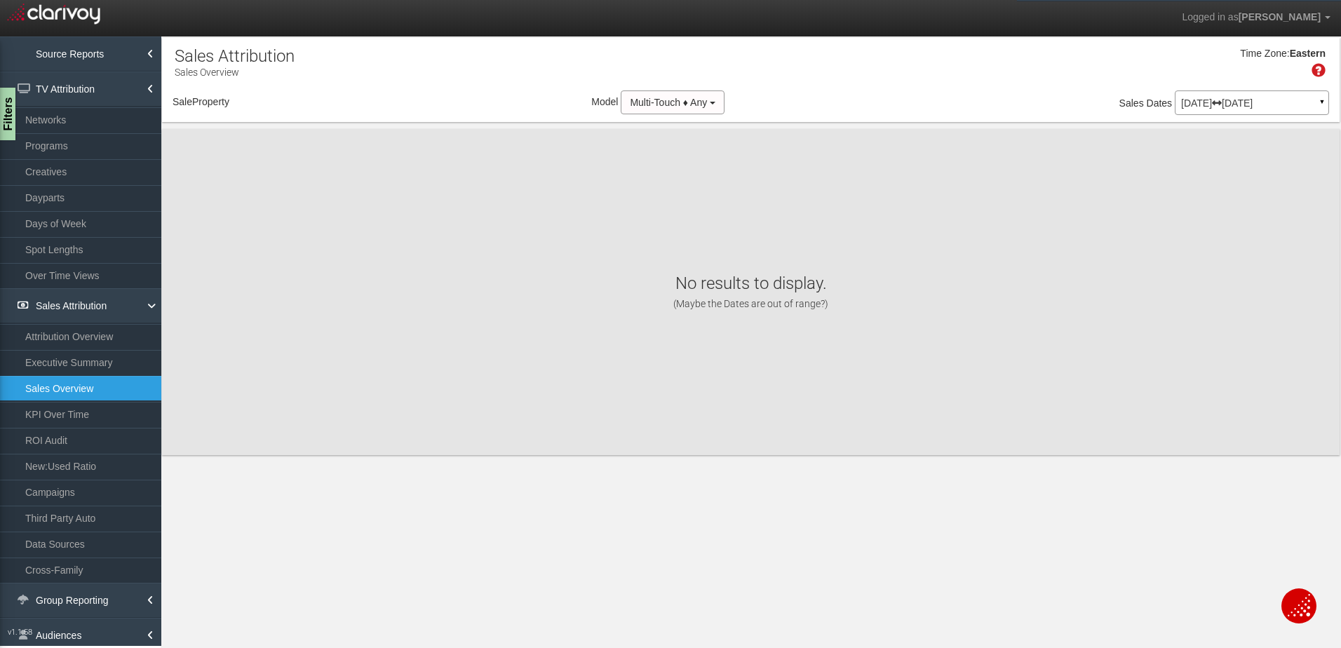
select select "object:24802"
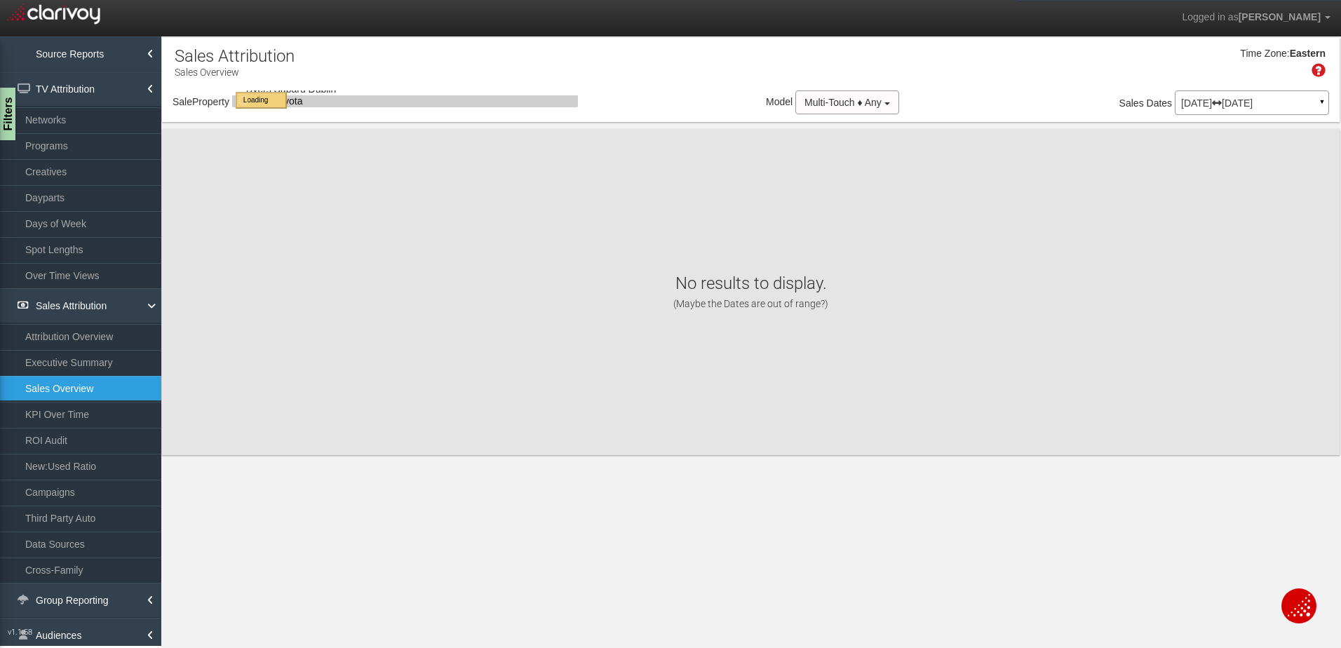
select select "object:24802"
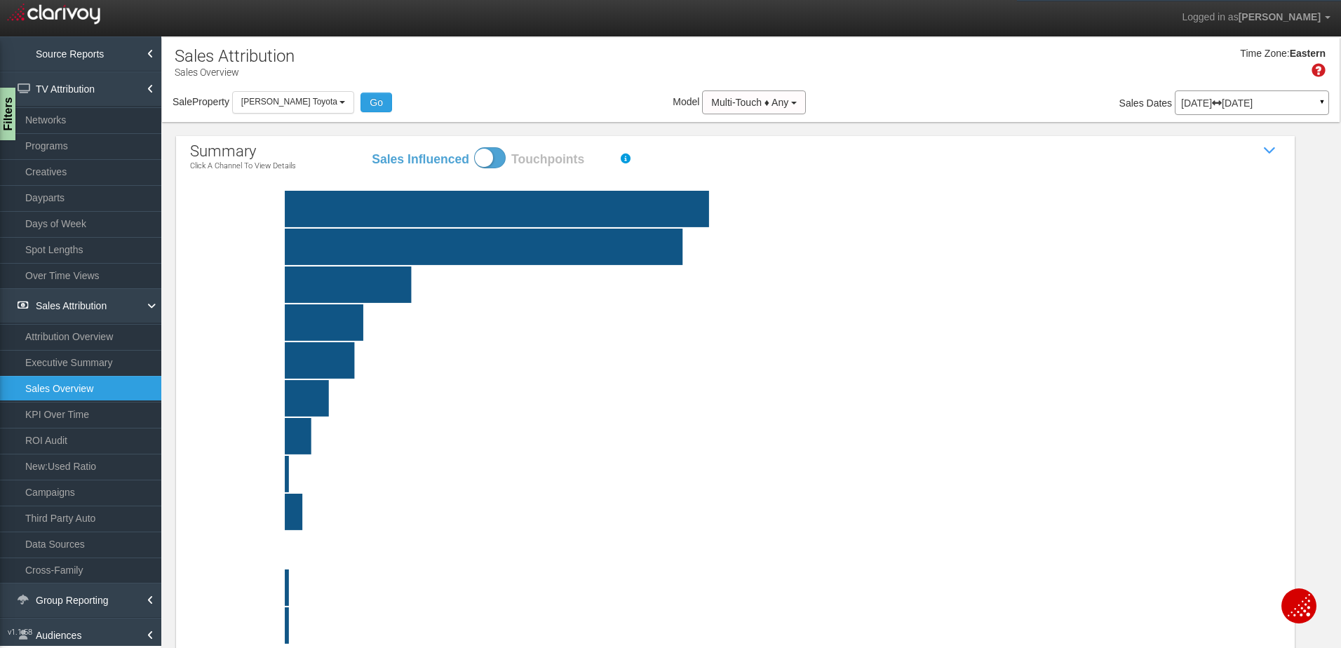
select select "object:24802"
click at [8, 119] on div "Filters" at bounding box center [9, 114] width 18 height 56
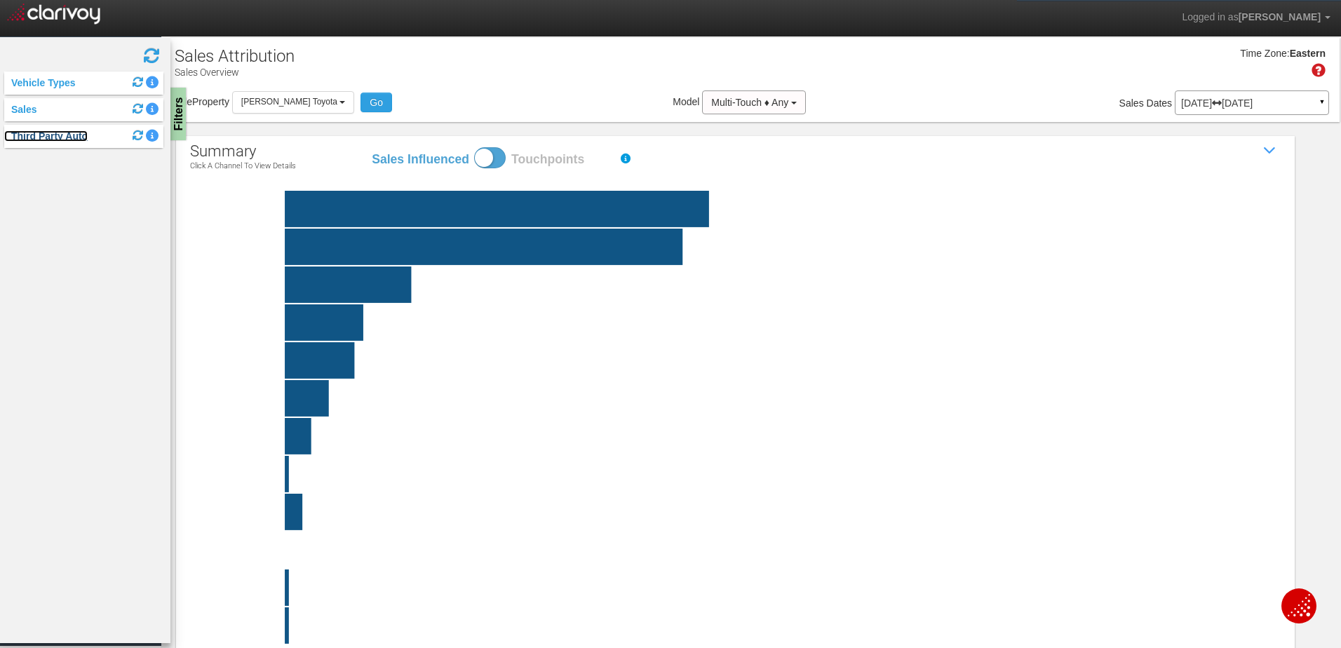
click at [47, 135] on link "Third Party Auto" at bounding box center [45, 135] width 83 height 11
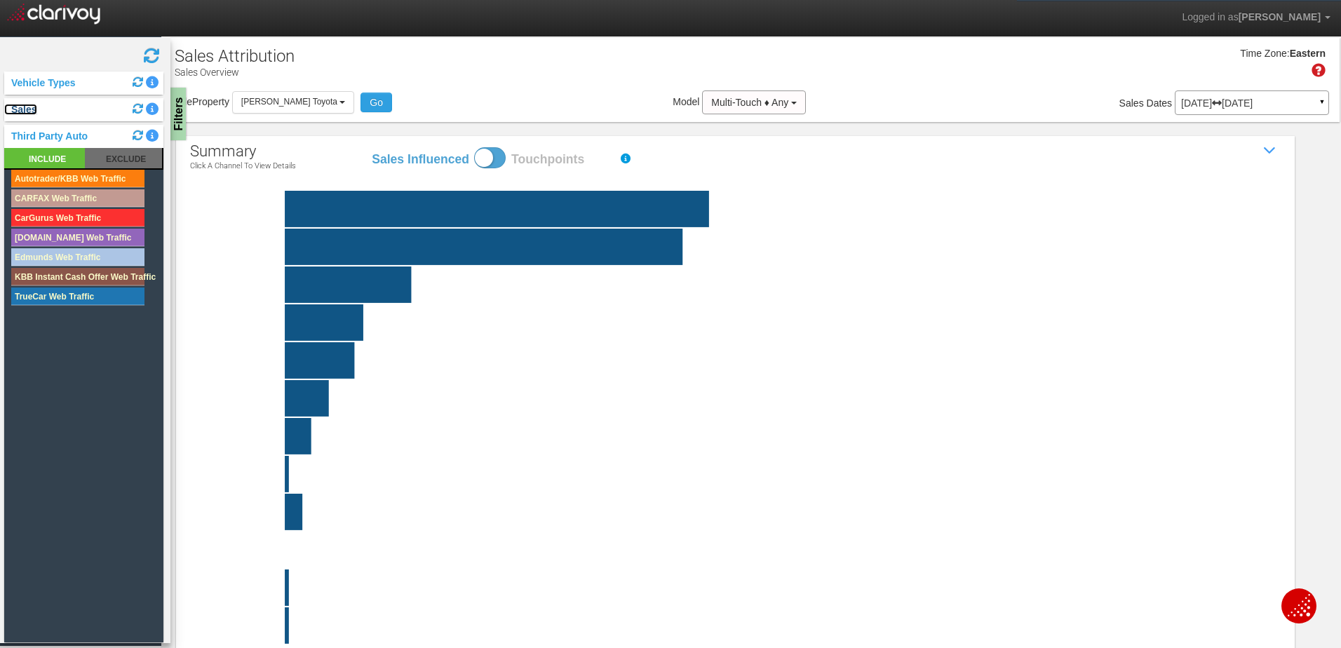
click at [27, 109] on link "Sales" at bounding box center [20, 109] width 33 height 11
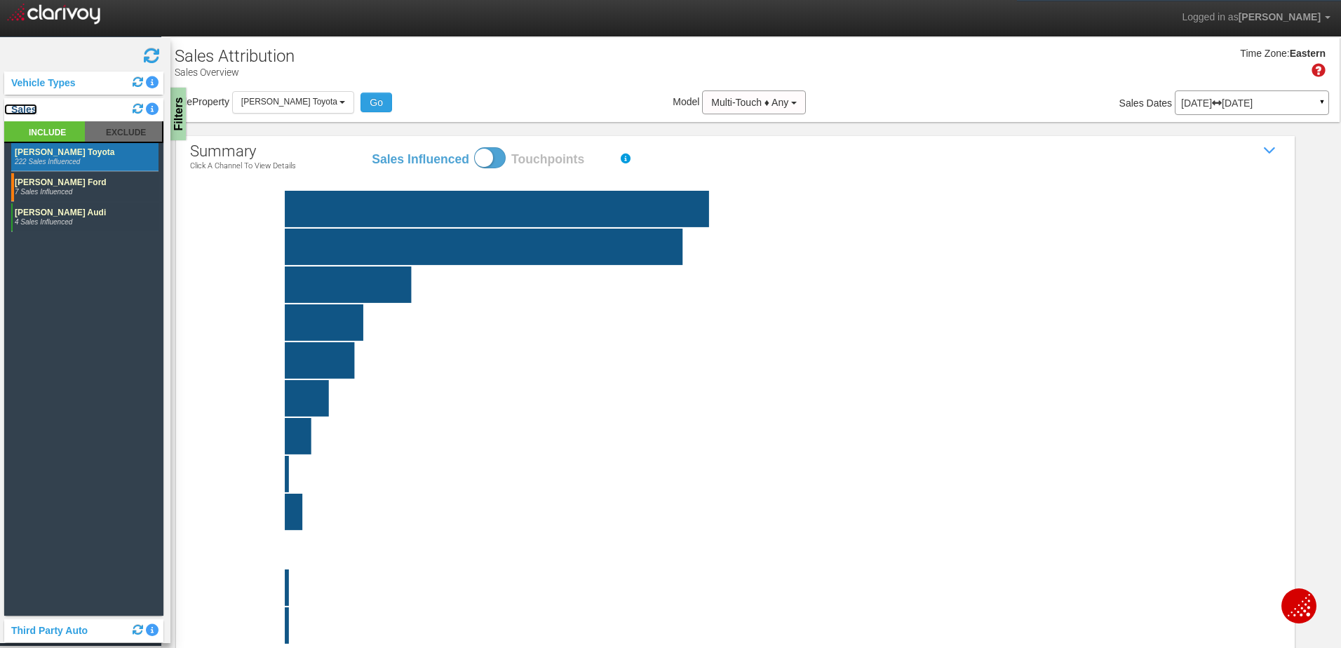
click at [27, 109] on link "Sales" at bounding box center [20, 109] width 33 height 11
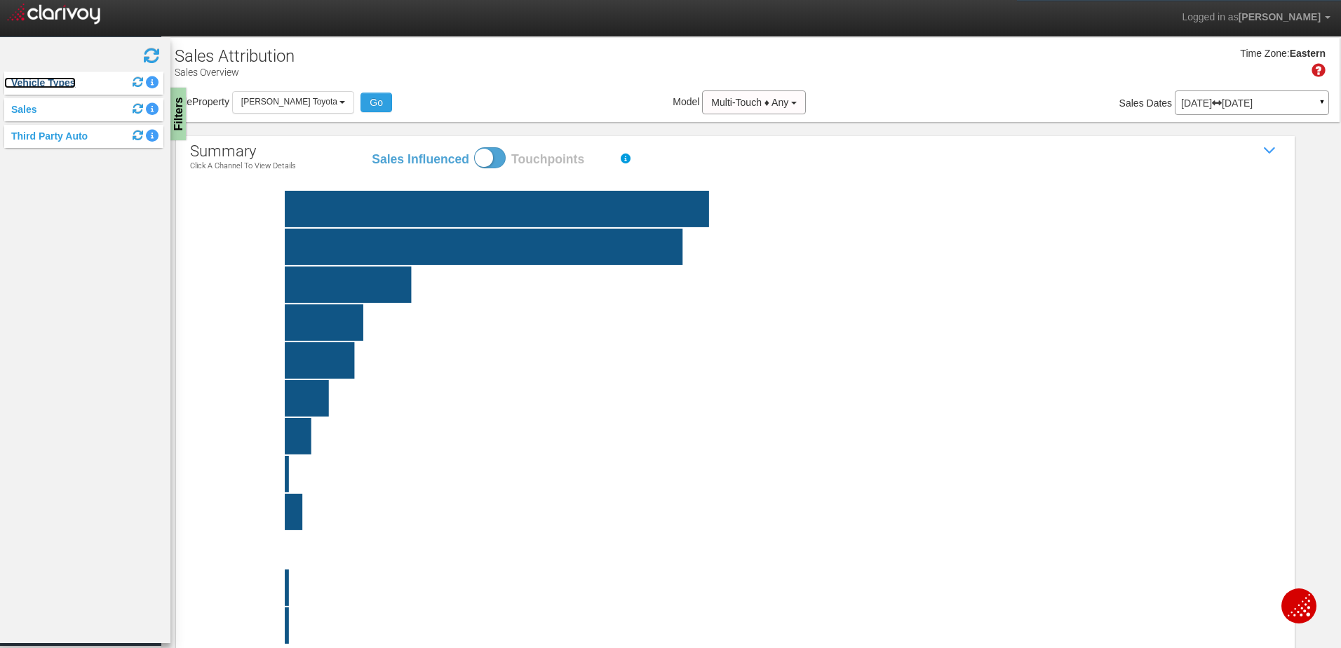
click at [51, 83] on link "Vehicle Types" at bounding box center [40, 82] width 72 height 11
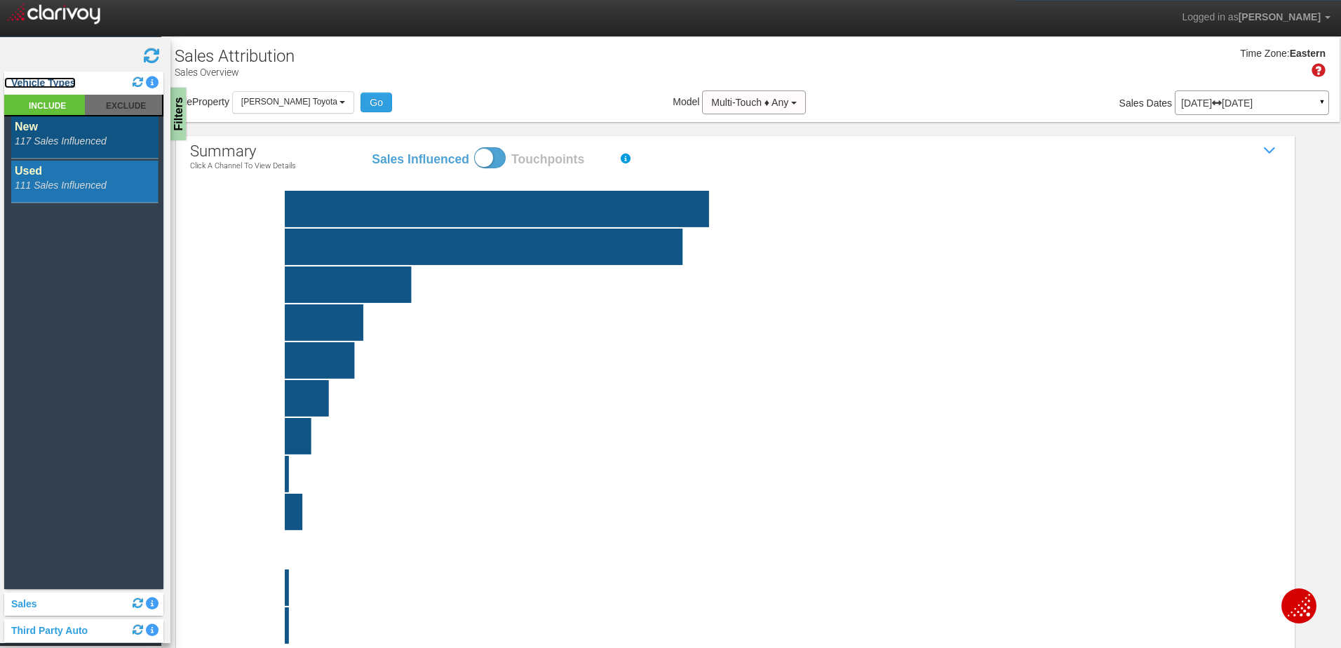
click at [51, 83] on link "Vehicle Types" at bounding box center [40, 82] width 72 height 11
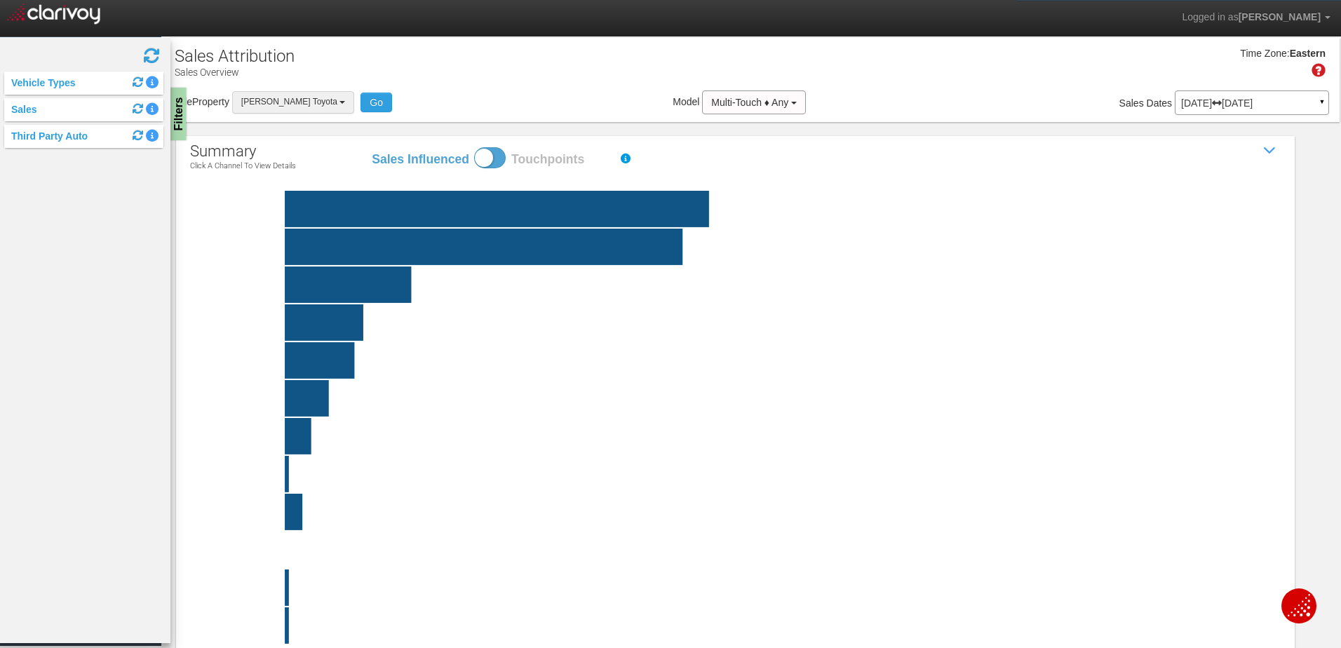
click at [277, 99] on span "[PERSON_NAME] Toyota" at bounding box center [289, 102] width 96 height 10
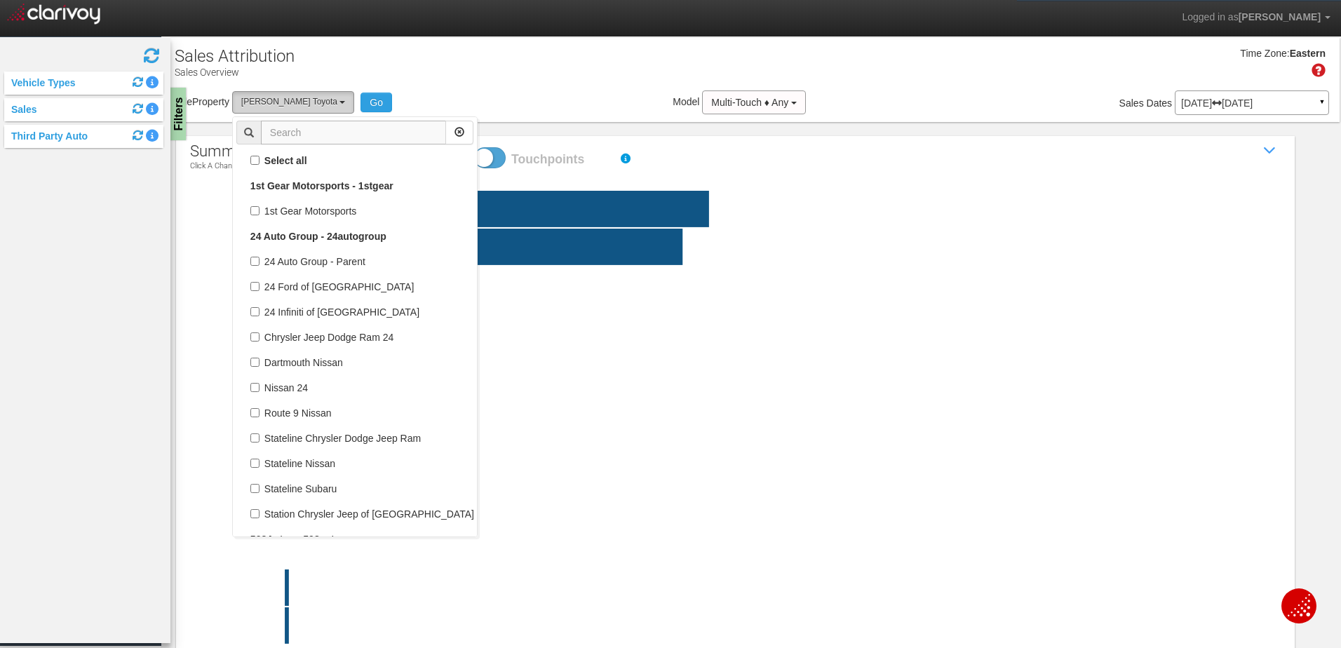
scroll to position [12948, 0]
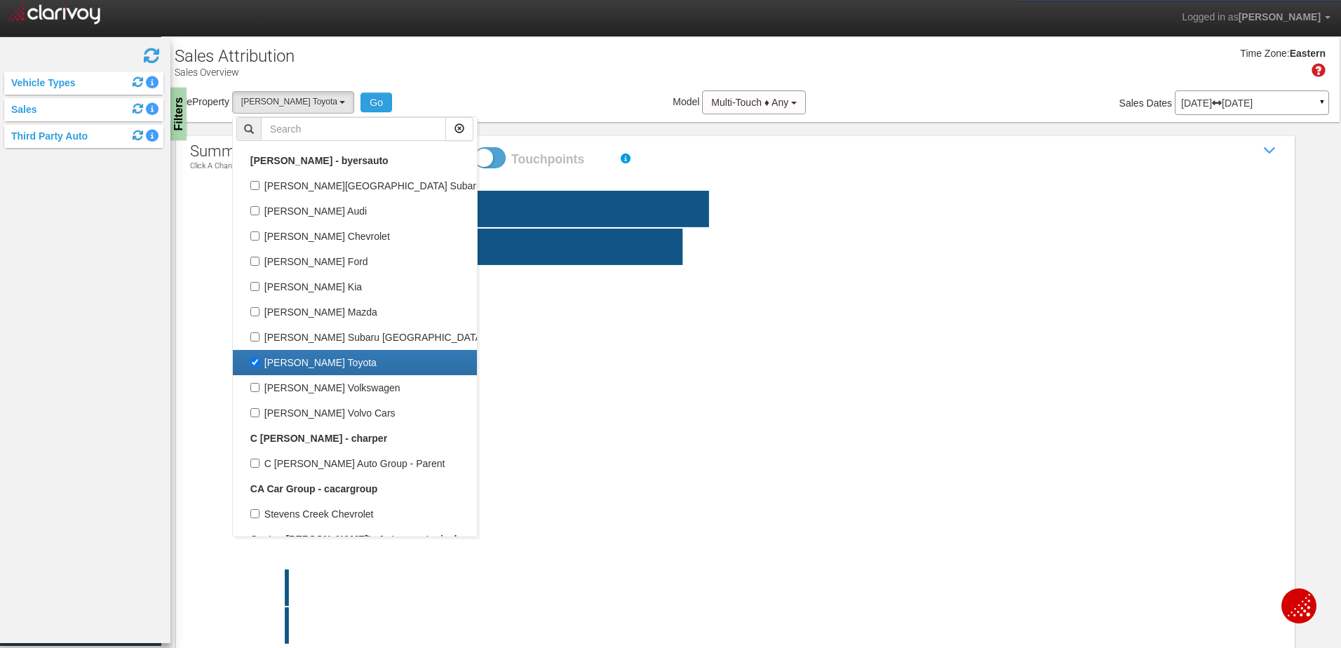
drag, startPoint x: 260, startPoint y: 360, endPoint x: 285, endPoint y: 359, distance: 25.3
click at [260, 360] on label "[PERSON_NAME] Toyota" at bounding box center [354, 362] width 237 height 18
click at [259, 360] on input "[PERSON_NAME] Toyota" at bounding box center [254, 362] width 9 height 9
checkbox input "false"
select select
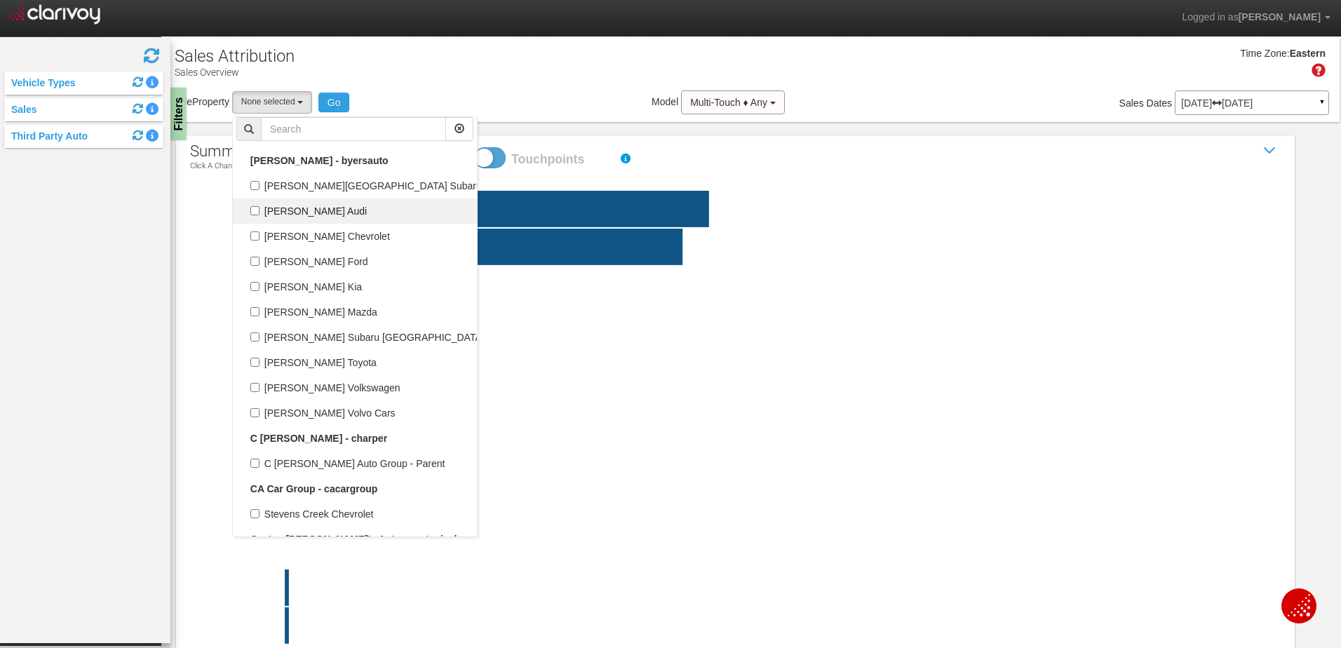
scroll to position [6285, 0]
click at [312, 128] on input "text" at bounding box center [353, 129] width 185 height 24
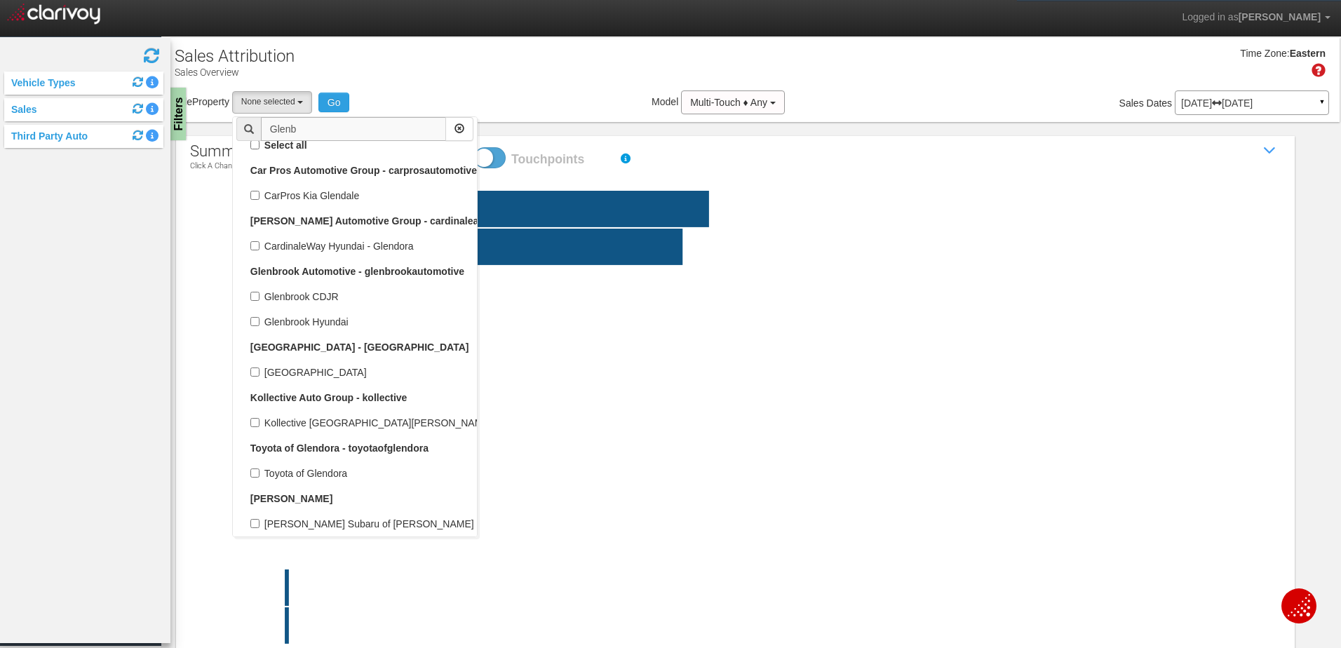
scroll to position [0, 0]
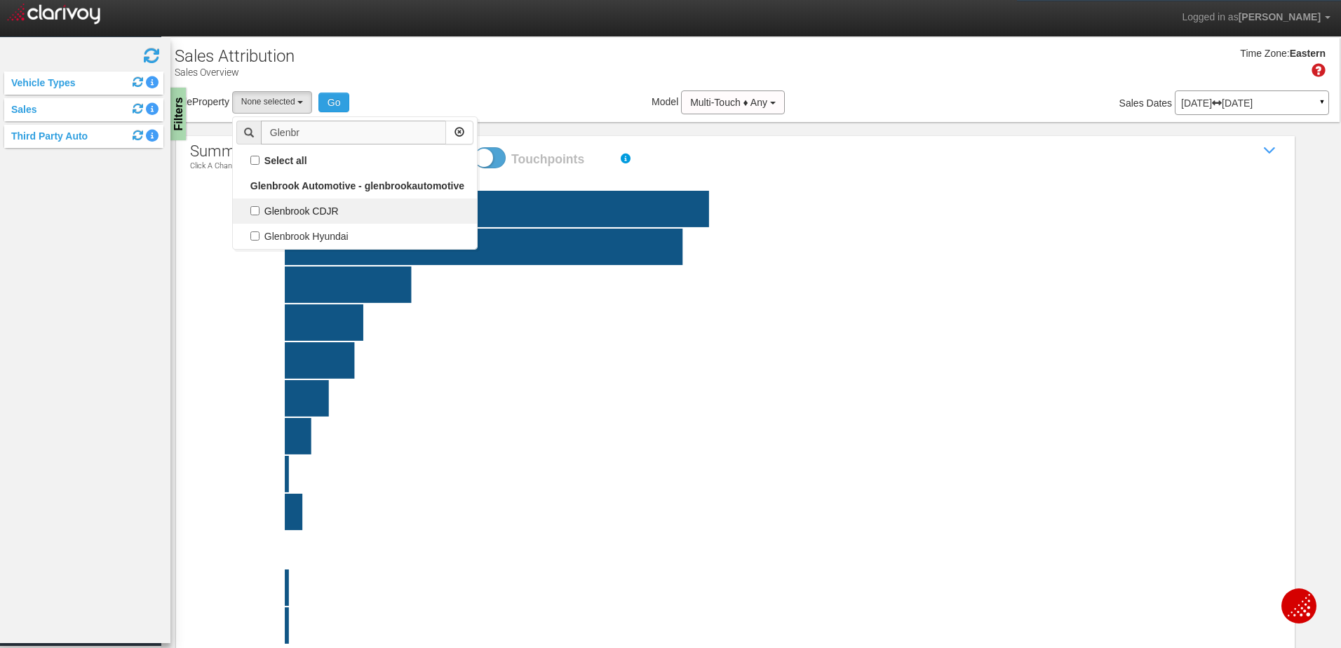
type input "Glenbr"
click at [257, 211] on label "Glenbrook CDJR" at bounding box center [354, 211] width 237 height 18
click at [257, 211] on input "Glenbrook CDJR" at bounding box center [254, 210] width 9 height 9
checkbox input "true"
select select "object:25364"
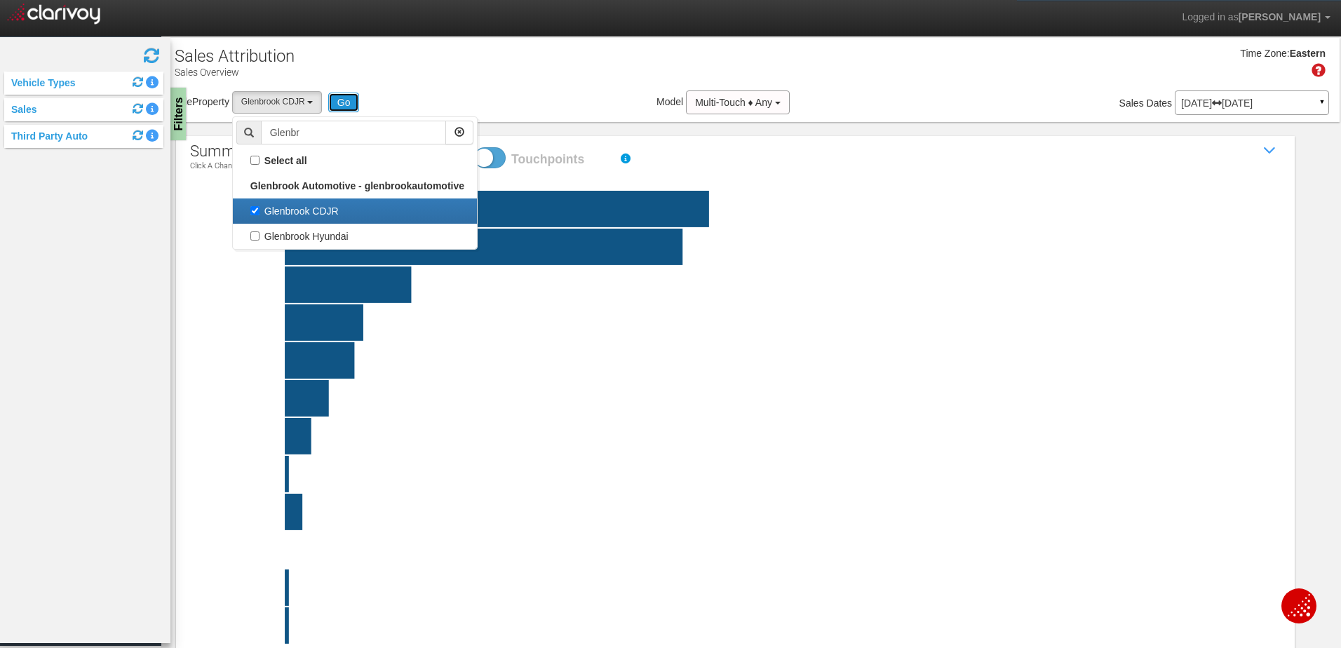
click at [348, 101] on button "Go" at bounding box center [344, 103] width 32 height 20
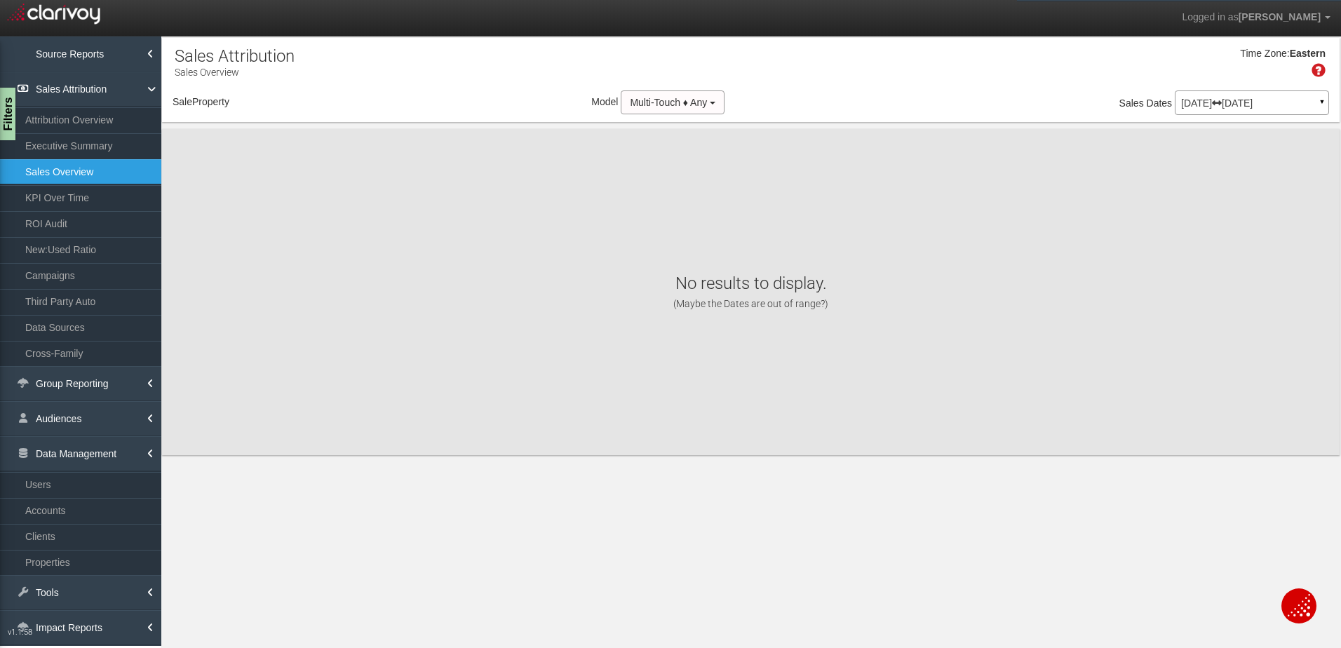
select select "object:27972"
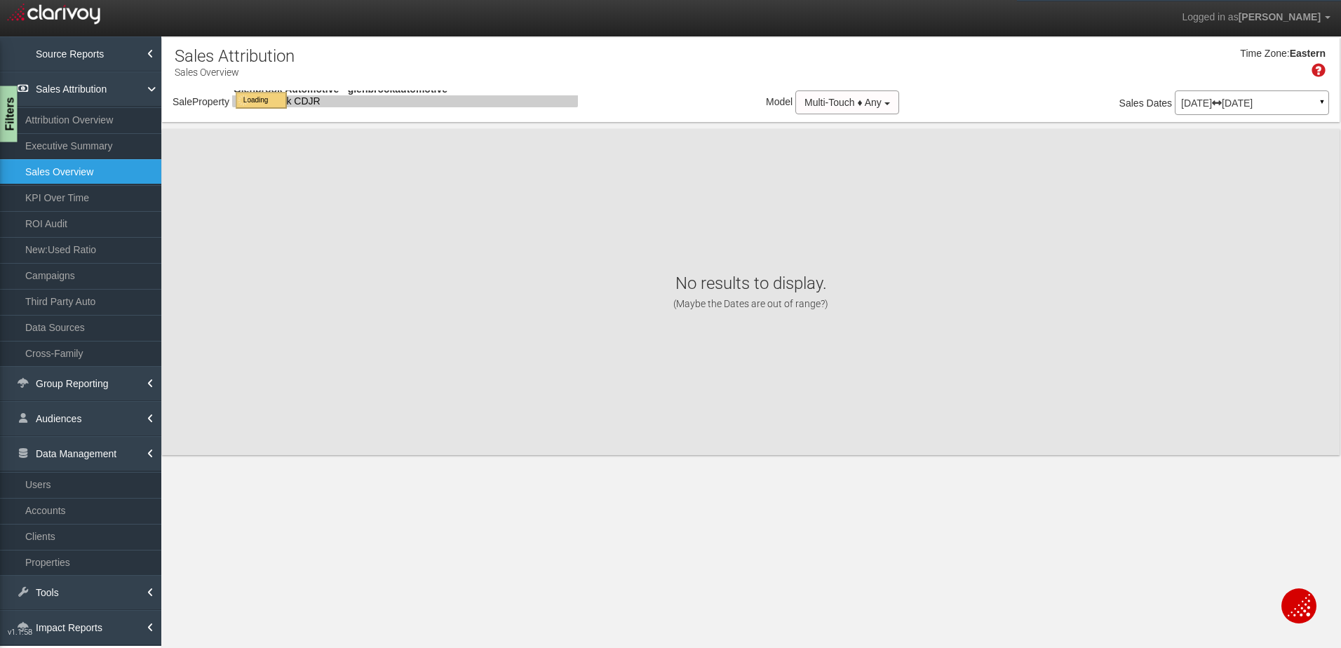
select select "object:27972"
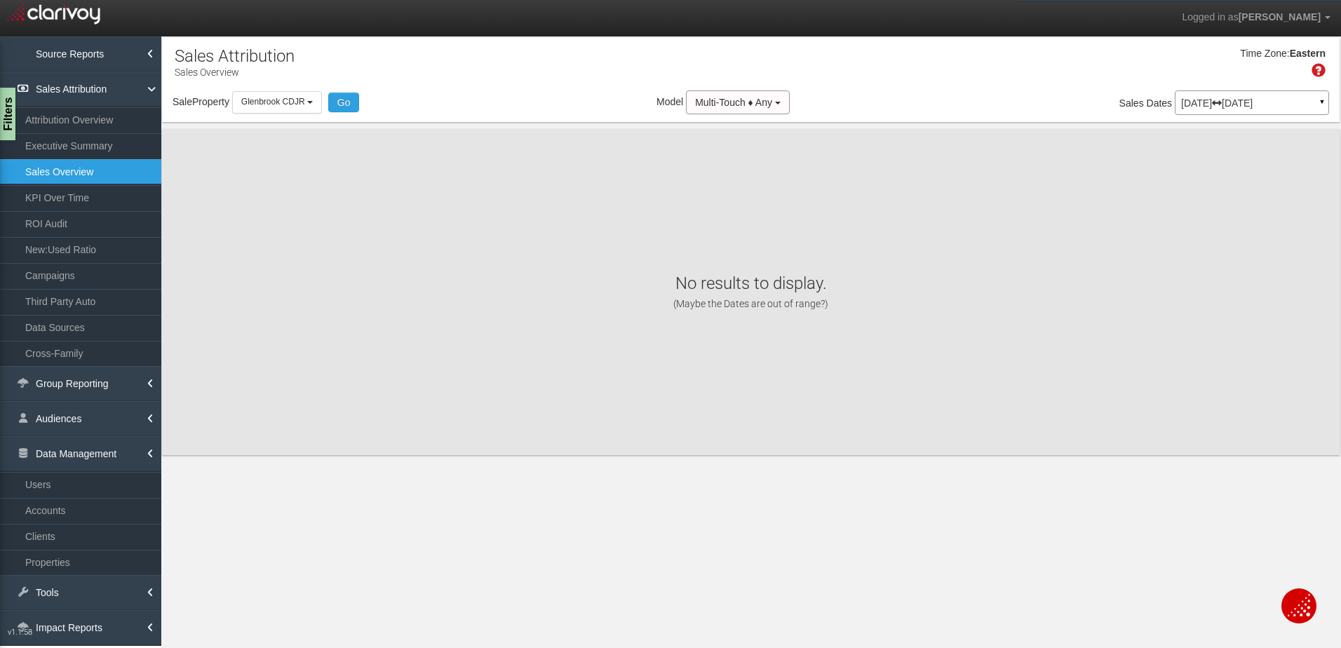
click at [1227, 98] on p "May 01, 2025 May 31, 2025" at bounding box center [1252, 103] width 142 height 10
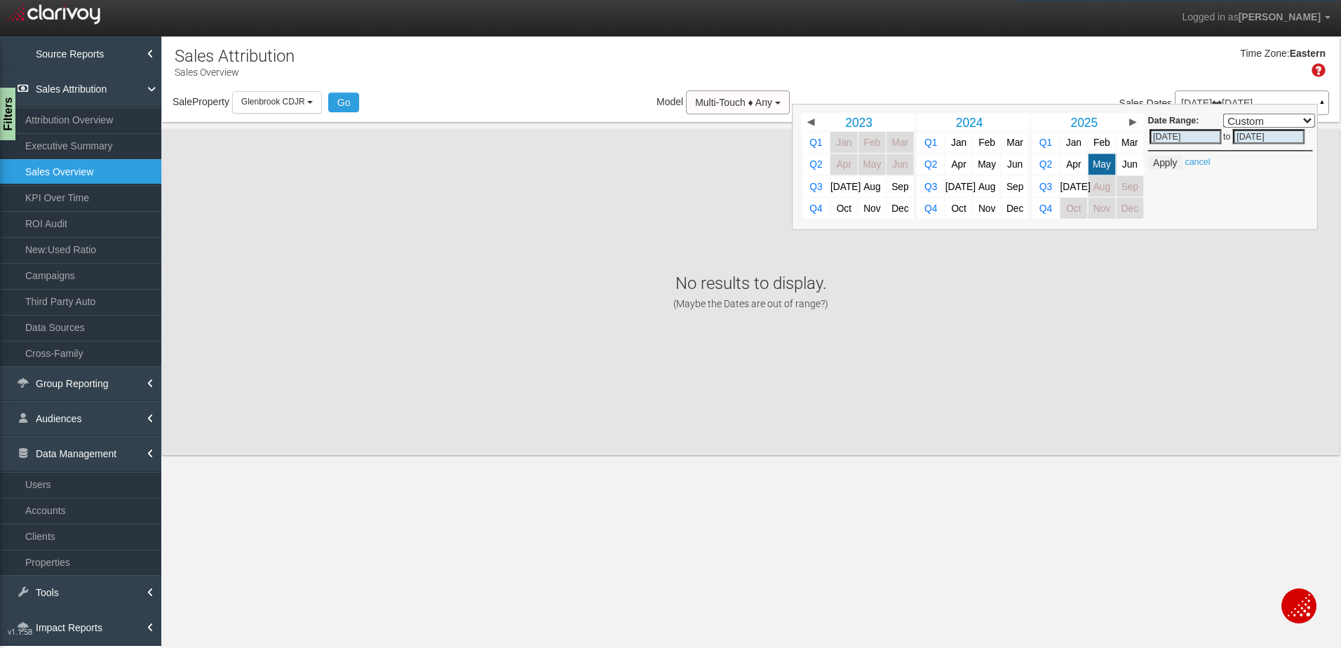
click at [501, 93] on div "Sale Property Loading 1st Gear Motorsports 24 Auto Group - Parent [DEMOGRAPHIC_…" at bounding box center [750, 104] width 1177 height 29
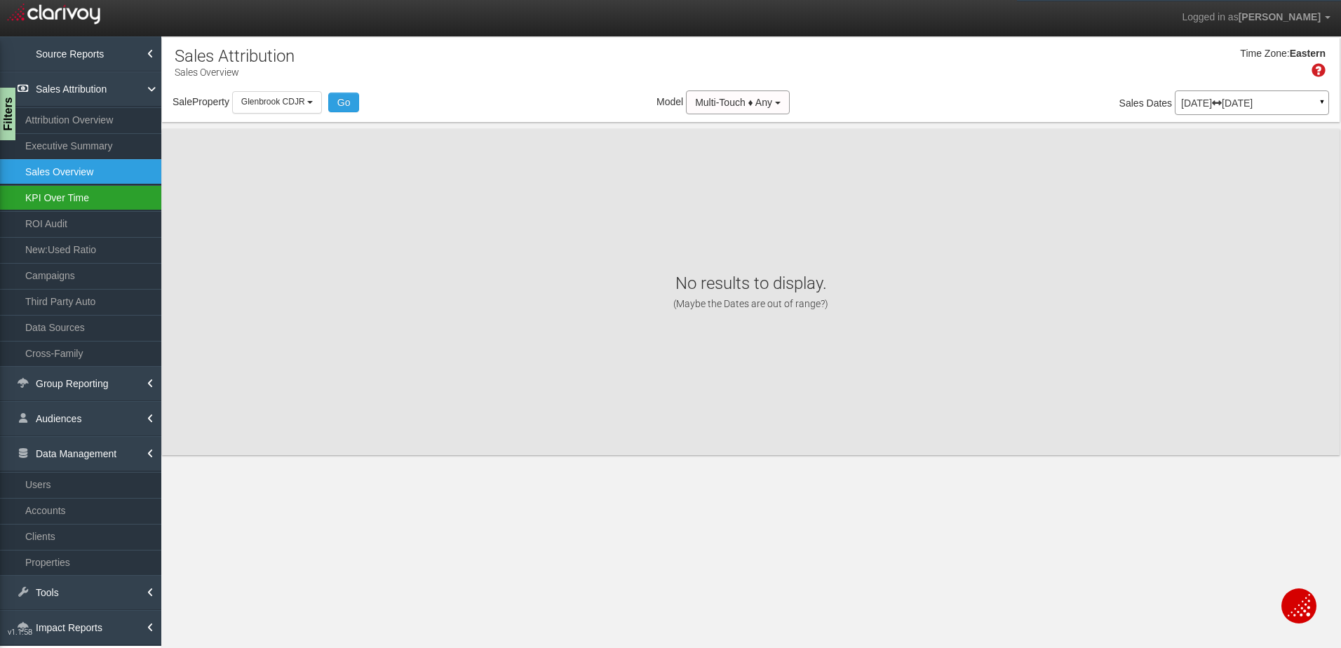
click at [86, 200] on link "KPI Over Time" at bounding box center [80, 197] width 161 height 25
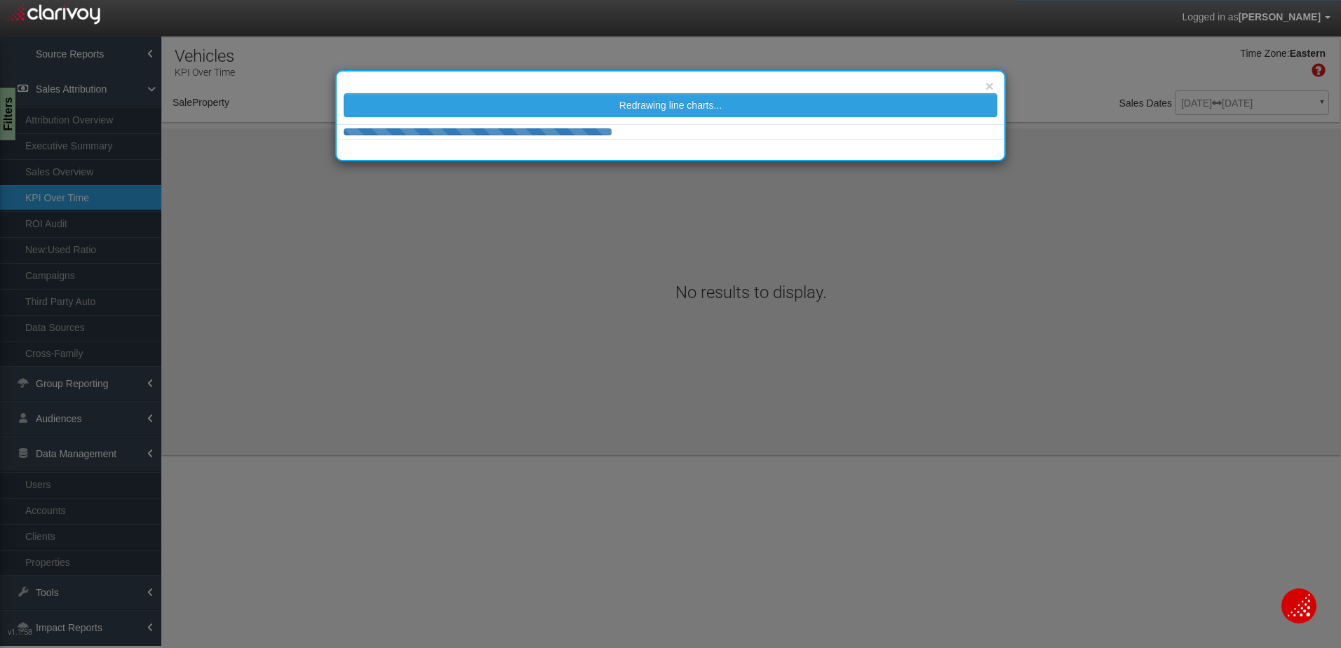
select select "object:30562"
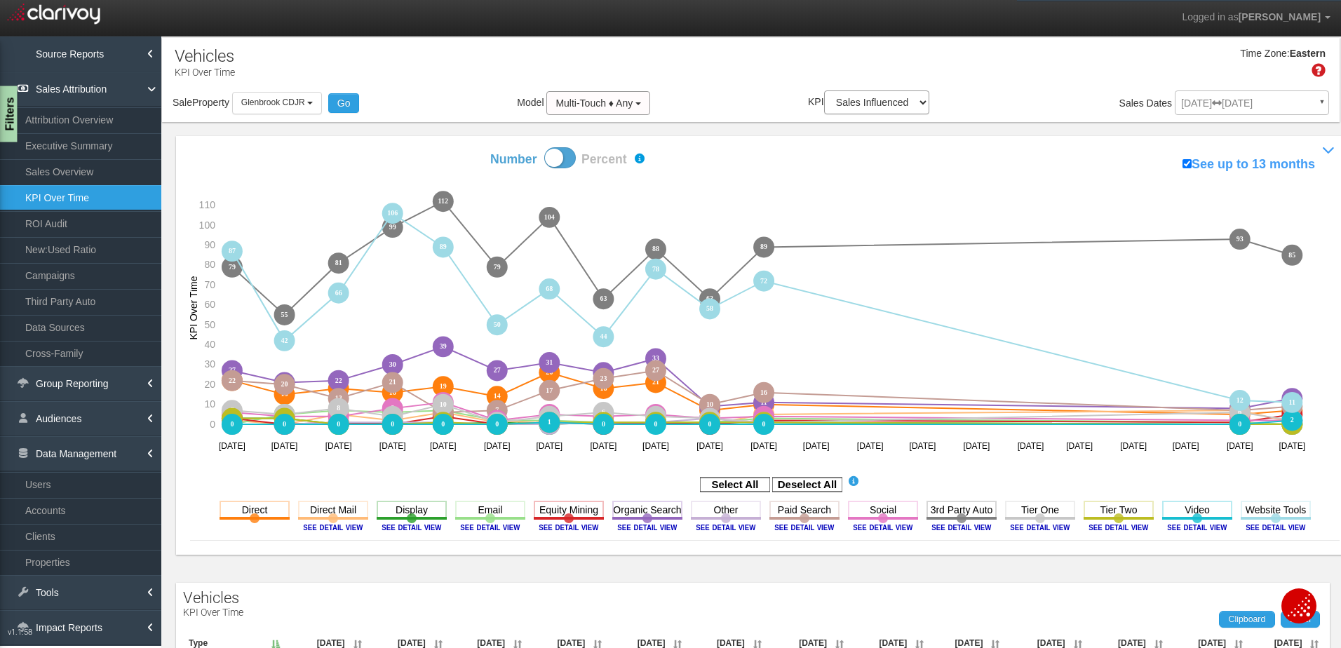
click at [8, 111] on div "Filters" at bounding box center [9, 114] width 18 height 56
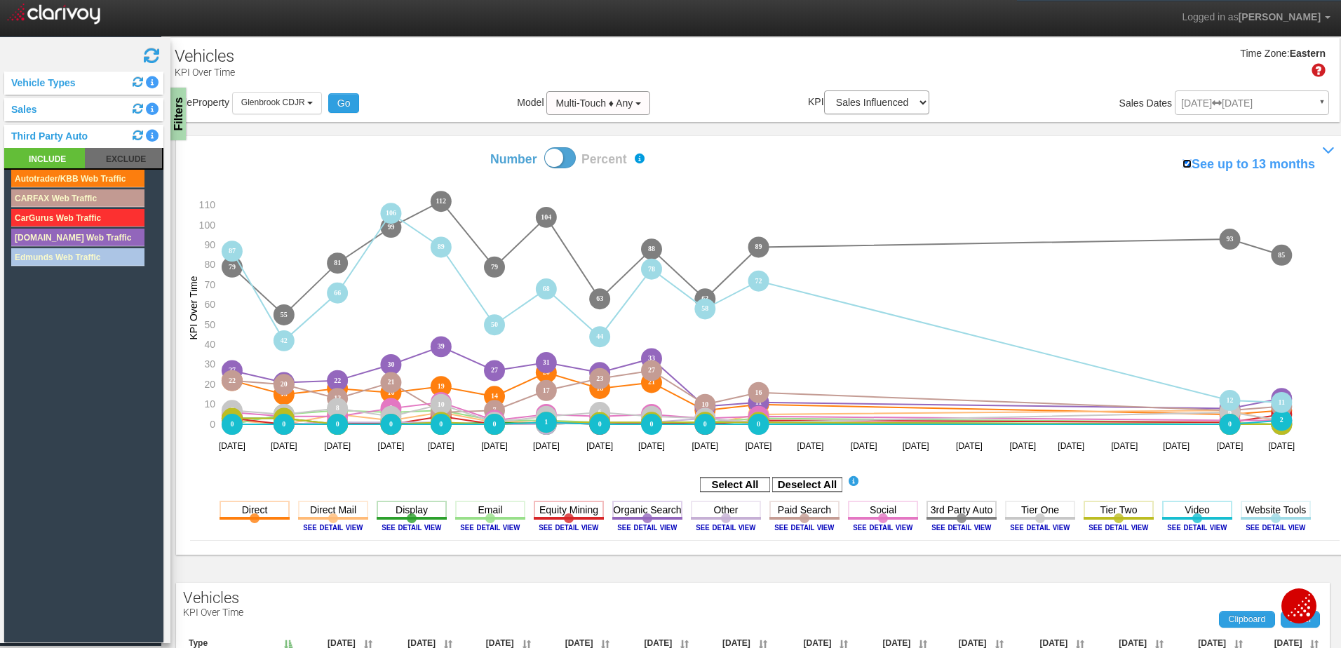
click at [1182, 163] on input "See up to 13 months" at bounding box center [1186, 163] width 9 height 9
checkbox input "false"
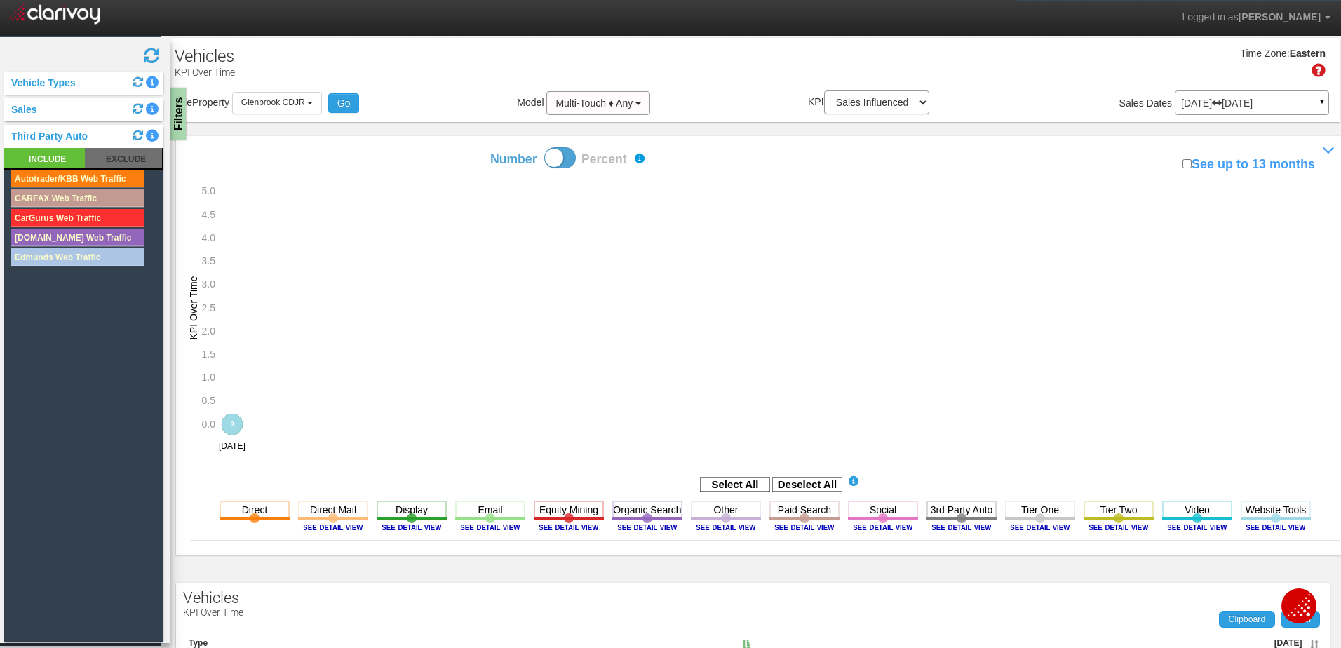
drag, startPoint x: 1228, startPoint y: 97, endPoint x: 1244, endPoint y: 106, distance: 18.5
click at [1228, 97] on div "May 01, 2025 May 31, 2025 ▼" at bounding box center [1251, 102] width 154 height 25
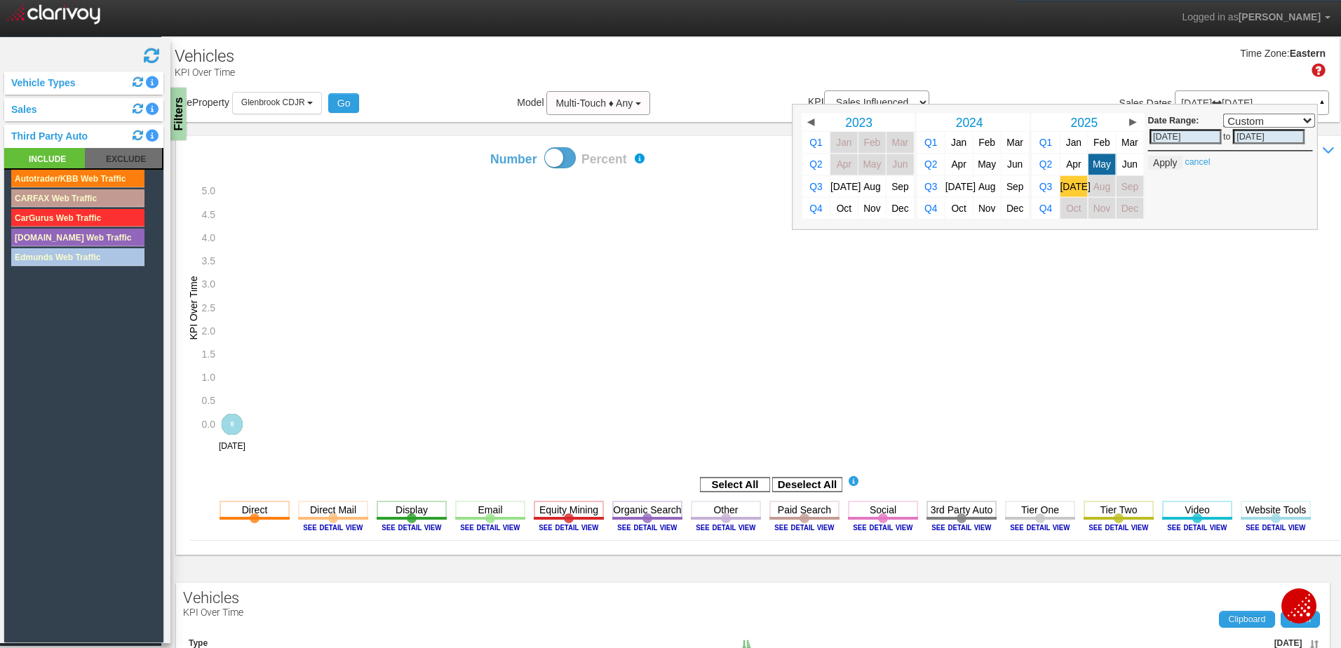
click at [1068, 189] on span "[DATE]" at bounding box center [1075, 186] width 30 height 11
select select ","
type input "07/01/2025"
type input "07/31/2025"
click at [1153, 159] on button "Apply" at bounding box center [1165, 163] width 34 height 14
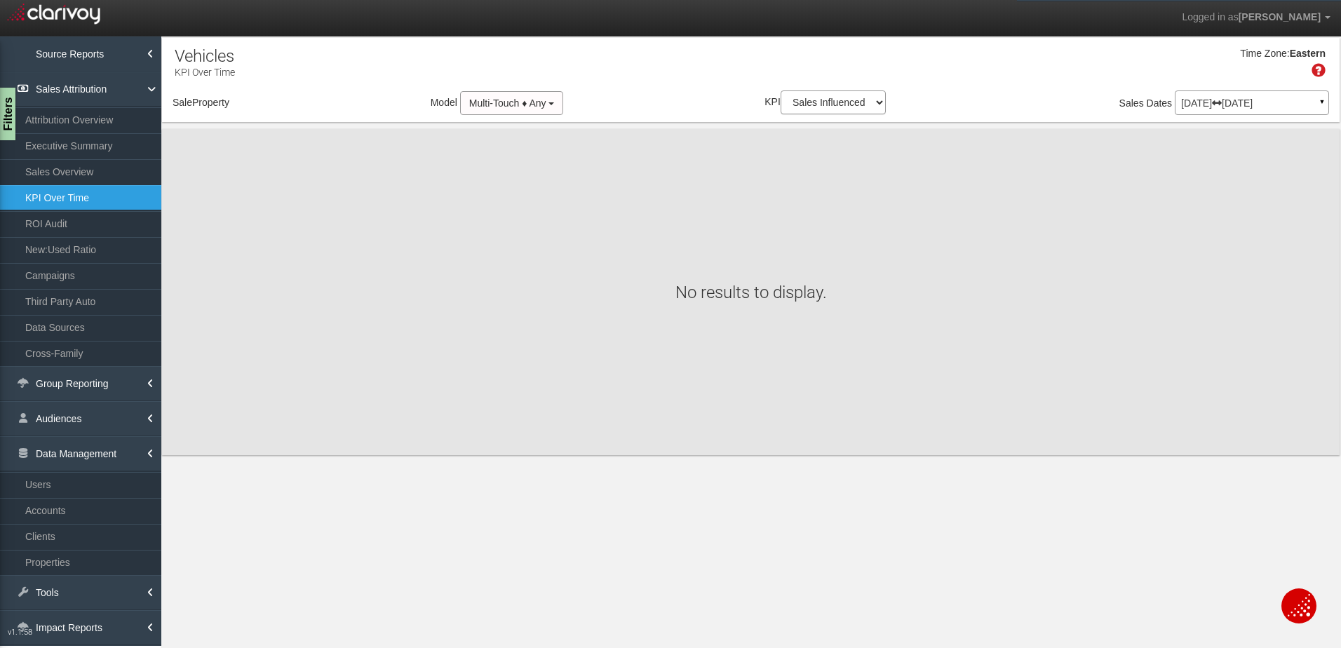
select select "object:33317"
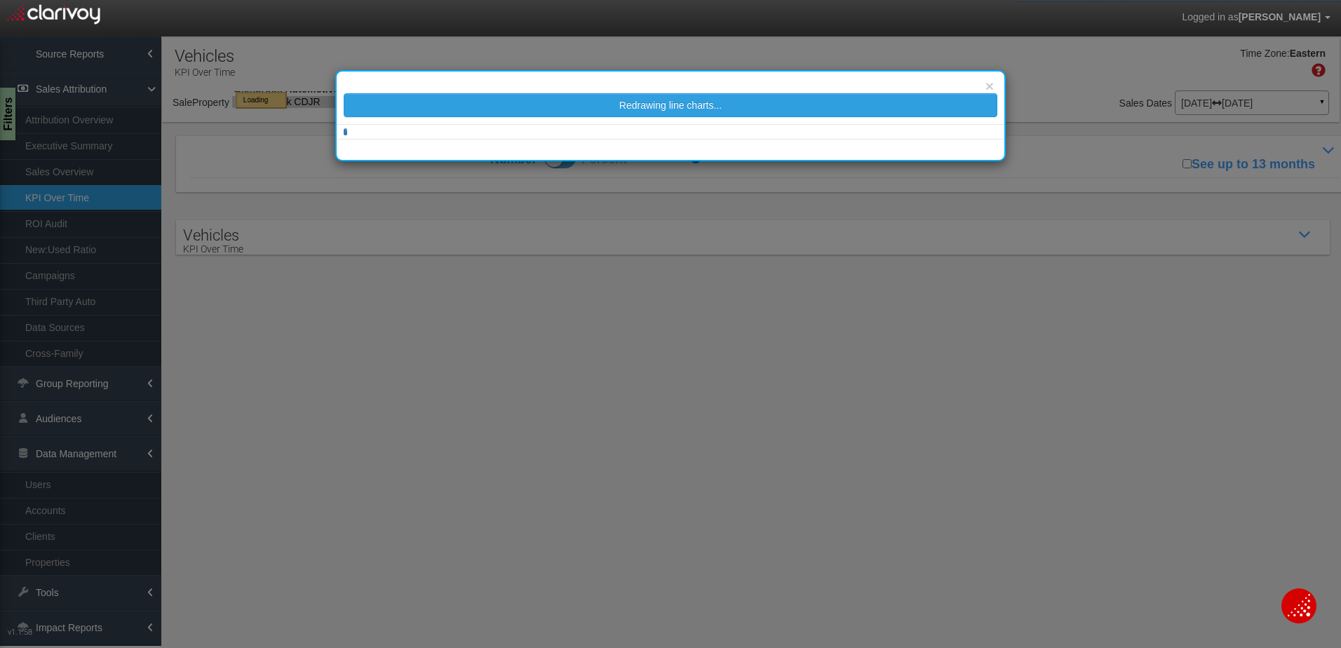
select select "object:33317"
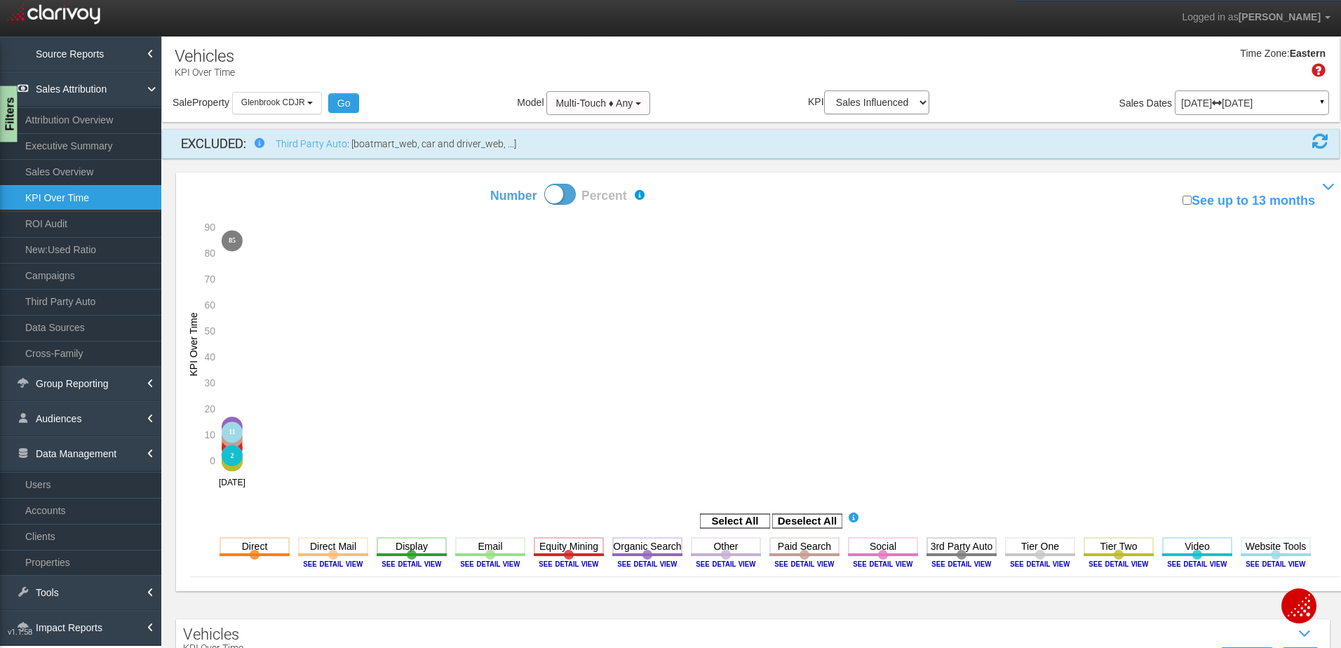
click at [6, 103] on div "Filters" at bounding box center [9, 114] width 18 height 56
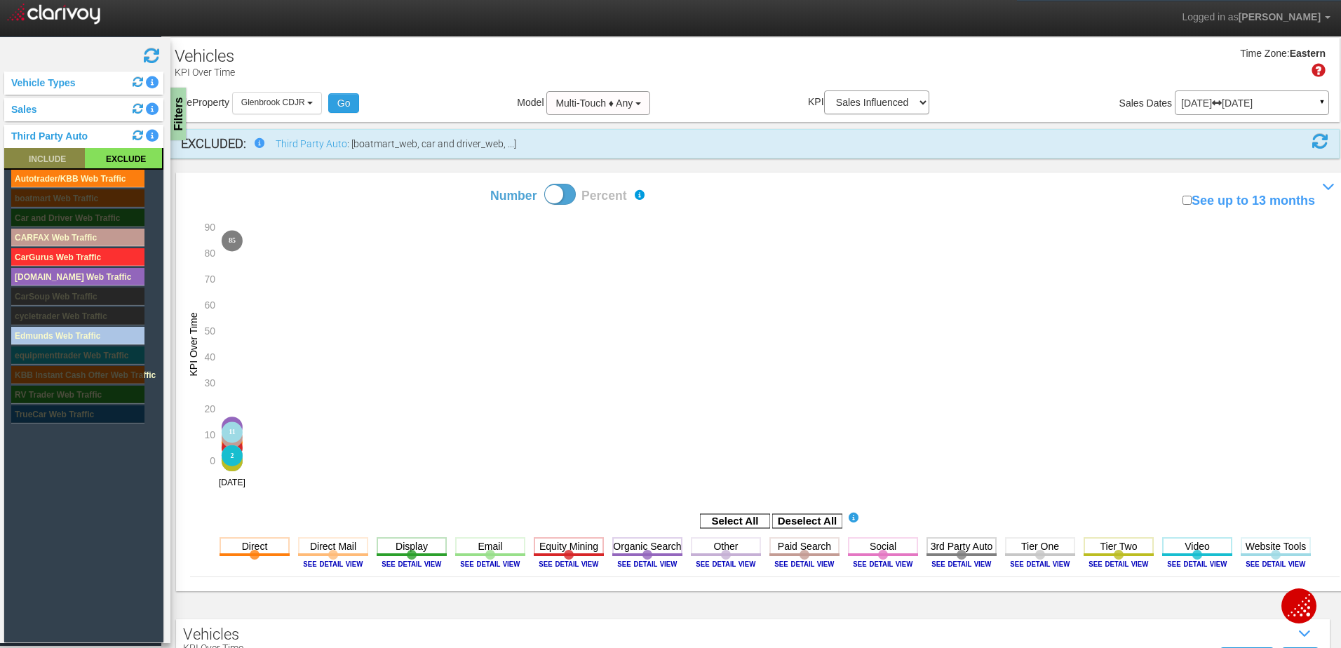
click at [47, 154] on rect at bounding box center [44, 158] width 81 height 20
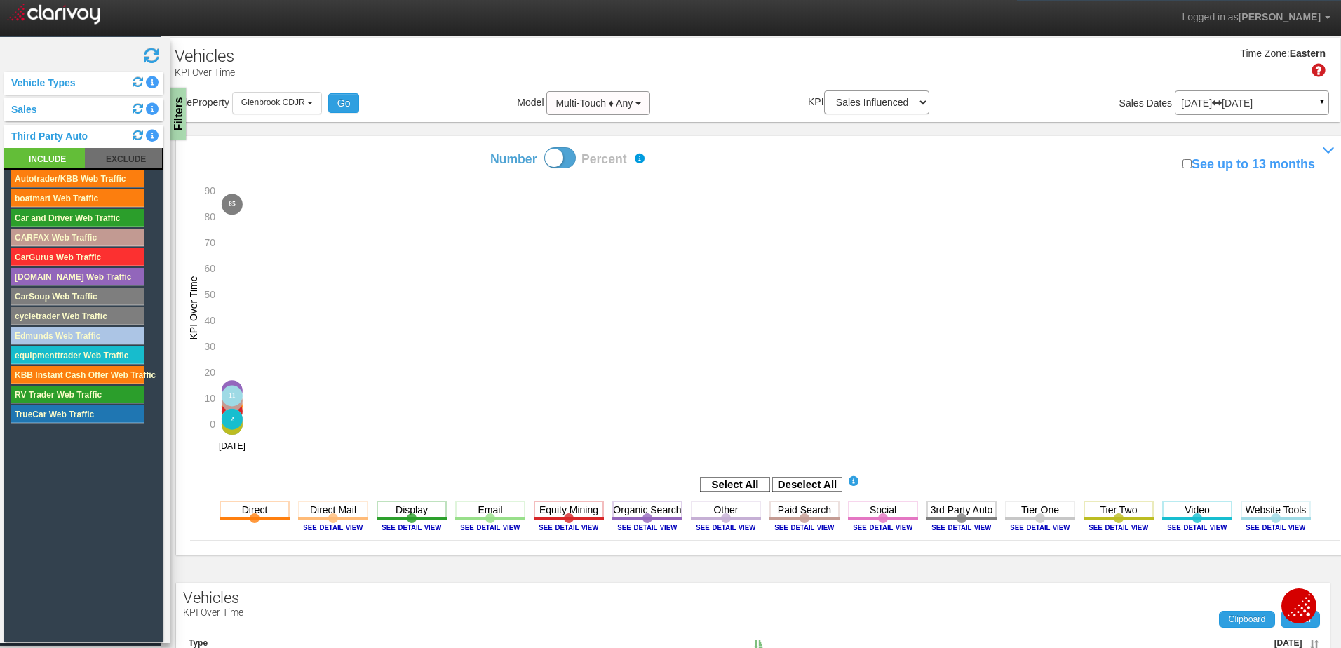
click at [1303, 100] on p "Jul 01, 2025 Jul 31, 2025" at bounding box center [1252, 103] width 142 height 10
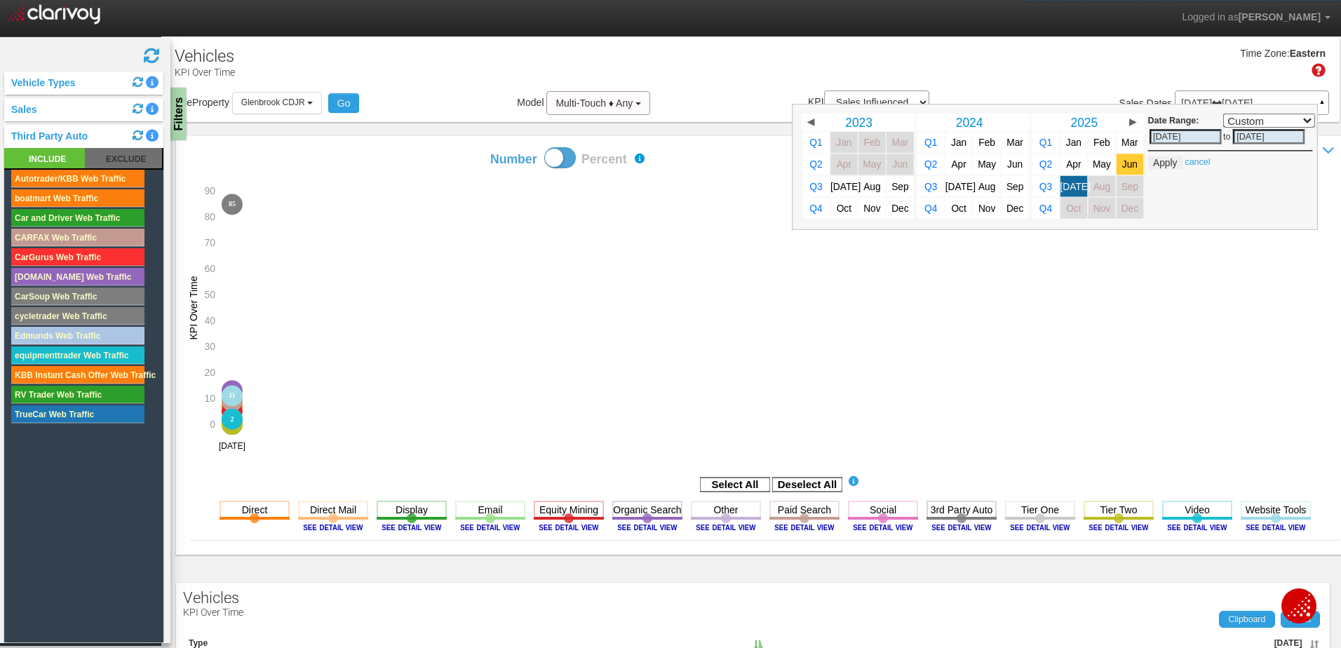
click at [1122, 165] on span "Jun" at bounding box center [1129, 164] width 15 height 11
select select ","
type input "06/01/2025"
type input "06/30/2025"
click at [1062, 185] on span "[DATE]" at bounding box center [1075, 186] width 30 height 11
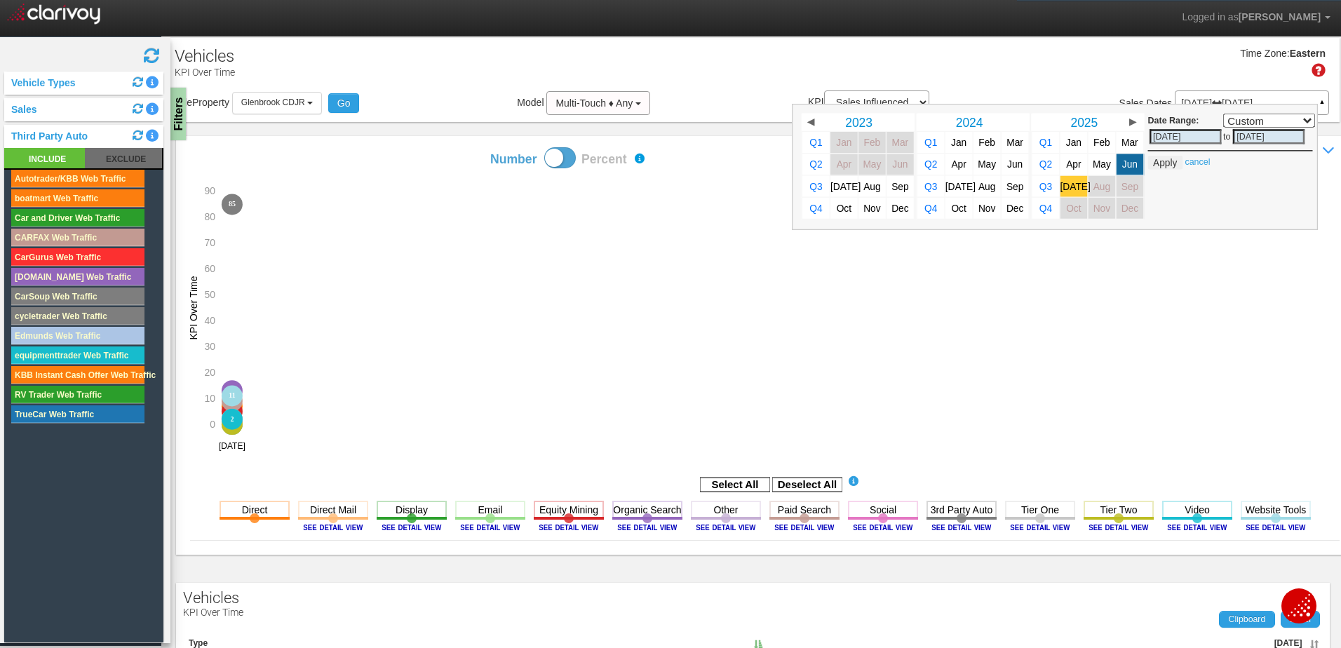
select select ","
type input "07/31/2025"
click at [1154, 162] on button "Apply" at bounding box center [1165, 163] width 34 height 14
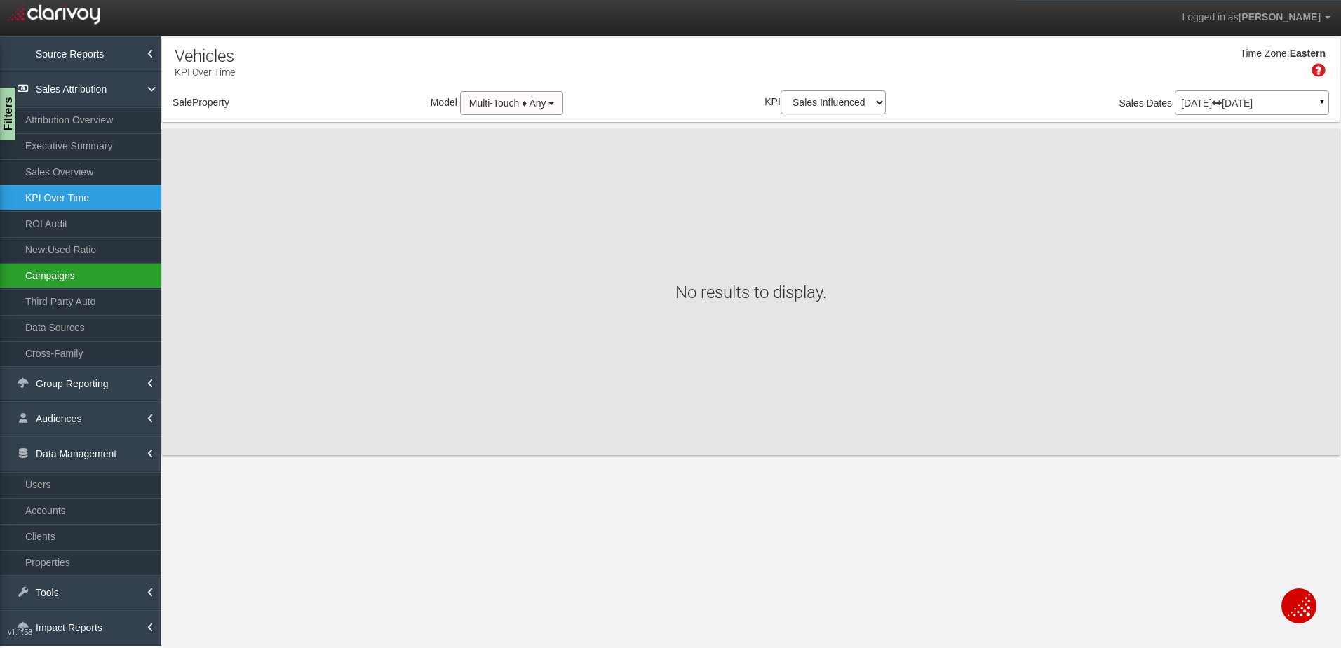
select select "object:36072"
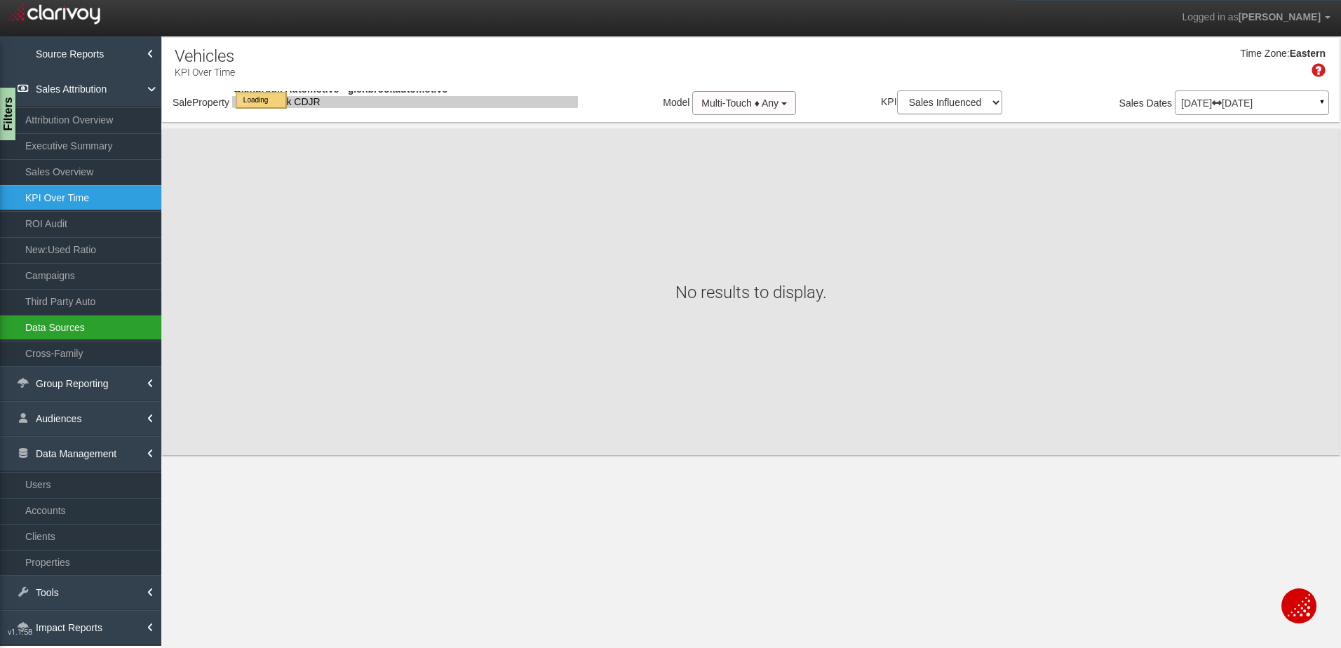
select select "object:36072"
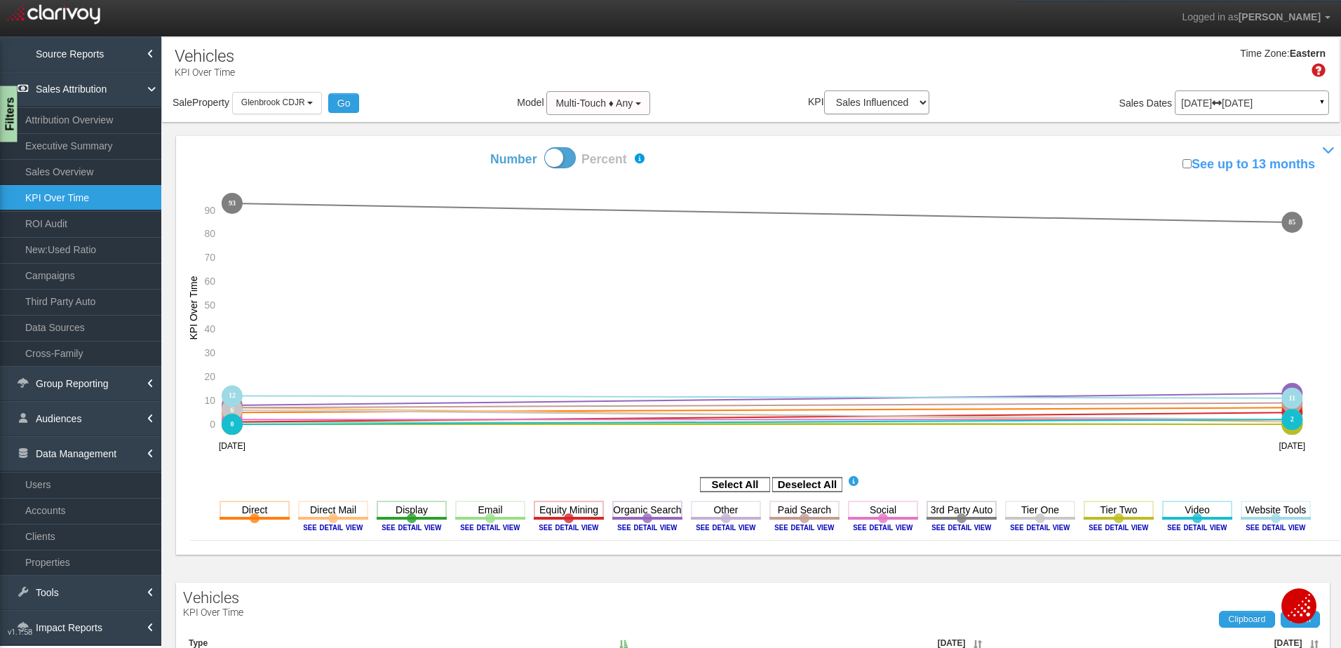
click at [13, 117] on div "Filters" at bounding box center [9, 114] width 18 height 56
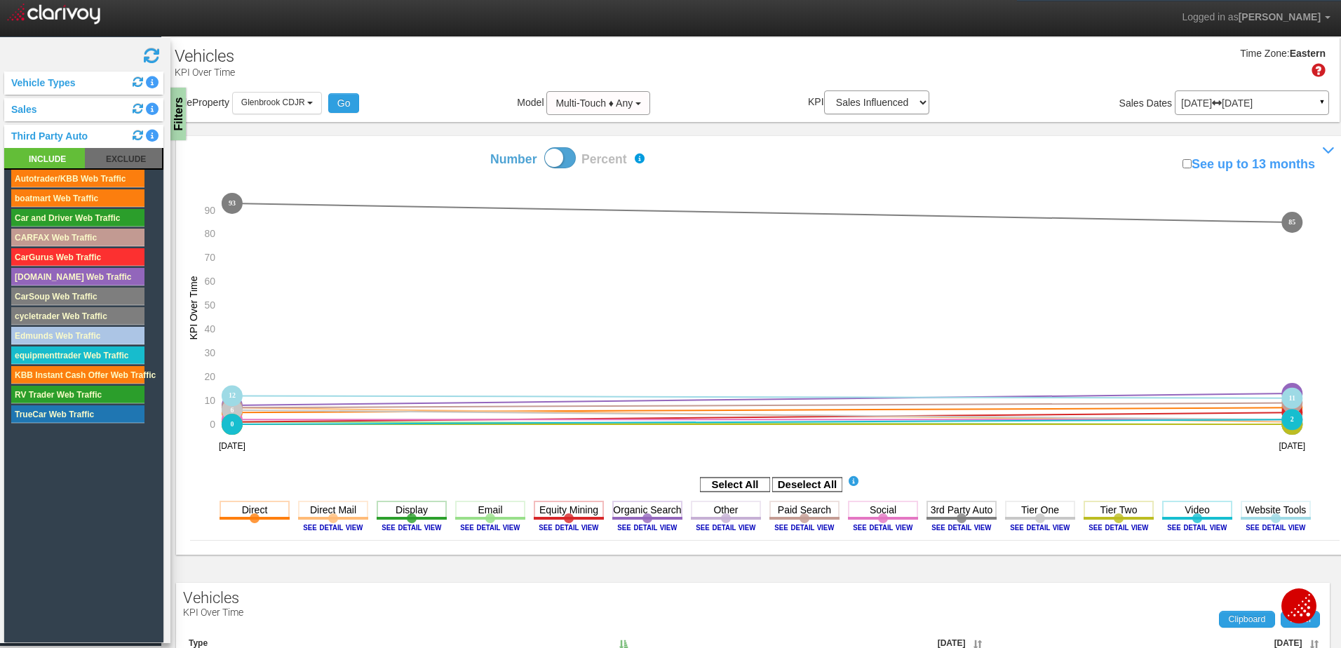
click at [77, 198] on rect at bounding box center [77, 198] width 133 height 18
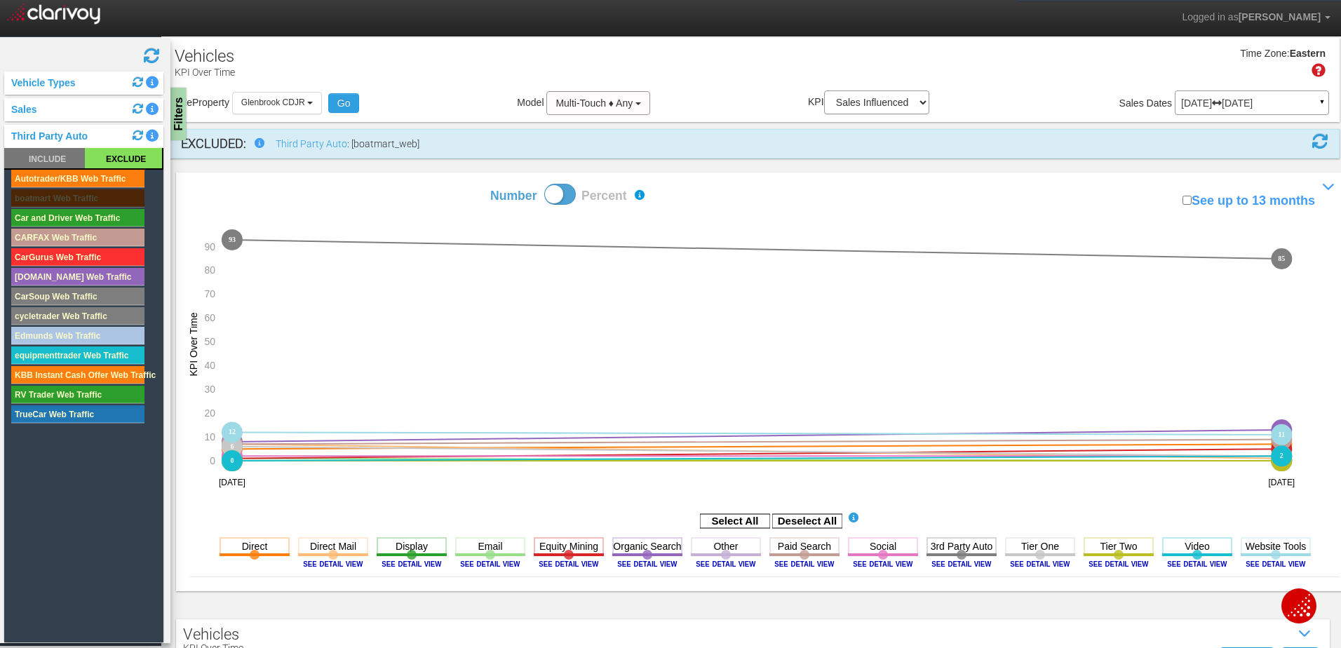
click at [62, 313] on rect at bounding box center [77, 316] width 133 height 18
click at [59, 353] on rect at bounding box center [77, 355] width 133 height 18
click at [65, 391] on rect at bounding box center [77, 395] width 133 height 18
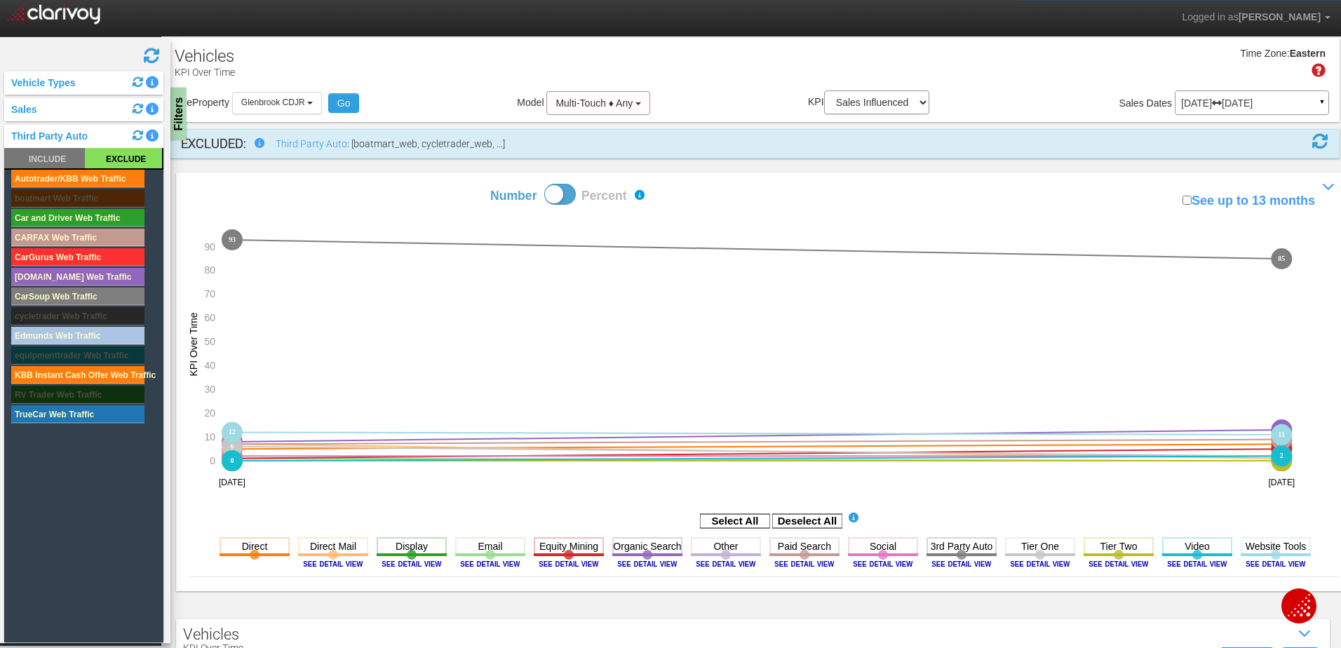
click at [1311, 139] on span at bounding box center [1319, 141] width 17 height 17
